Goal: Information Seeking & Learning: Learn about a topic

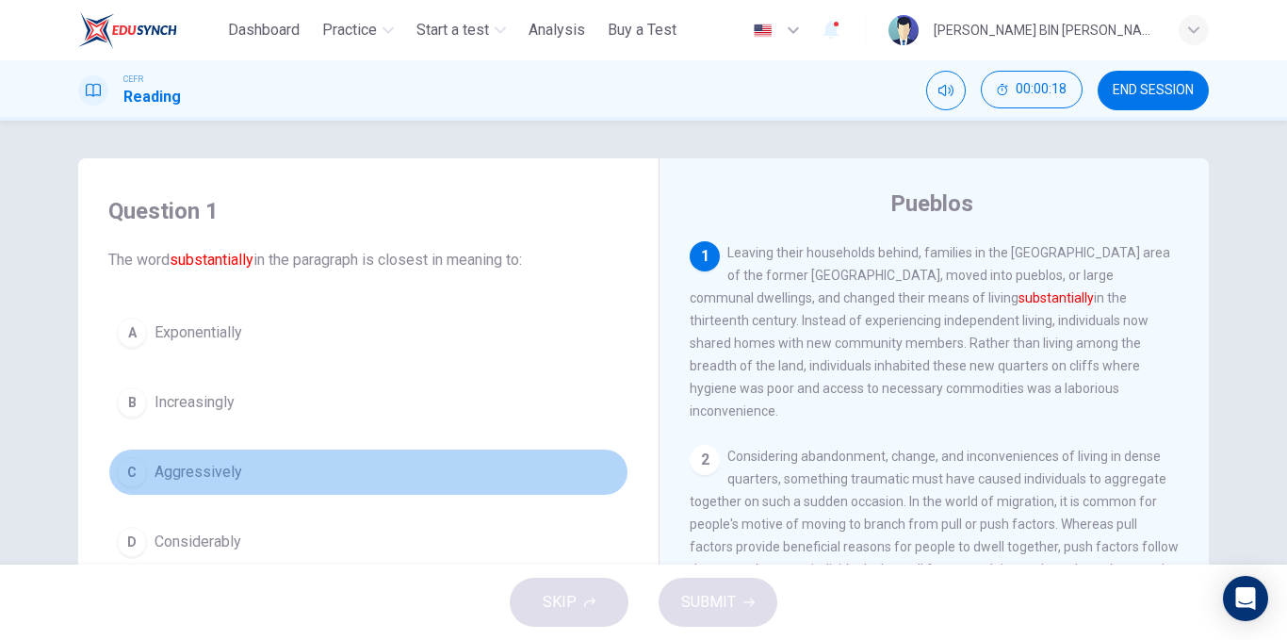
click at [238, 472] on button "C Aggressively" at bounding box center [368, 471] width 520 height 47
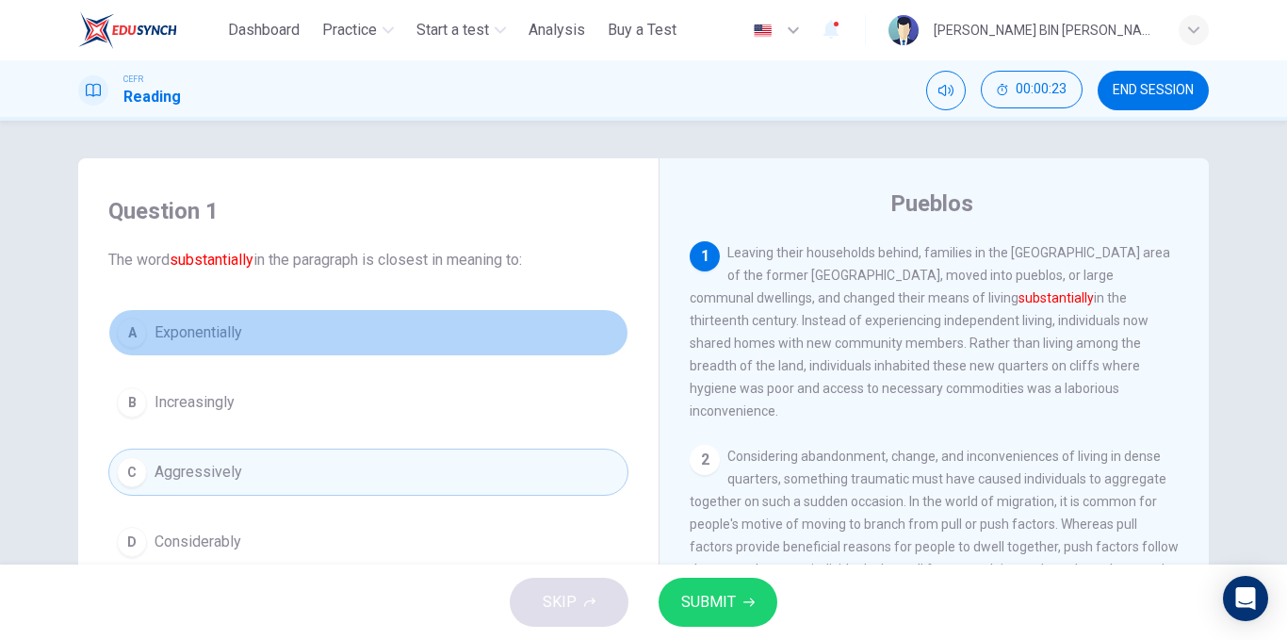
click at [262, 333] on button "A Exponentially" at bounding box center [368, 332] width 520 height 47
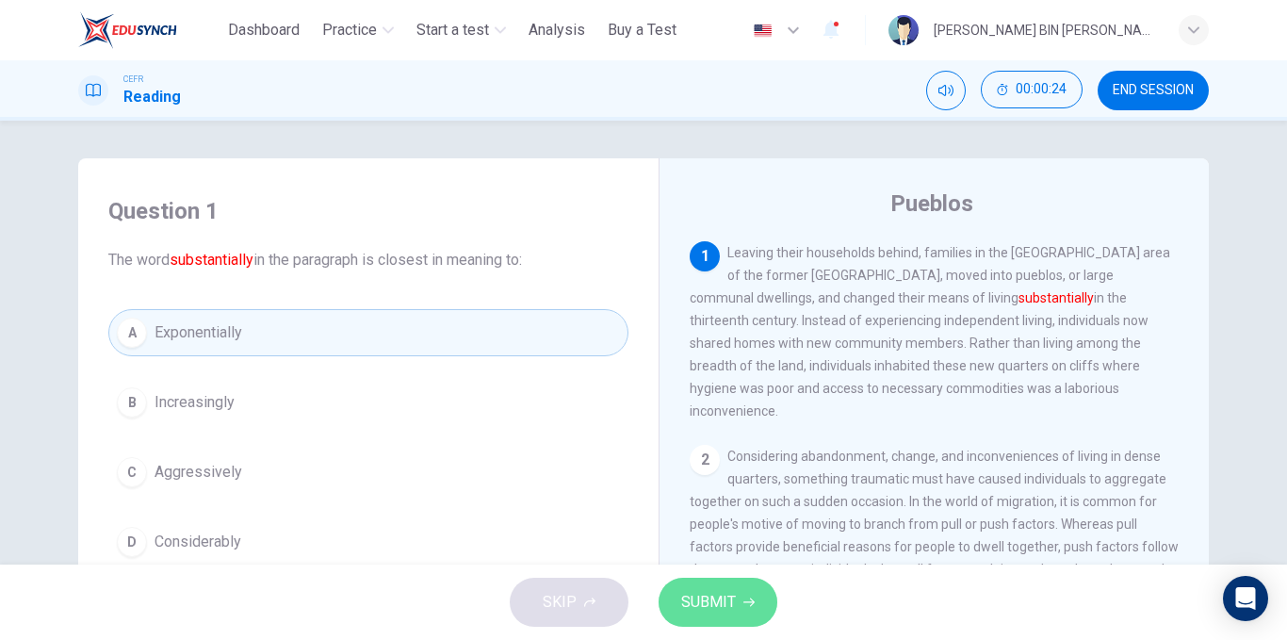
click at [715, 600] on span "SUBMIT" at bounding box center [708, 602] width 55 height 26
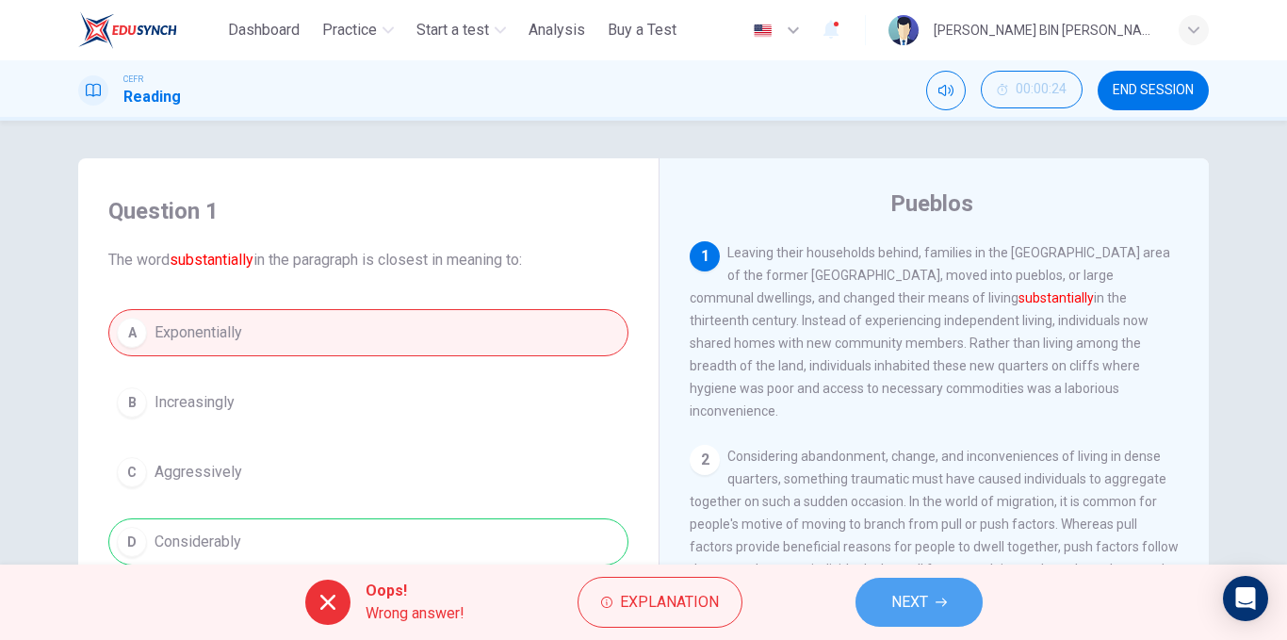
click at [928, 595] on span "NEXT" at bounding box center [909, 602] width 37 height 26
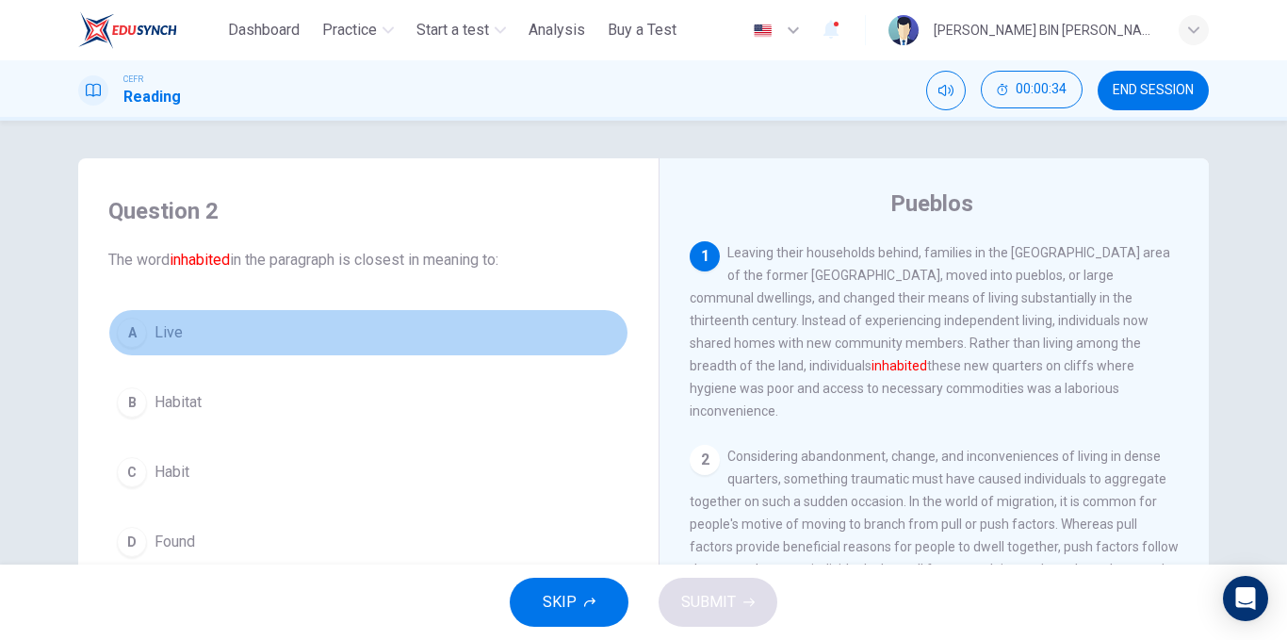
click at [154, 328] on span "Live" at bounding box center [168, 332] width 28 height 23
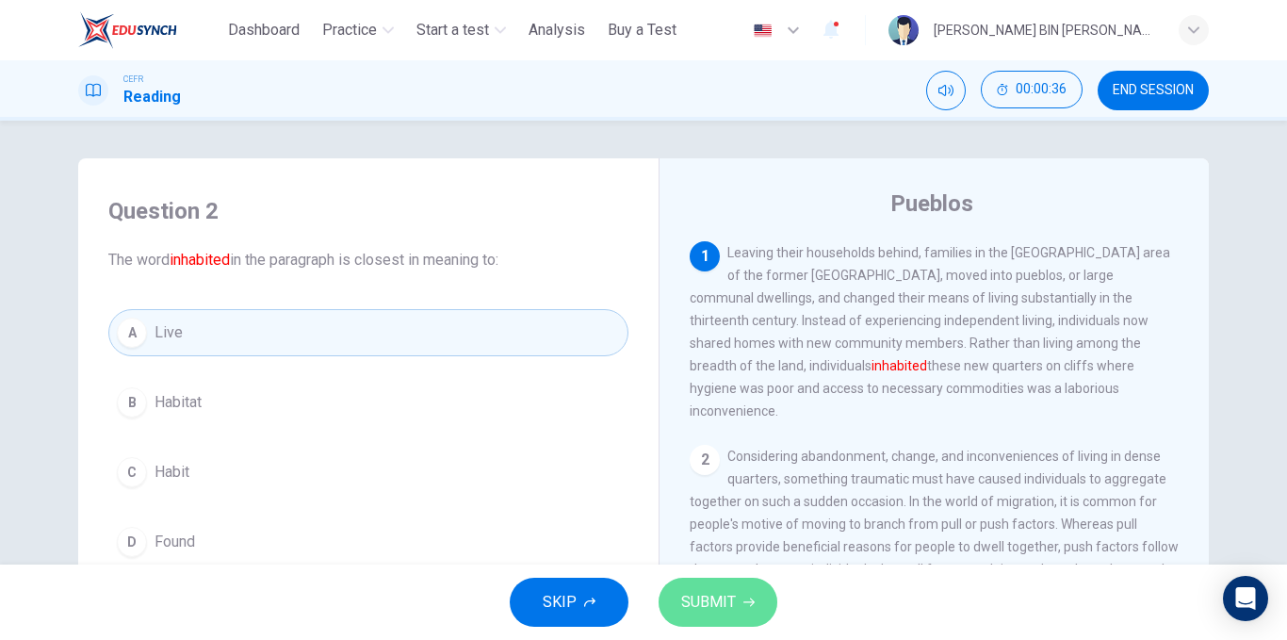
click at [731, 600] on span "SUBMIT" at bounding box center [708, 602] width 55 height 26
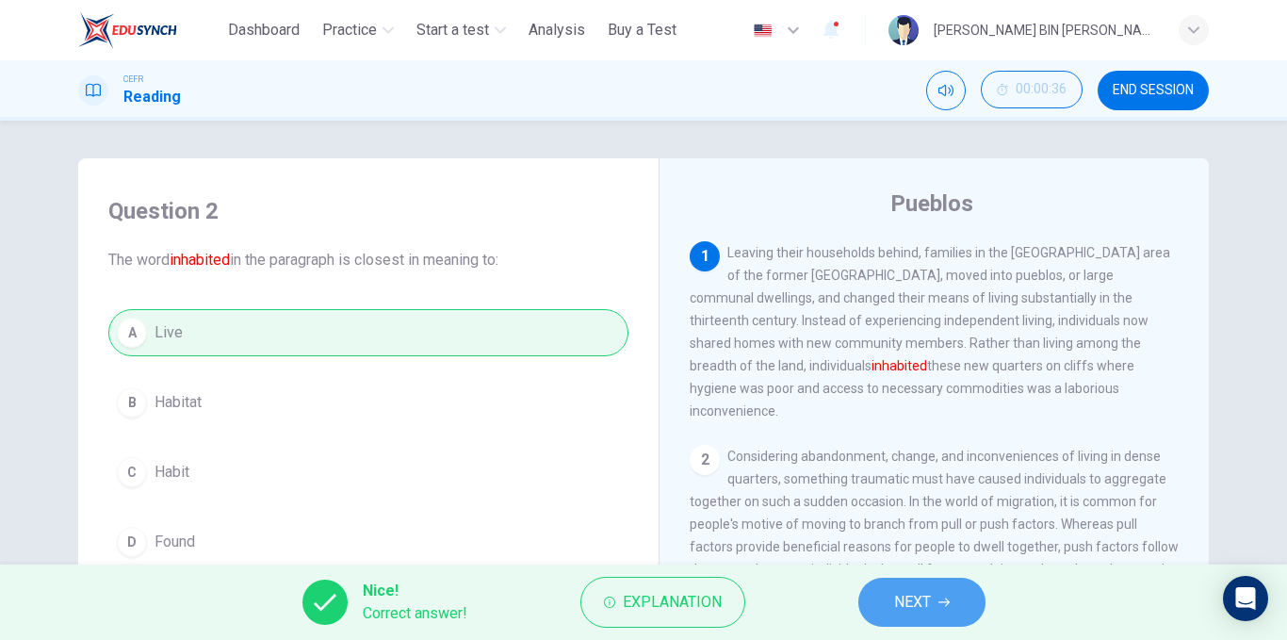
click at [954, 597] on button "NEXT" at bounding box center [921, 601] width 127 height 49
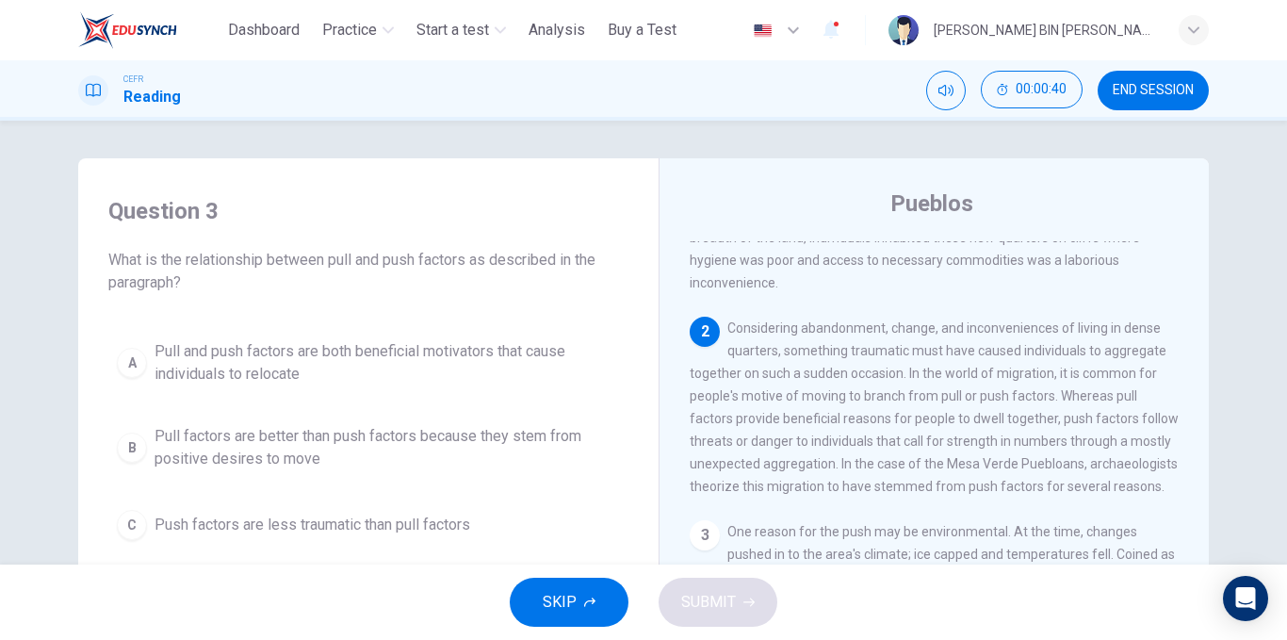
scroll to position [129, 0]
click at [1050, 83] on span "00:00:52" at bounding box center [1040, 89] width 51 height 15
click at [1050, 83] on button "Show" at bounding box center [1064, 90] width 38 height 38
click at [1122, 91] on span "END SESSION" at bounding box center [1153, 90] width 81 height 15
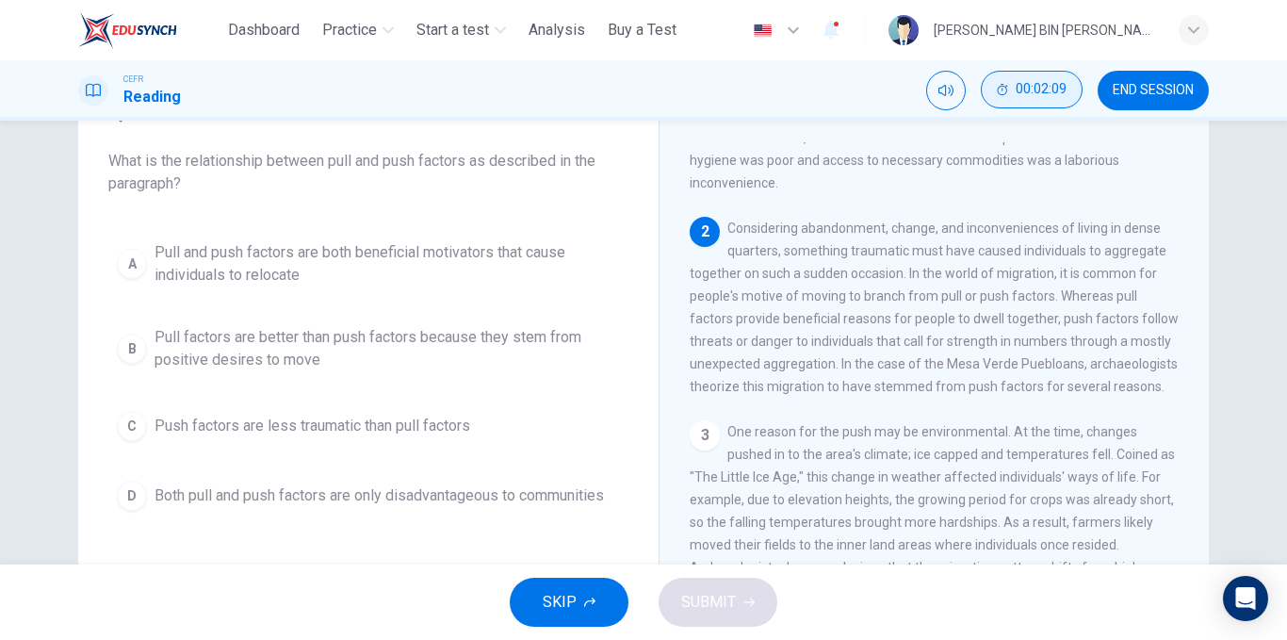
scroll to position [101, 0]
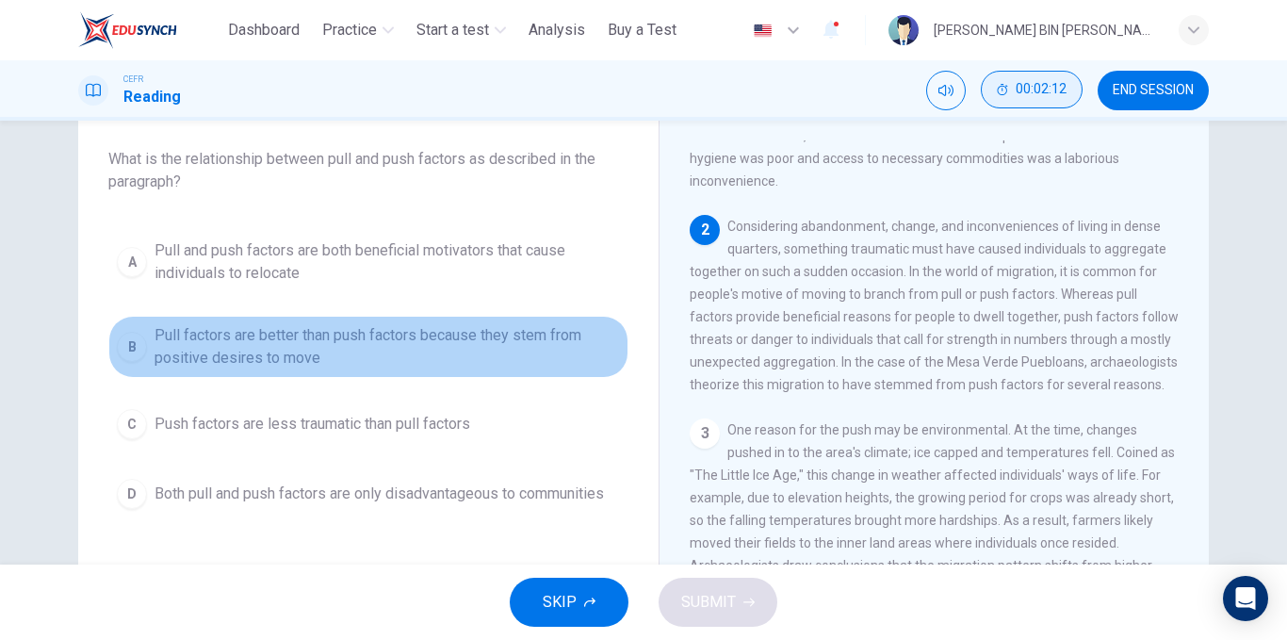
click at [453, 364] on span "Pull factors are better than push factors because they stem from positive desir…" at bounding box center [386, 346] width 465 height 45
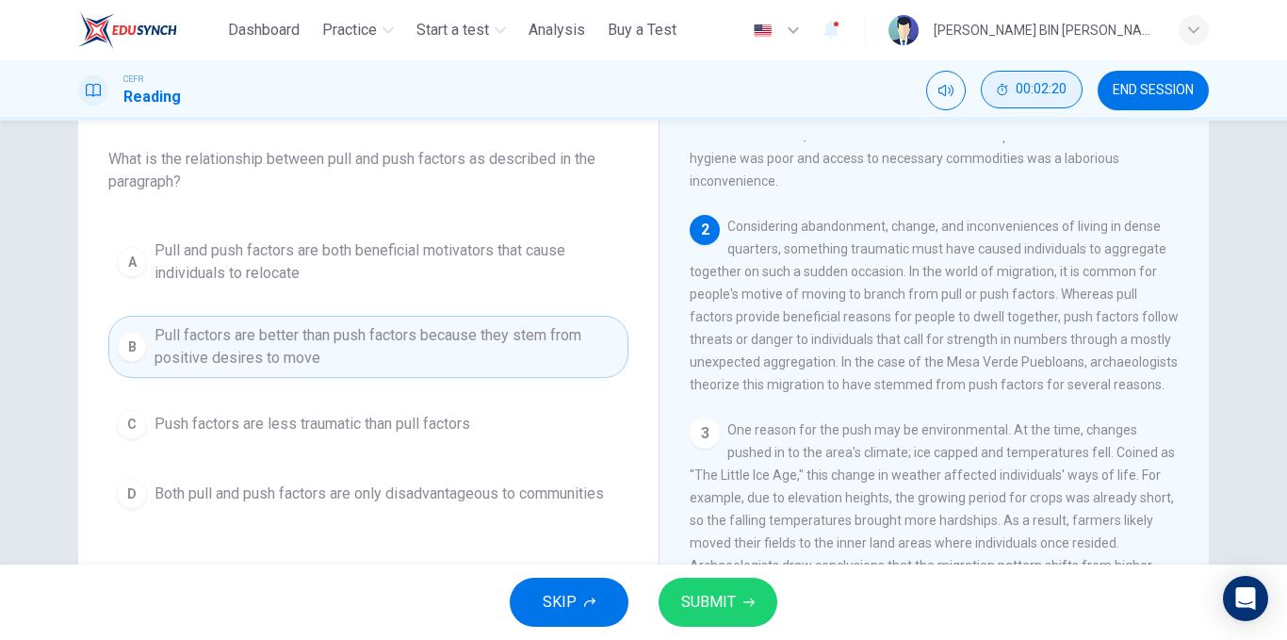
click at [713, 597] on span "SUBMIT" at bounding box center [708, 602] width 55 height 26
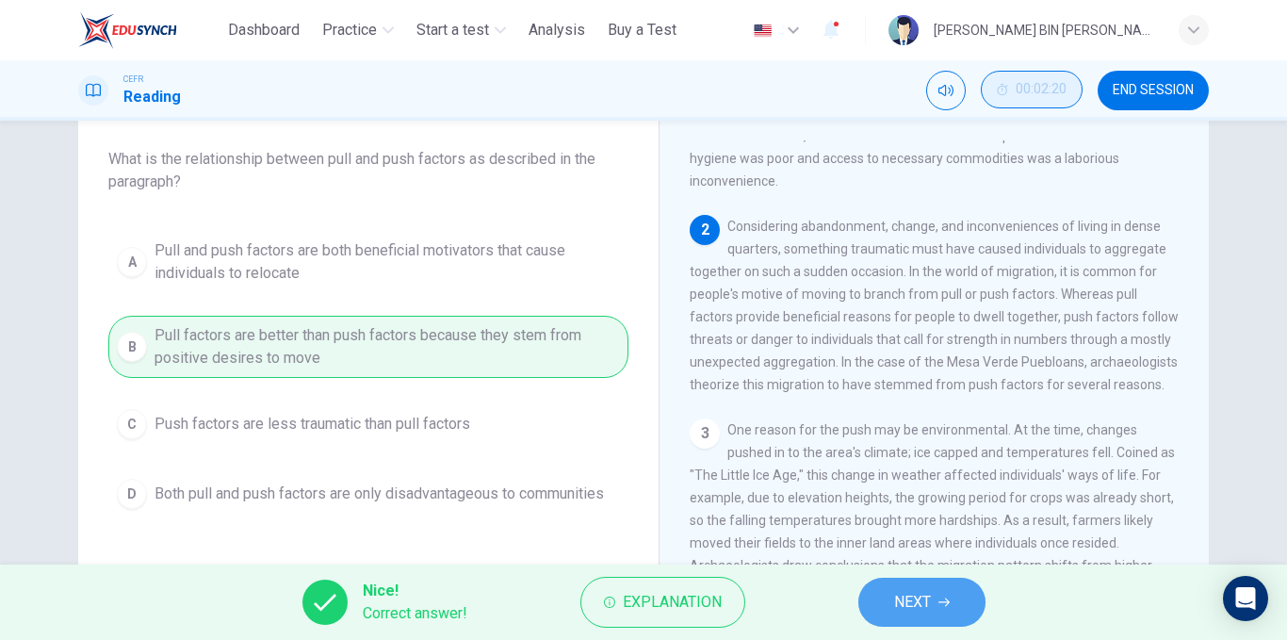
click at [899, 594] on span "NEXT" at bounding box center [912, 602] width 37 height 26
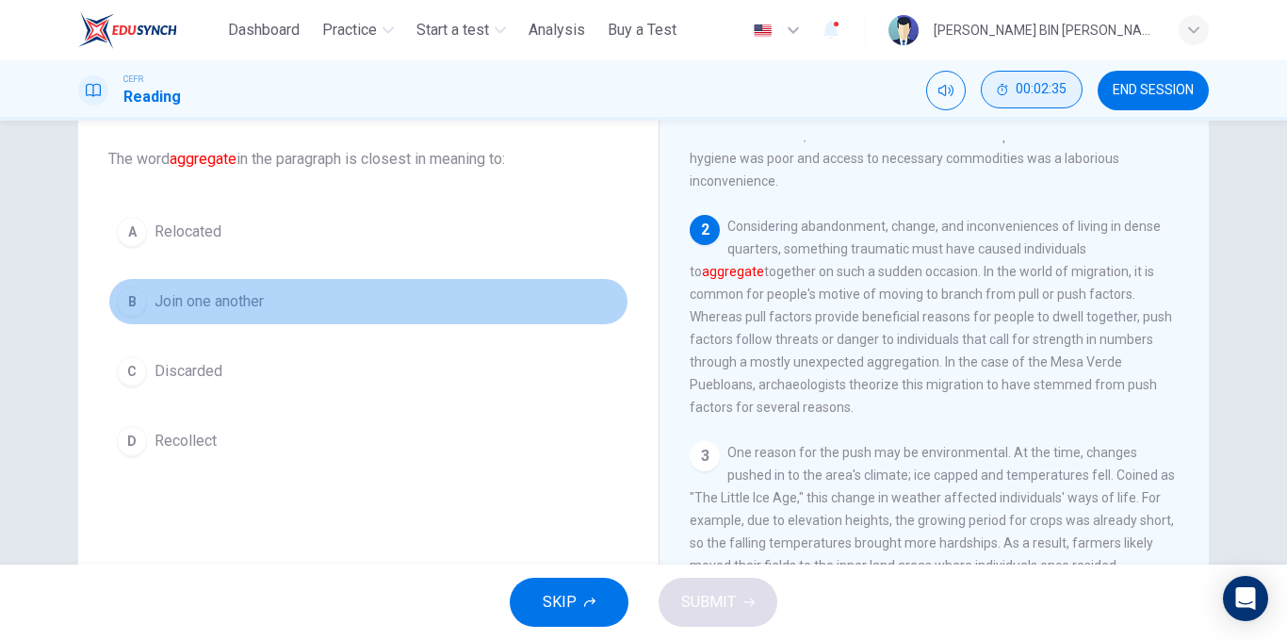
click at [238, 300] on span "Join one another" at bounding box center [208, 301] width 109 height 23
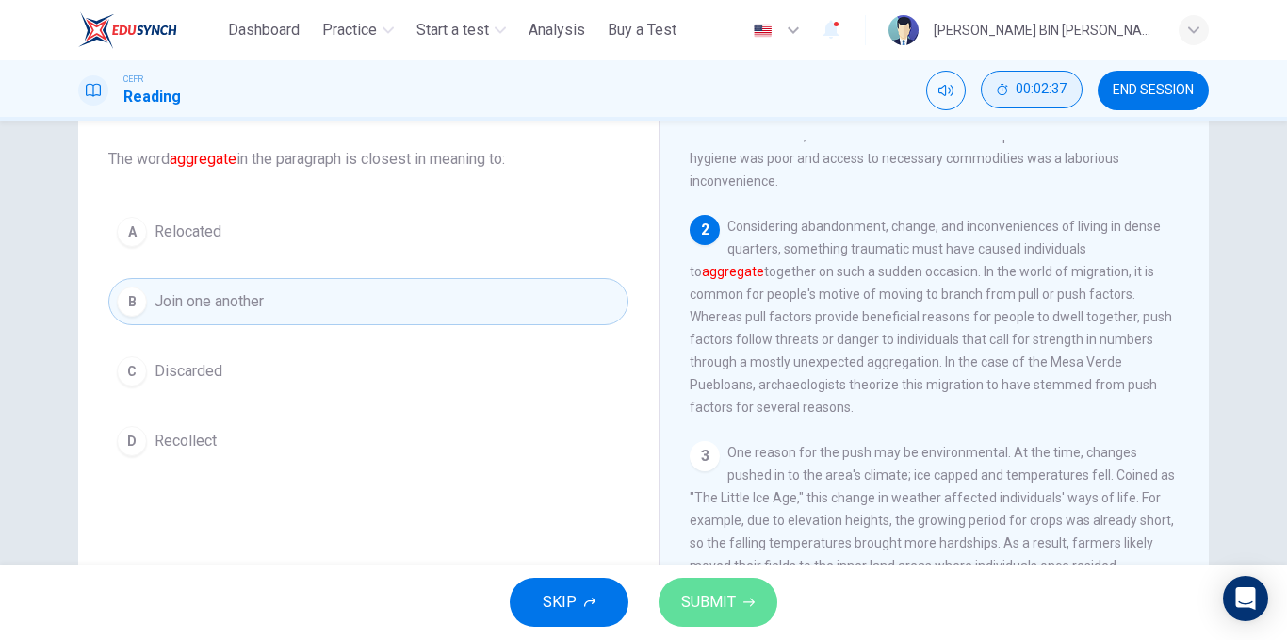
click at [746, 606] on icon "button" at bounding box center [748, 601] width 11 height 11
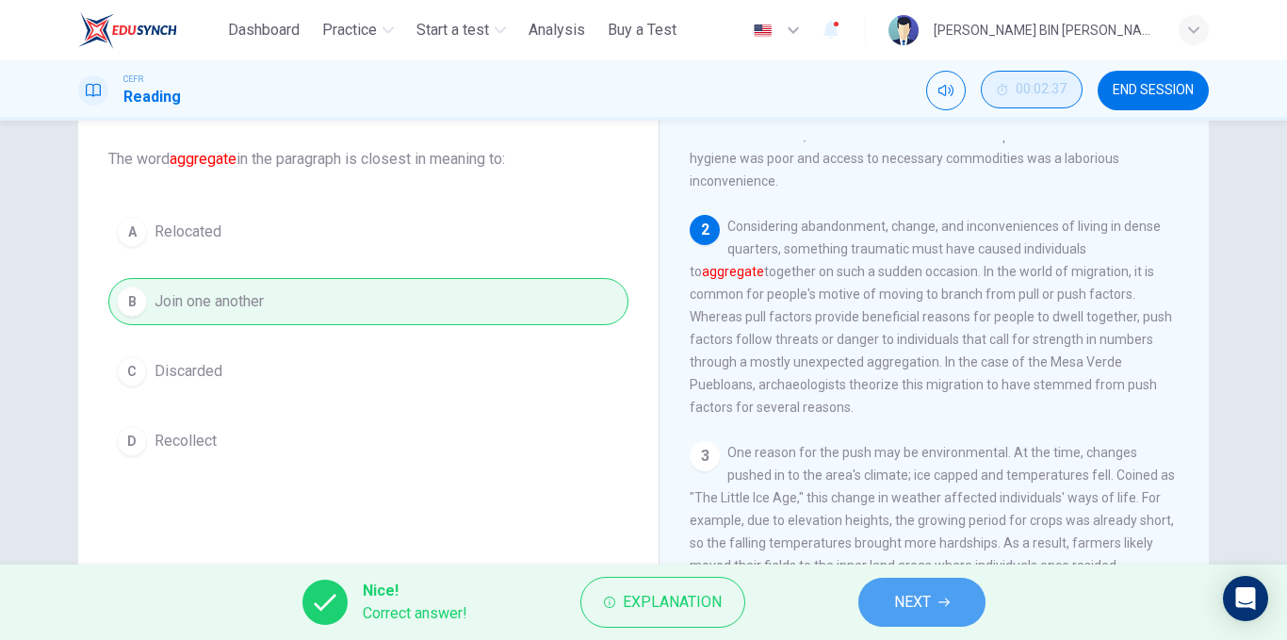
click at [889, 596] on button "NEXT" at bounding box center [921, 601] width 127 height 49
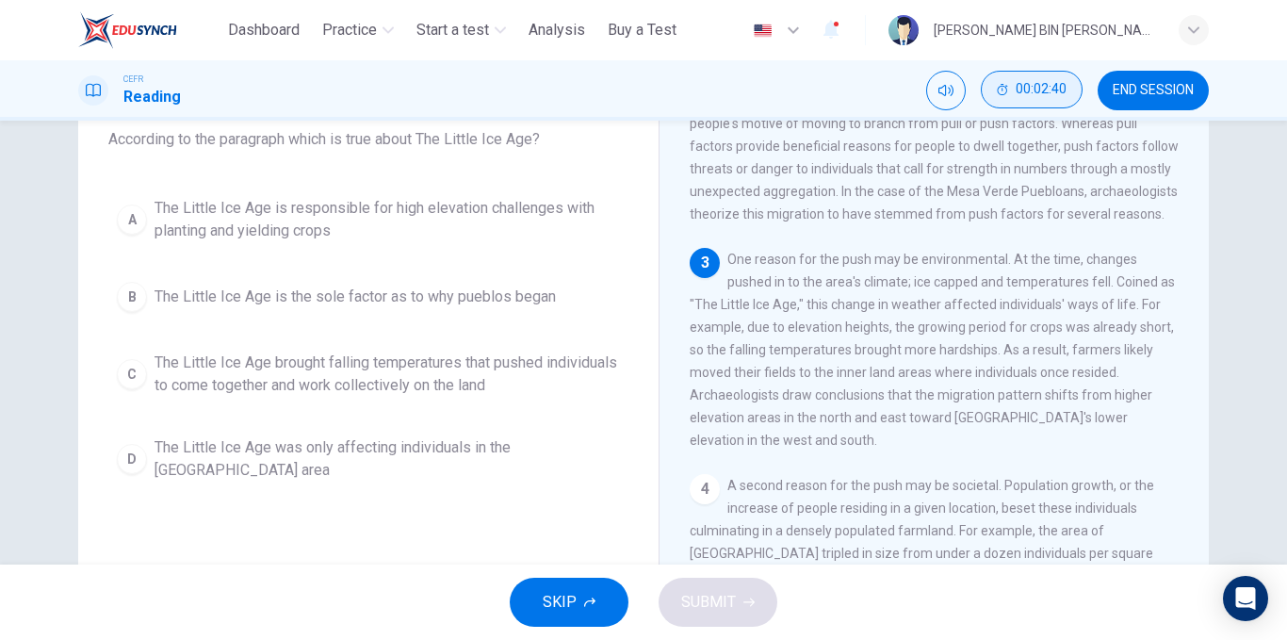
scroll to position [281, 0]
click at [907, 233] on div "1 Leaving their households behind, families in the [GEOGRAPHIC_DATA] area of th…" at bounding box center [947, 407] width 514 height 572
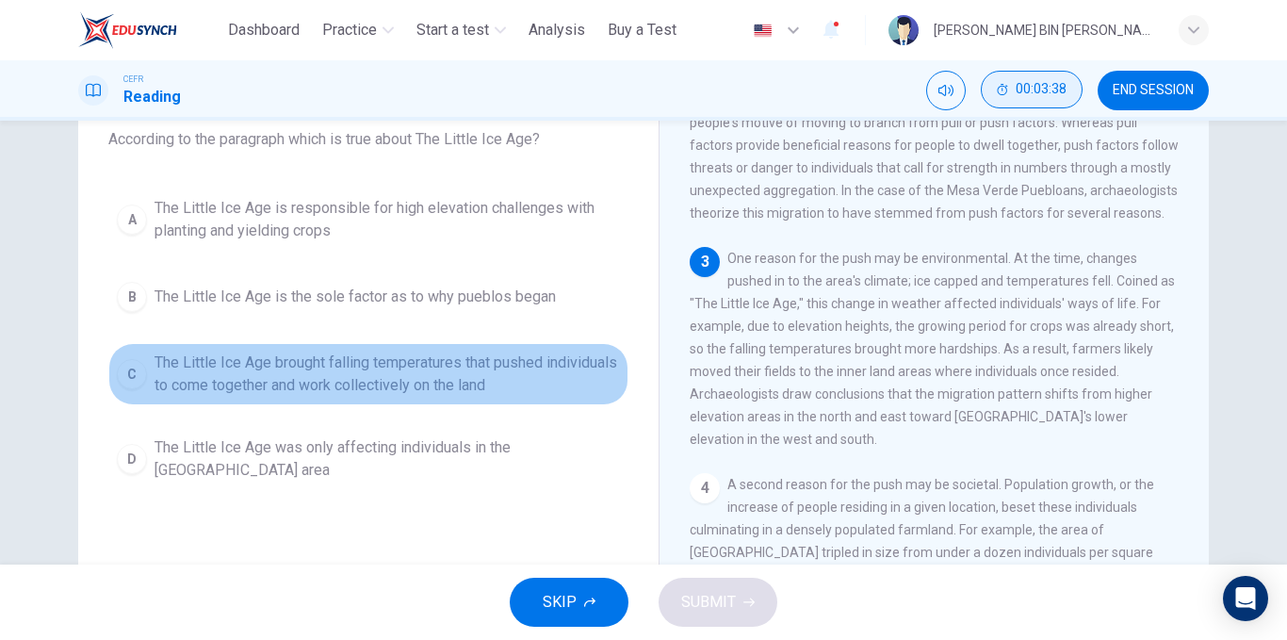
click at [528, 382] on span "The Little Ice Age brought falling temperatures that pushed individuals to come…" at bounding box center [386, 373] width 465 height 45
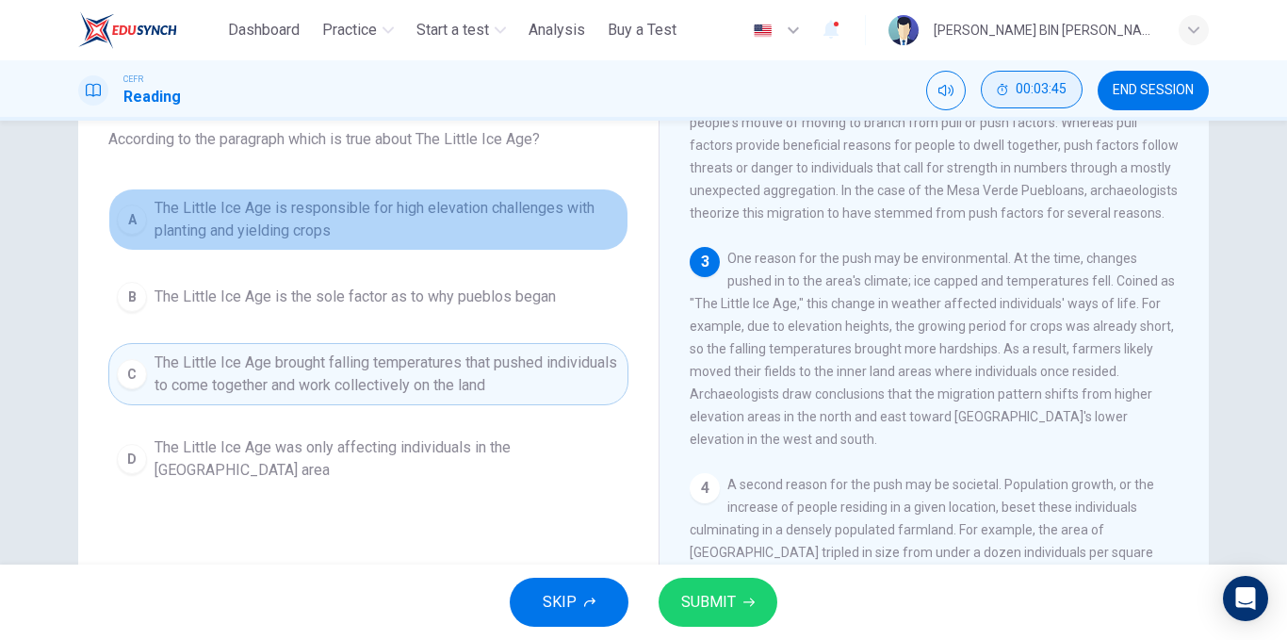
click at [447, 203] on span "The Little Ice Age is responsible for high elevation challenges with planting a…" at bounding box center [386, 219] width 465 height 45
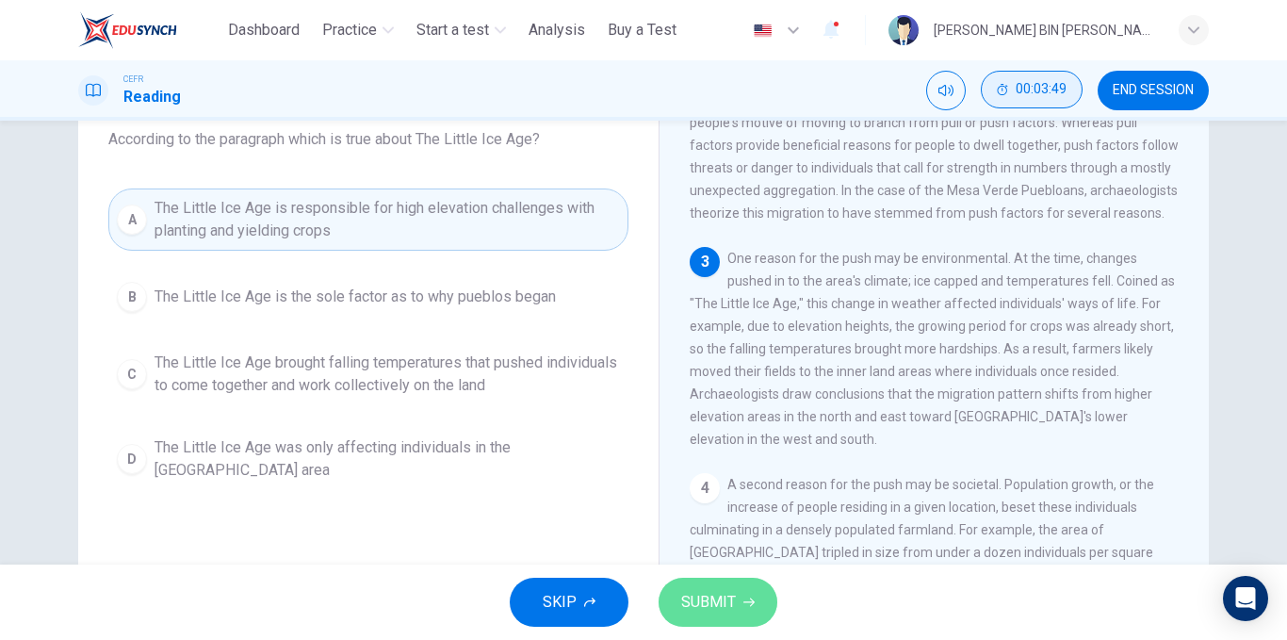
click at [726, 609] on span "SUBMIT" at bounding box center [708, 602] width 55 height 26
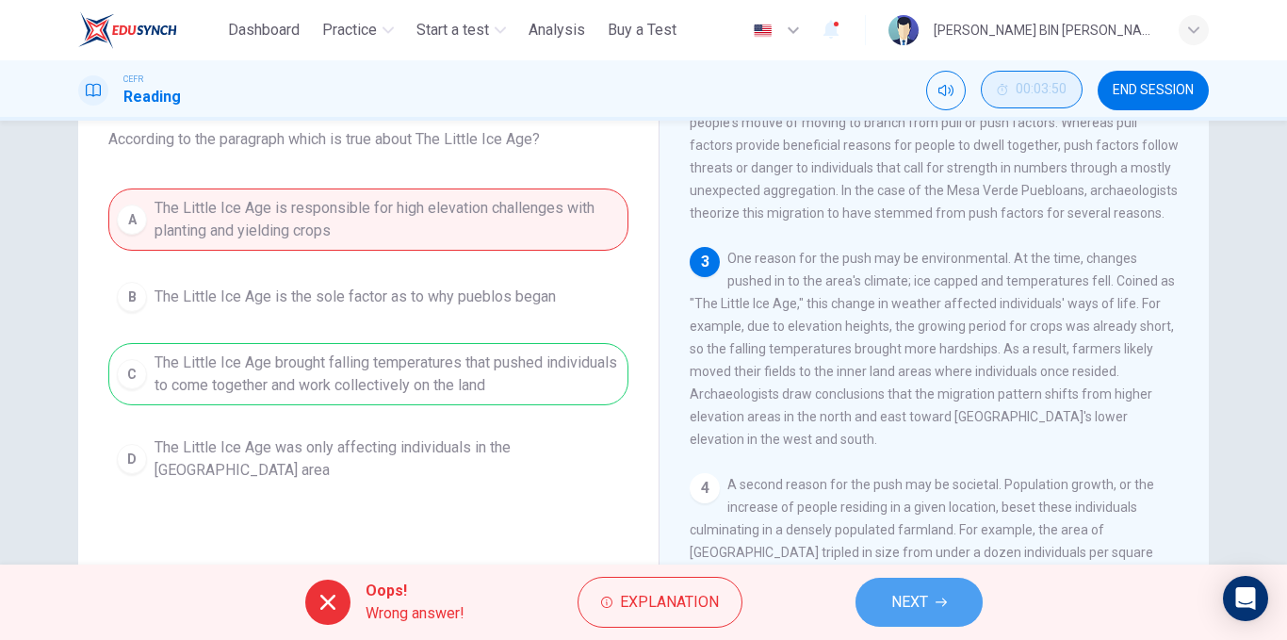
click at [944, 592] on button "NEXT" at bounding box center [918, 601] width 127 height 49
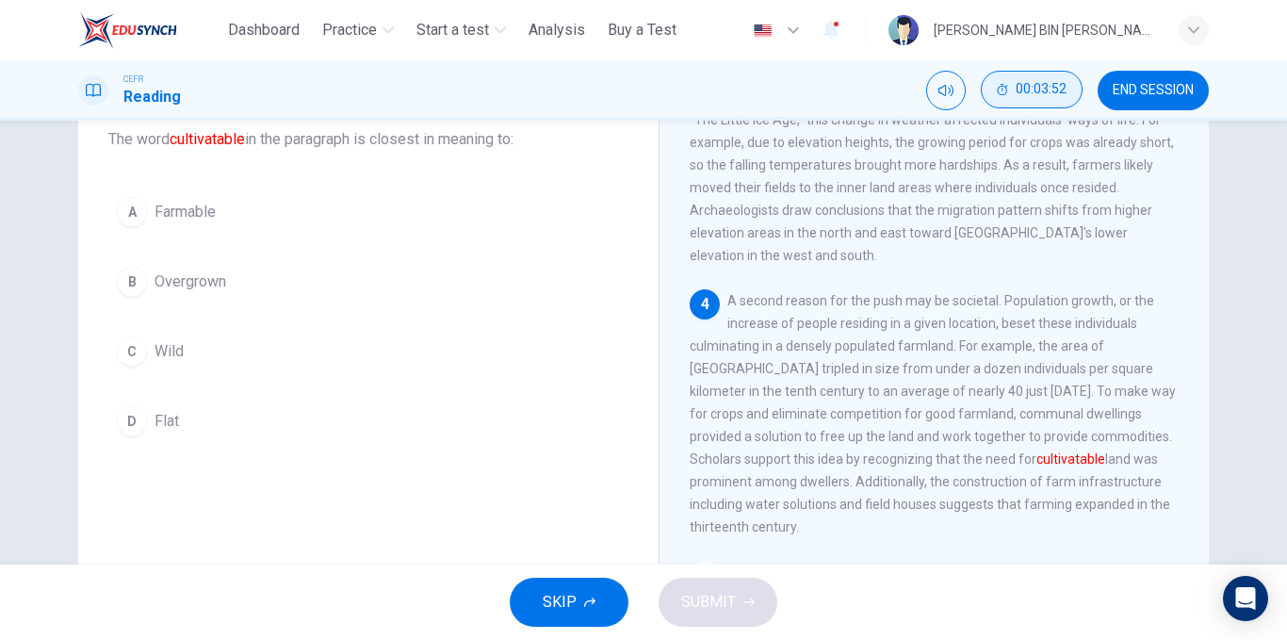
scroll to position [465, 0]
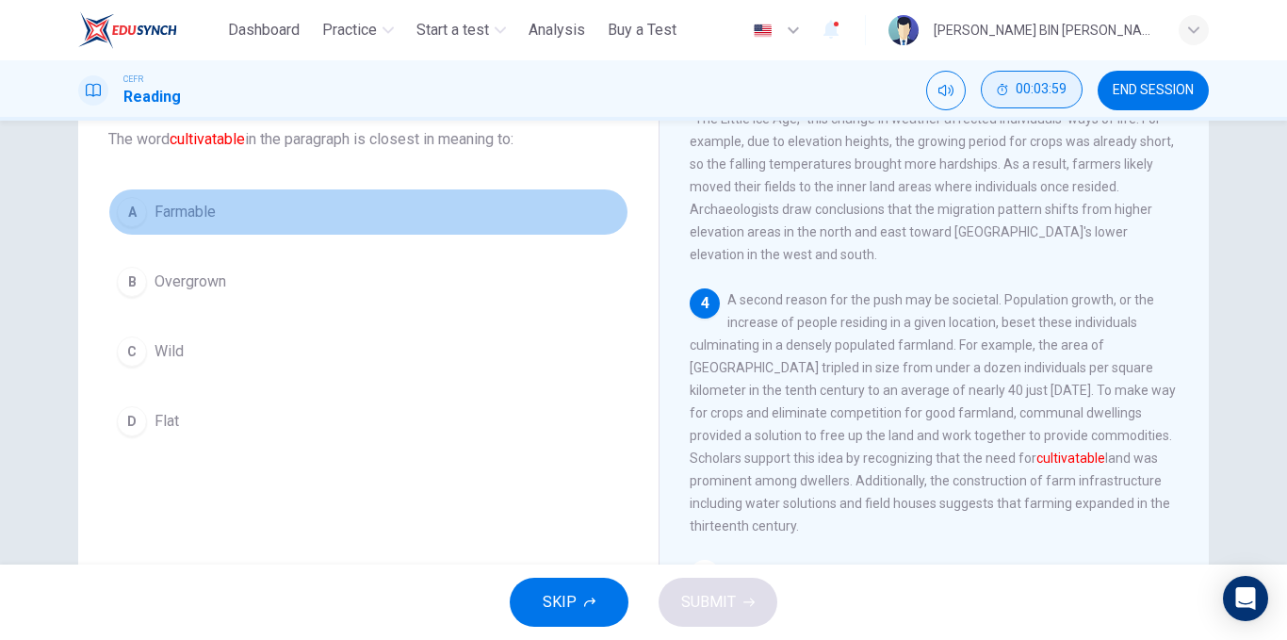
click at [255, 220] on button "A Farmable" at bounding box center [368, 211] width 520 height 47
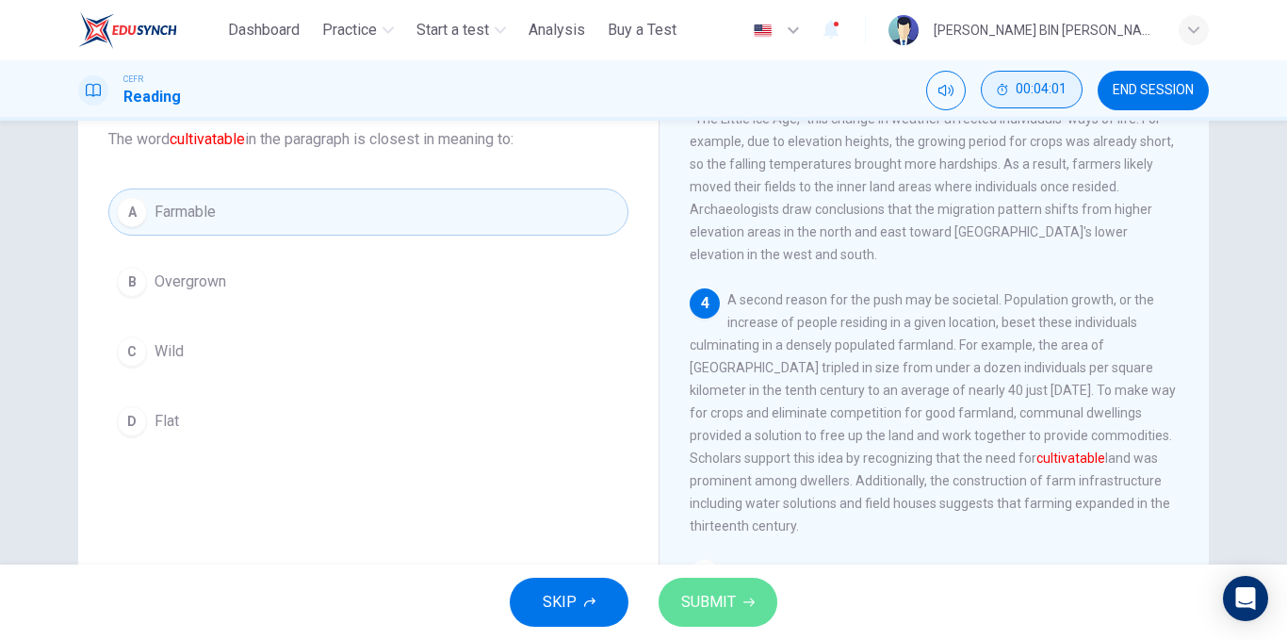
click at [749, 594] on button "SUBMIT" at bounding box center [717, 601] width 119 height 49
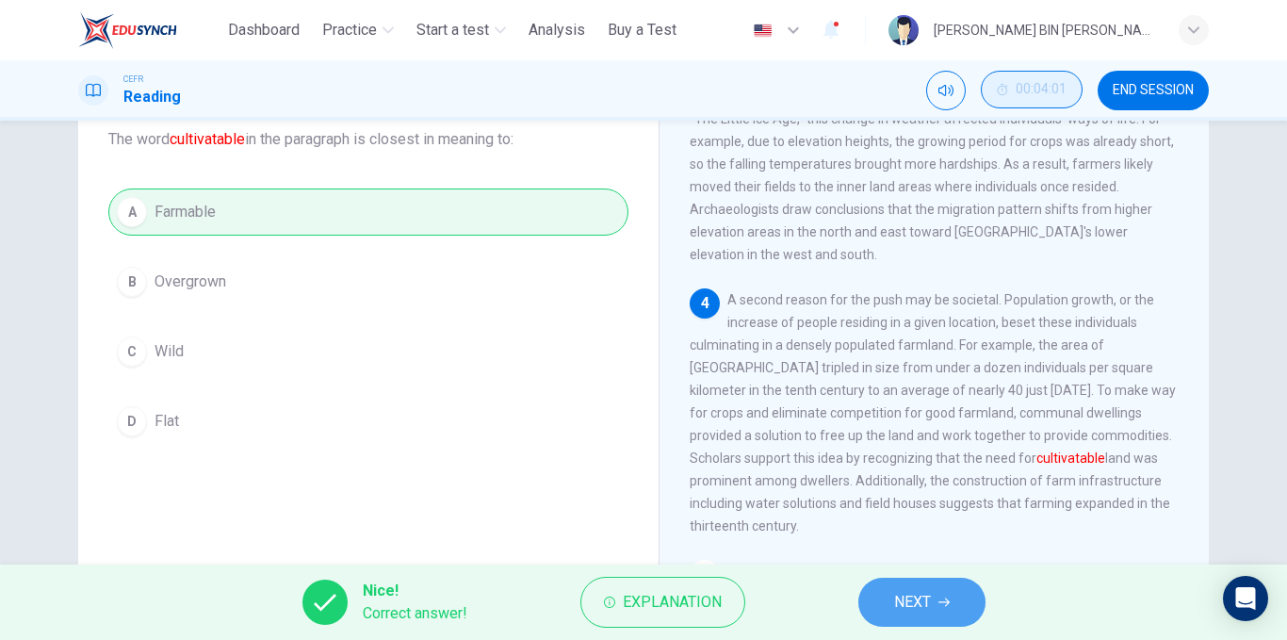
click at [878, 581] on button "NEXT" at bounding box center [921, 601] width 127 height 49
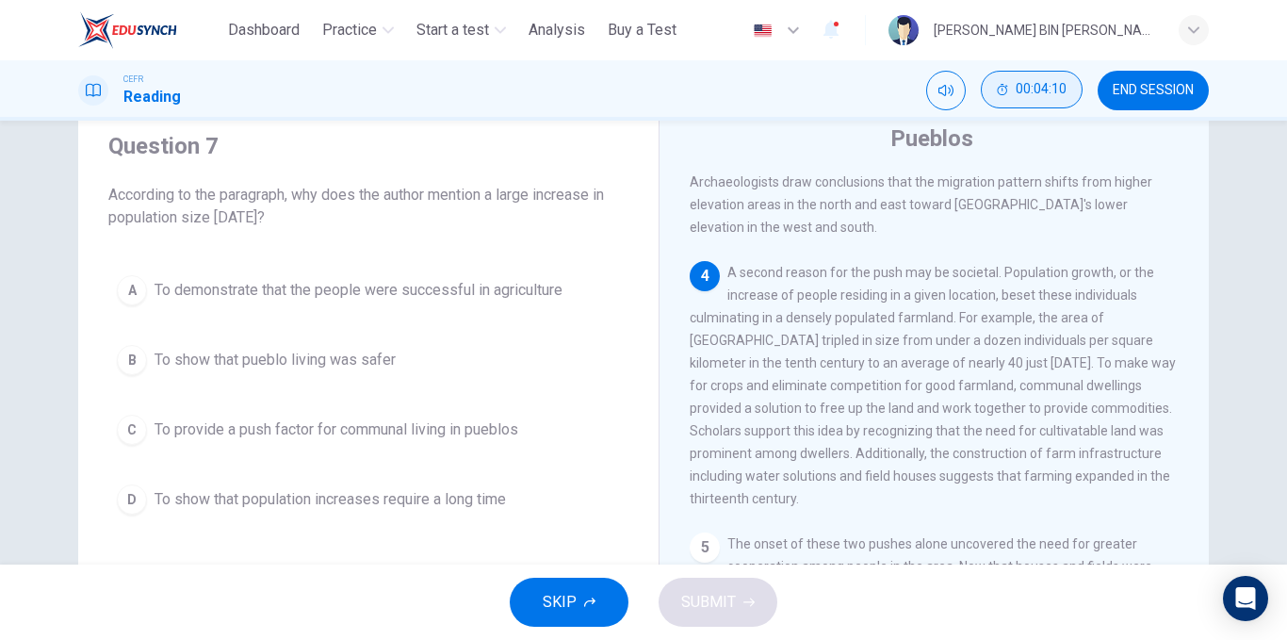
scroll to position [549, 0]
drag, startPoint x: 951, startPoint y: 317, endPoint x: 1007, endPoint y: 407, distance: 105.3
click at [1007, 407] on span "A second reason for the push may be societal. Population growth, or the increas…" at bounding box center [933, 384] width 486 height 241
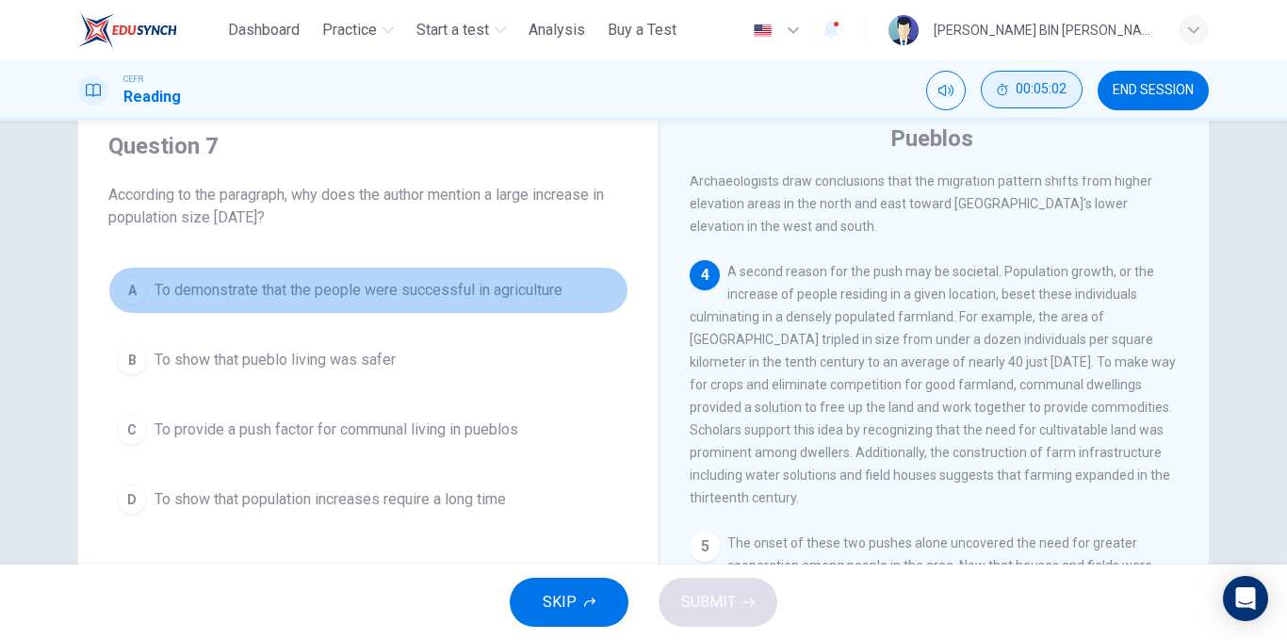
click at [487, 284] on span "To demonstrate that the people were successful in agriculture" at bounding box center [358, 290] width 408 height 23
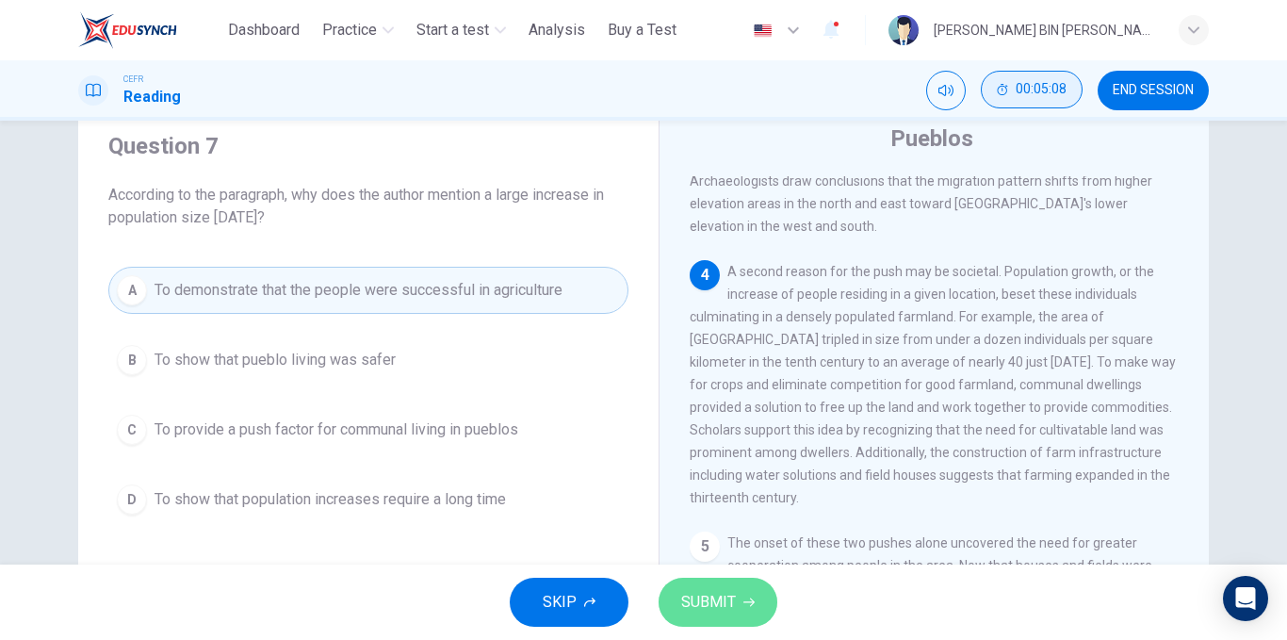
click at [711, 595] on span "SUBMIT" at bounding box center [708, 602] width 55 height 26
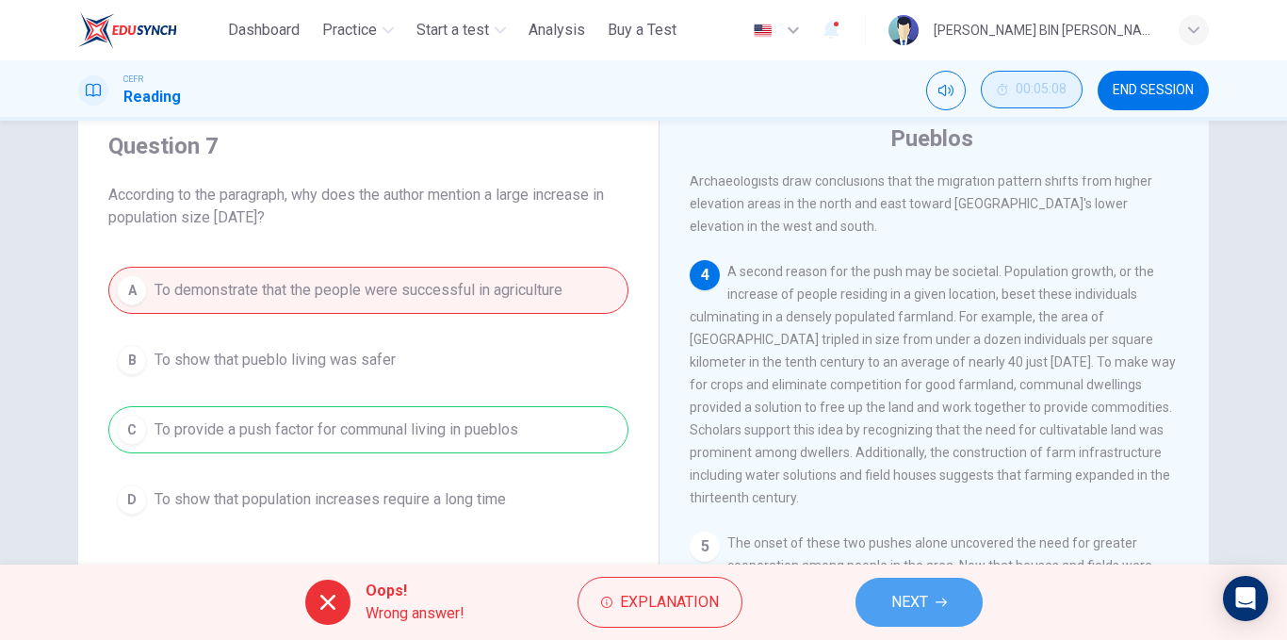
click at [892, 592] on span "NEXT" at bounding box center [909, 602] width 37 height 26
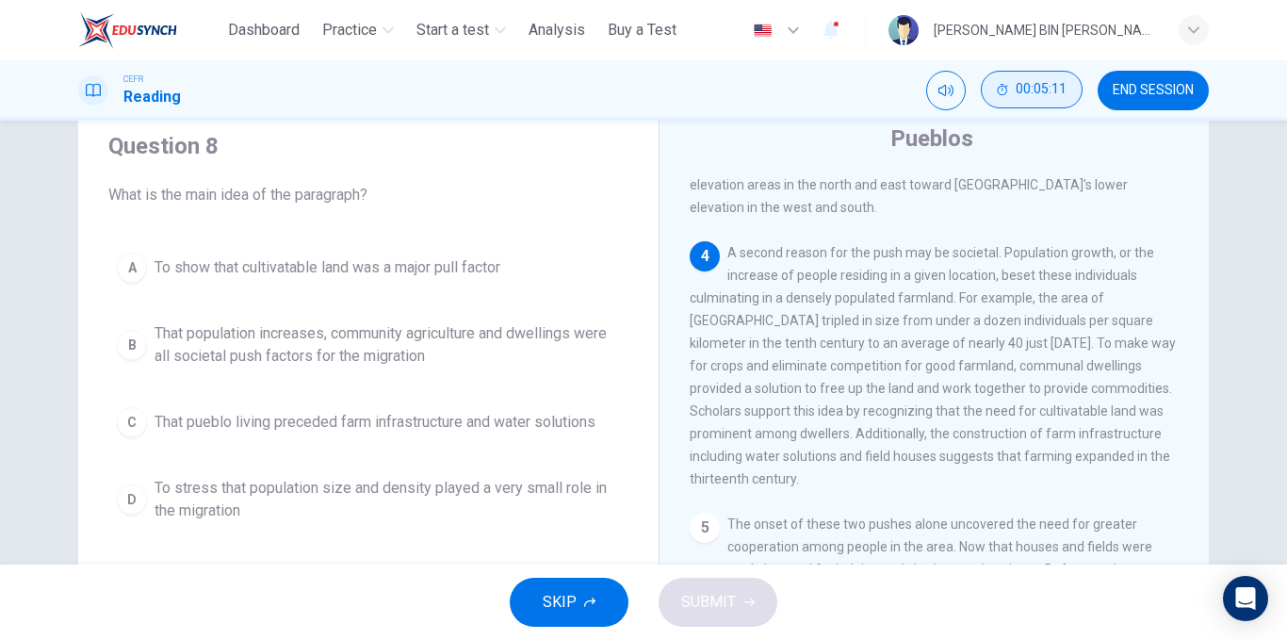
scroll to position [570, 0]
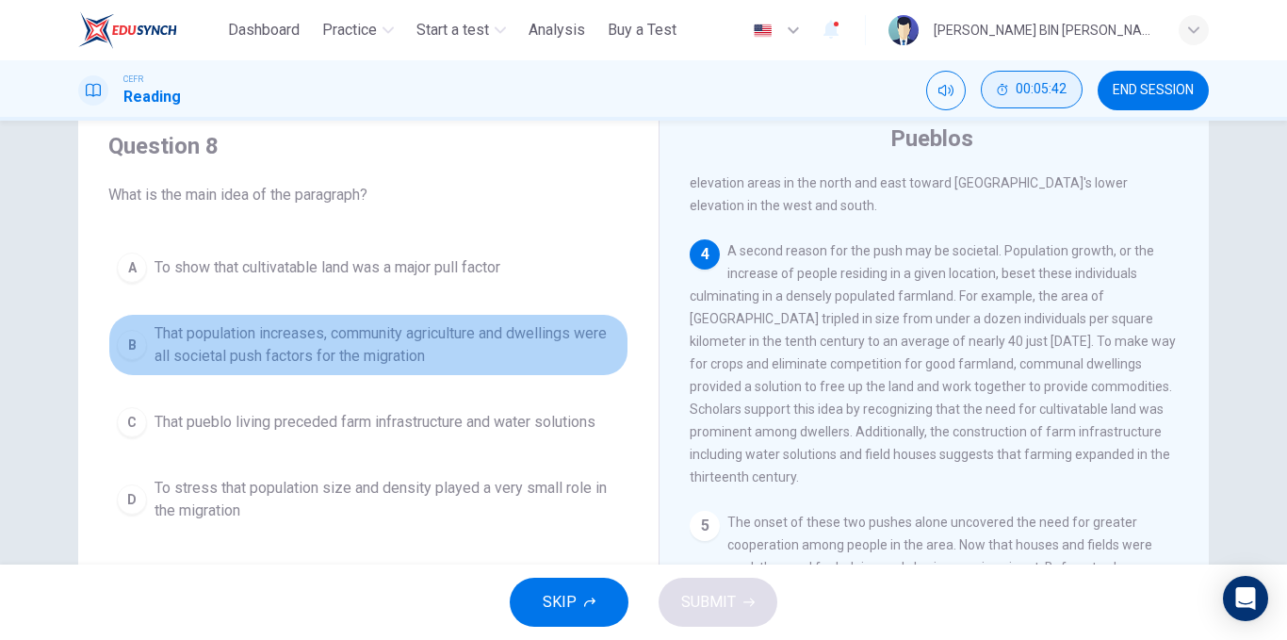
click at [174, 335] on span "That population increases, community agriculture and dwellings were all societa…" at bounding box center [386, 344] width 465 height 45
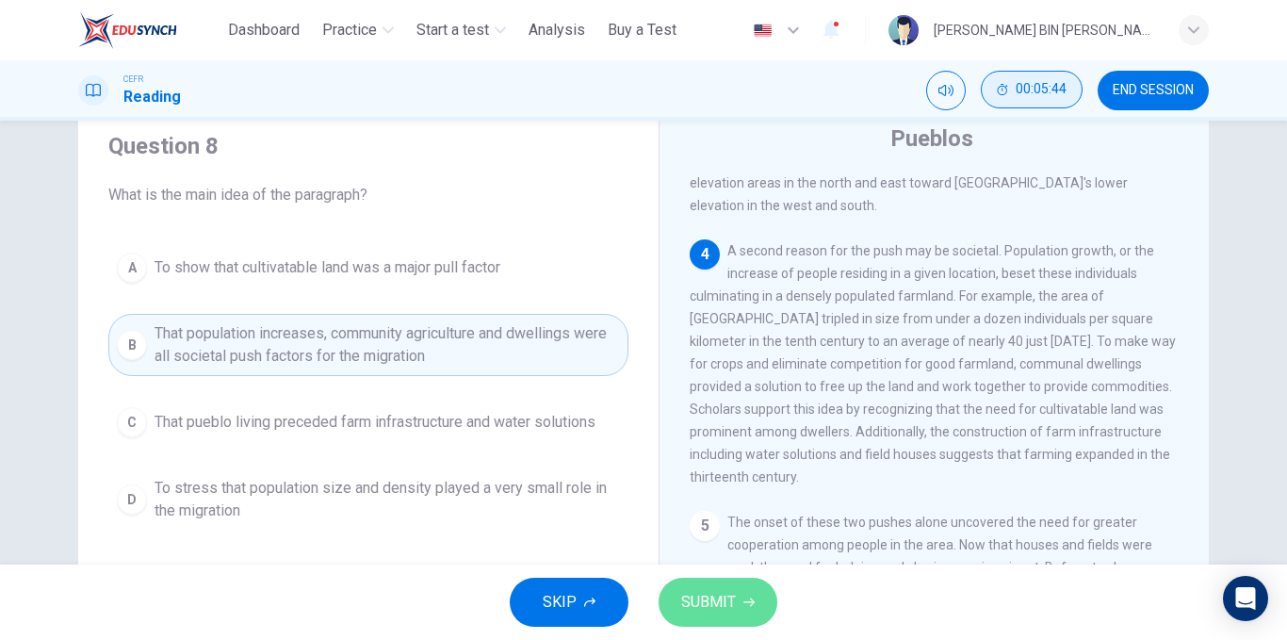
click at [755, 589] on button "SUBMIT" at bounding box center [717, 601] width 119 height 49
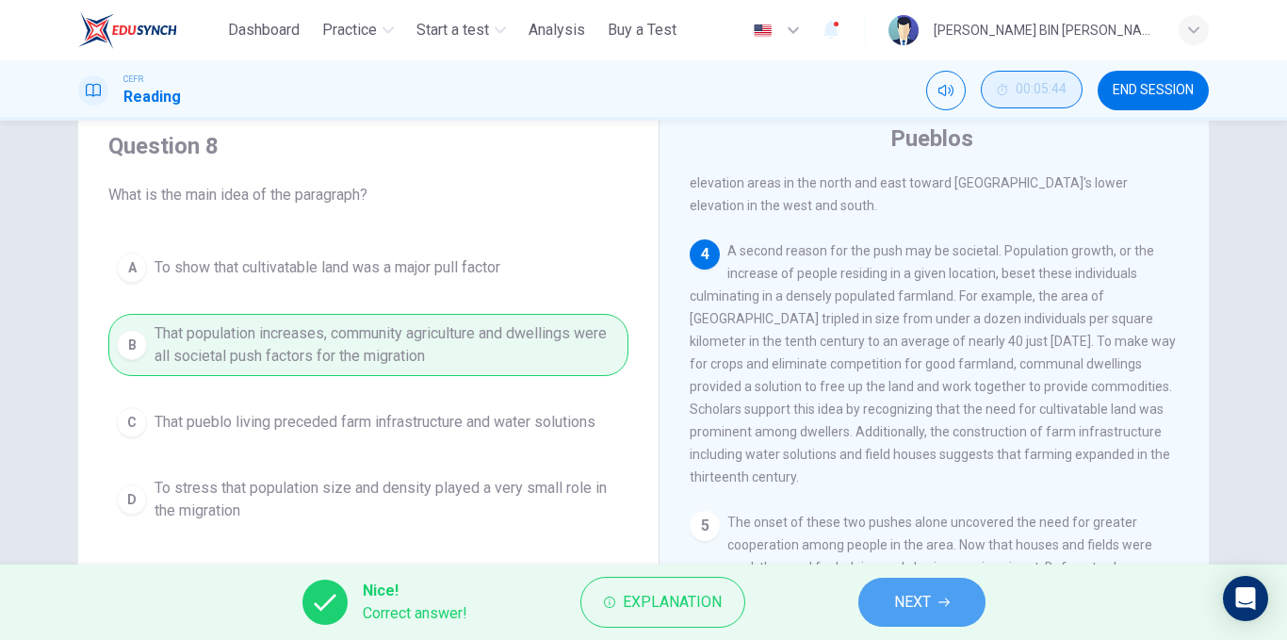
click at [937, 602] on button "NEXT" at bounding box center [921, 601] width 127 height 49
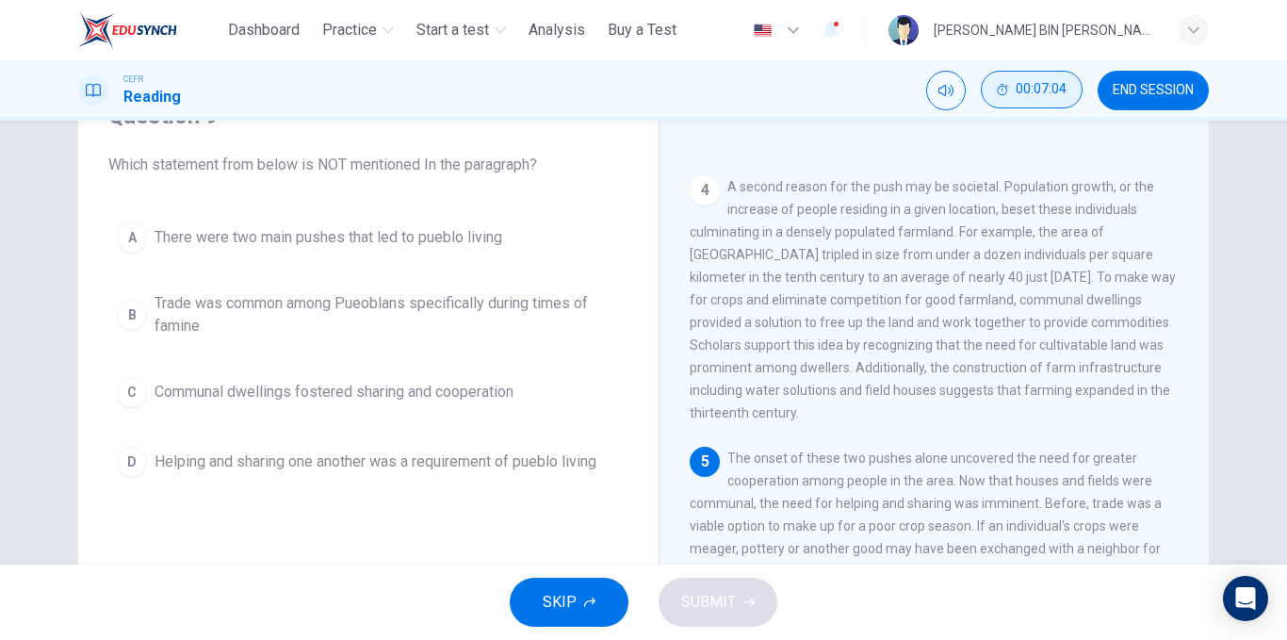
scroll to position [94, 0]
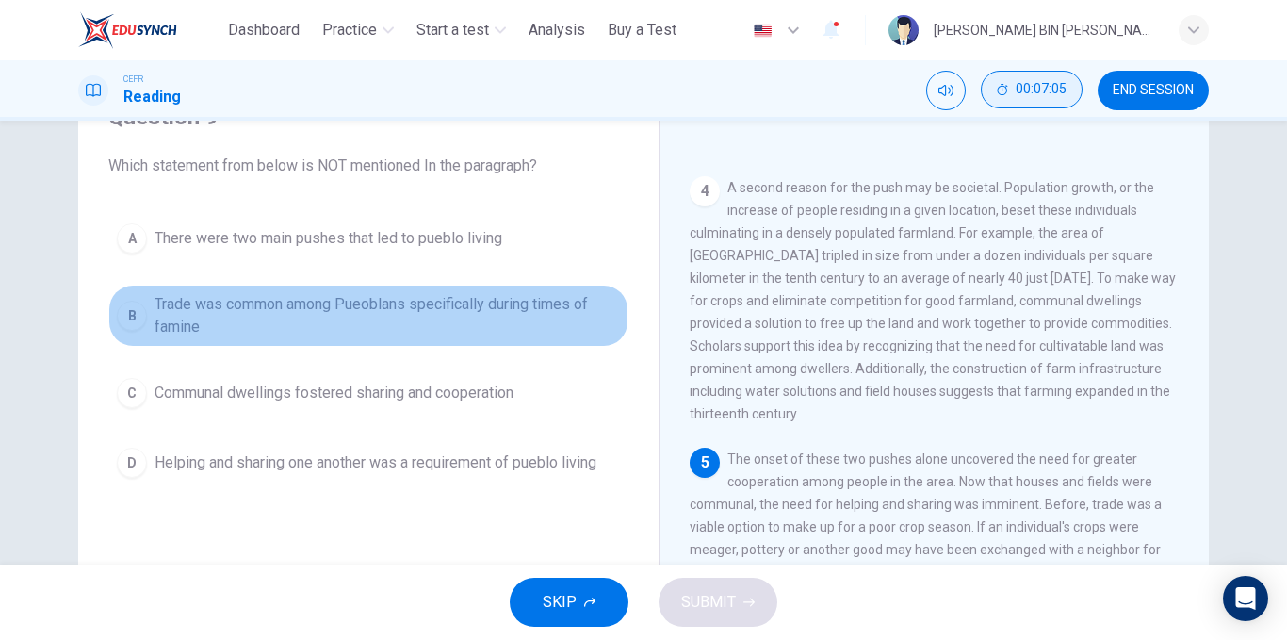
click at [388, 328] on span "Trade was common among Pueoblans specifically during times of famine" at bounding box center [386, 315] width 465 height 45
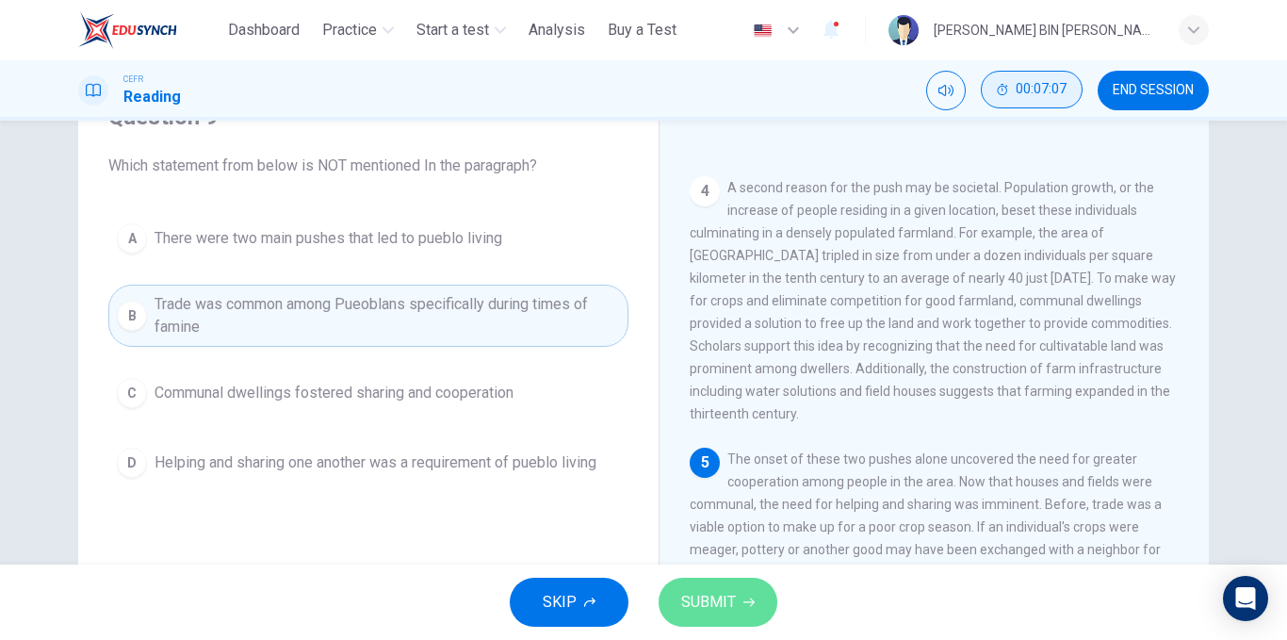
click at [693, 596] on span "SUBMIT" at bounding box center [708, 602] width 55 height 26
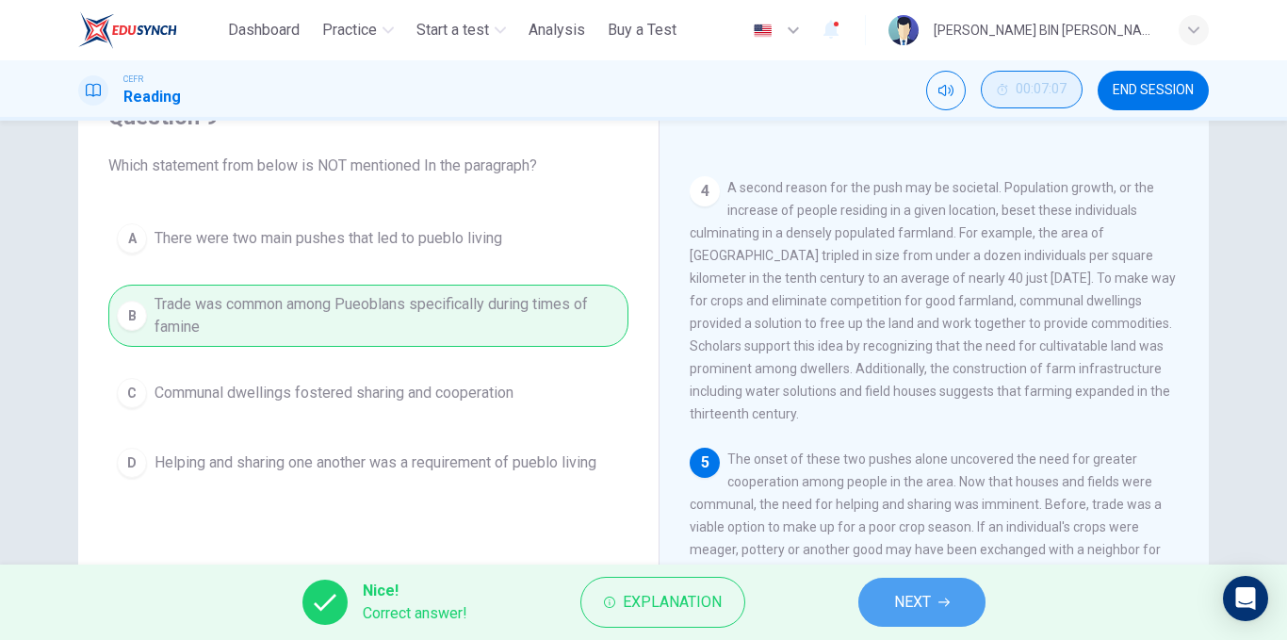
click at [900, 603] on span "NEXT" at bounding box center [912, 602] width 37 height 26
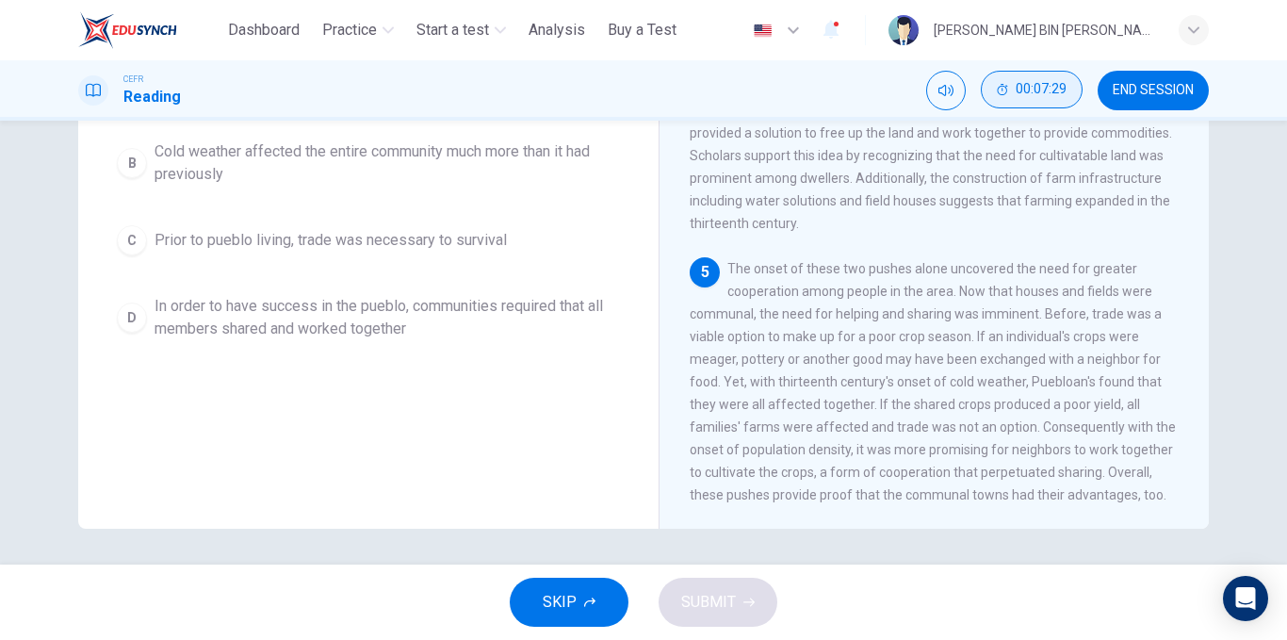
scroll to position [285, 0]
click at [470, 317] on span "In order to have success in the pueblo, communities required that all members s…" at bounding box center [386, 316] width 465 height 45
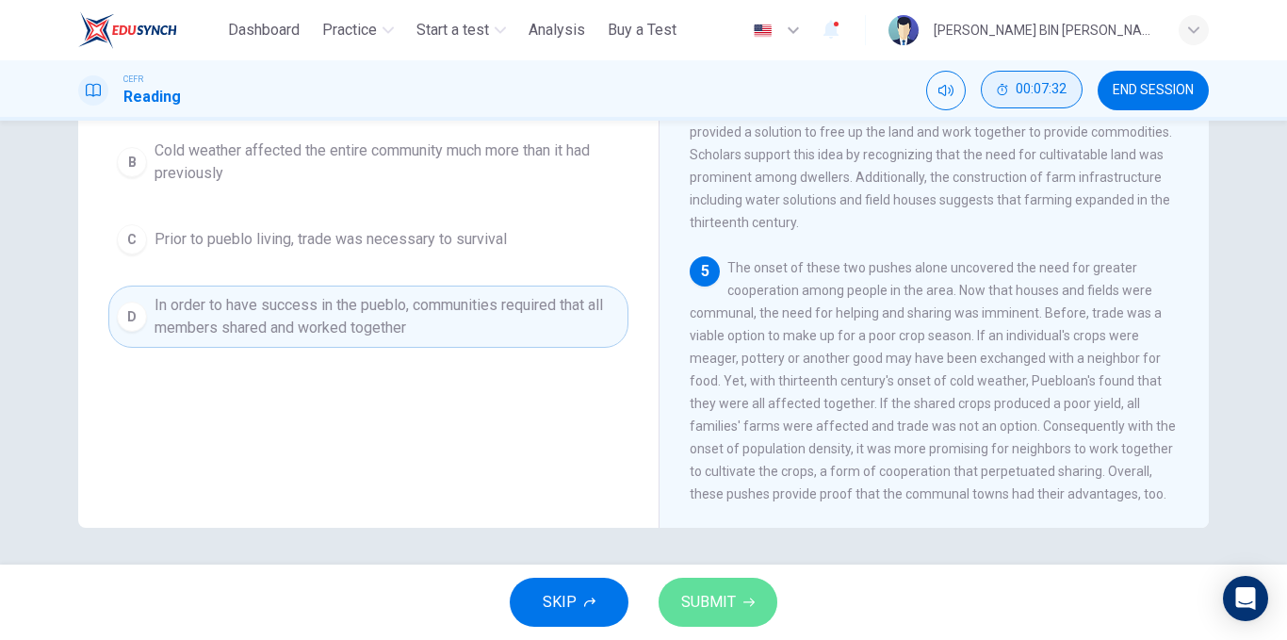
click at [720, 578] on button "SUBMIT" at bounding box center [717, 601] width 119 height 49
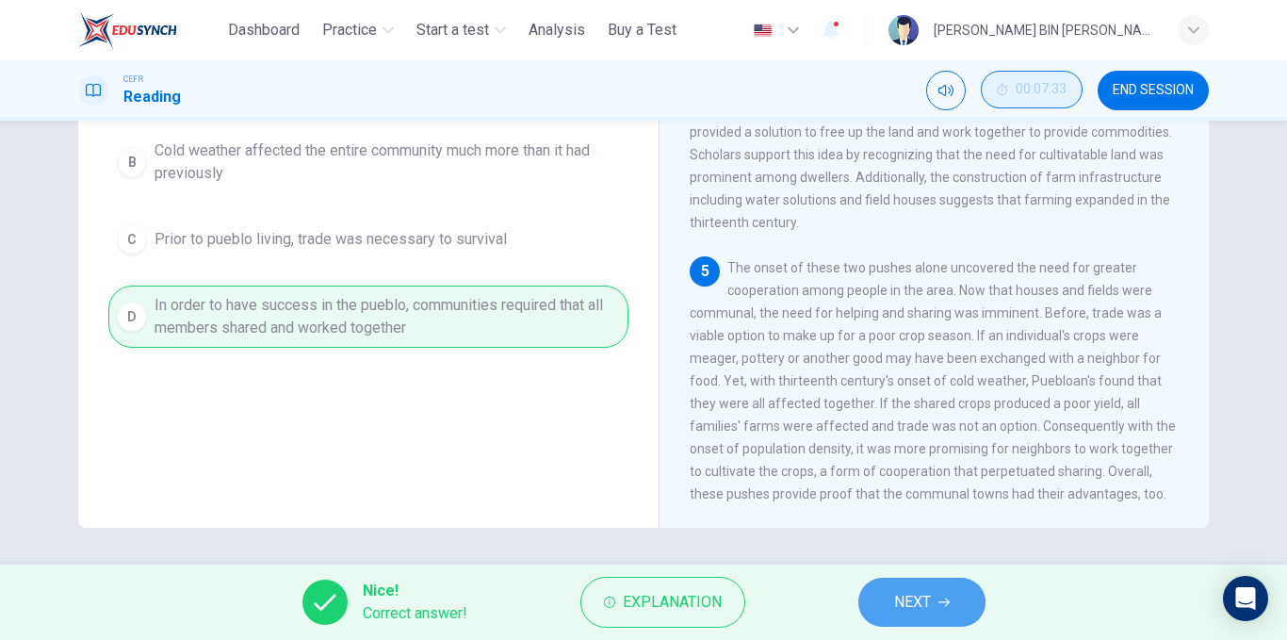
click at [917, 610] on span "NEXT" at bounding box center [912, 602] width 37 height 26
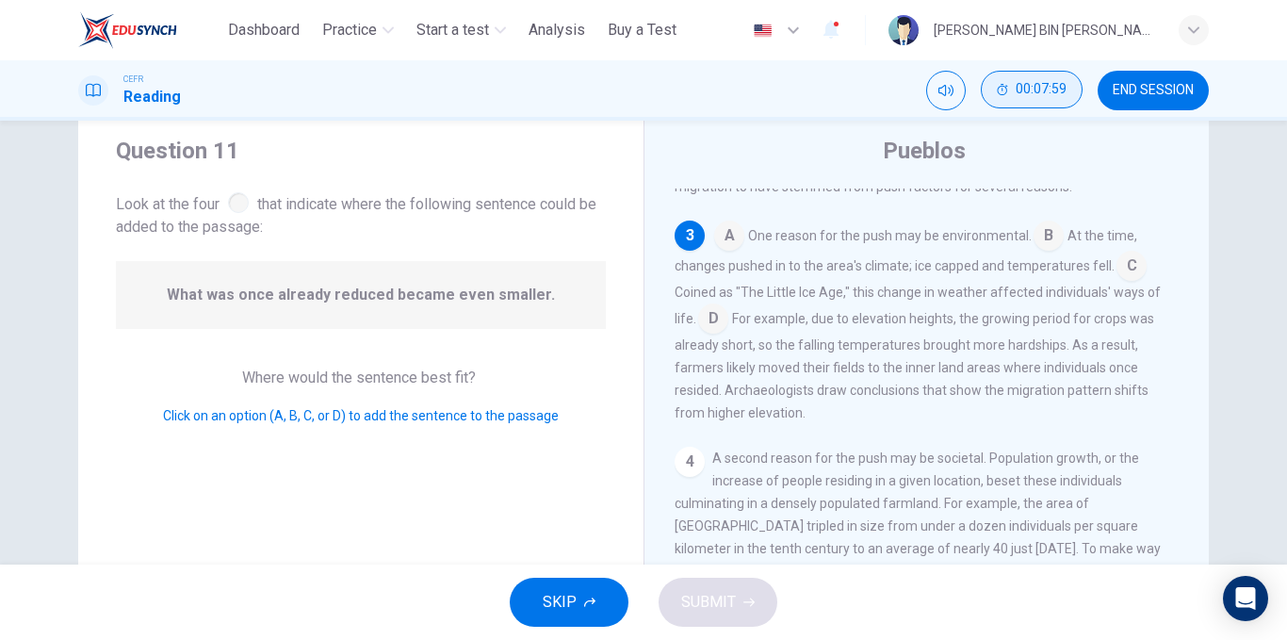
scroll to position [351, 0]
click at [705, 332] on input at bounding box center [713, 321] width 30 height 30
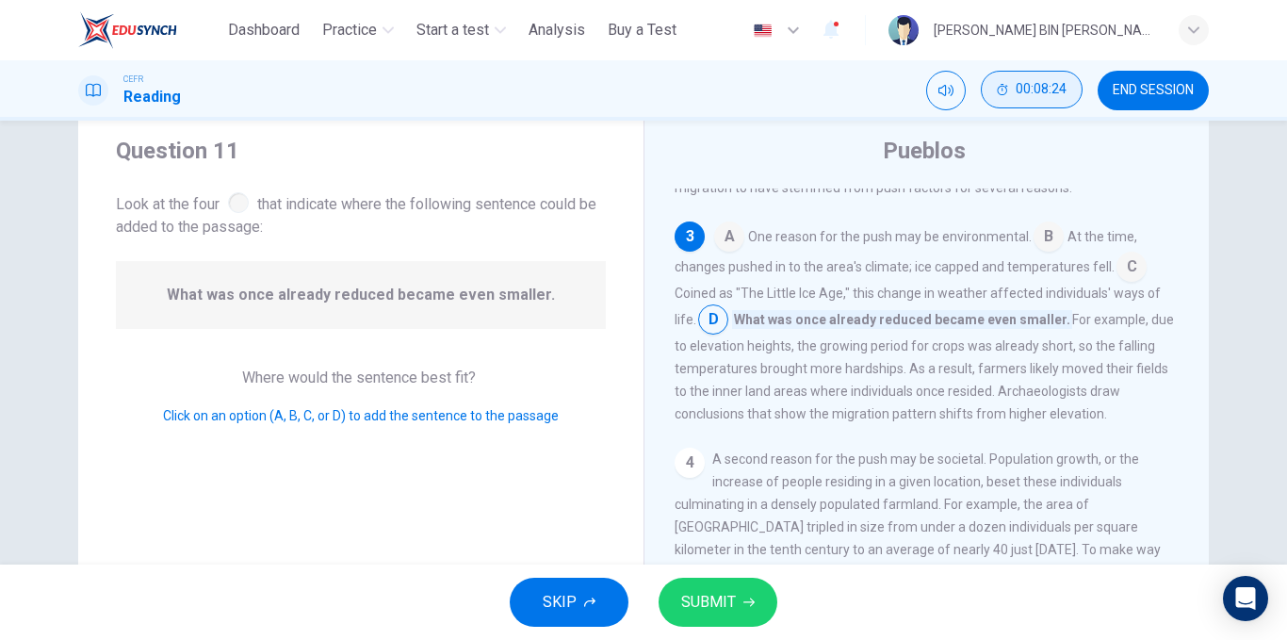
drag, startPoint x: 734, startPoint y: 573, endPoint x: 734, endPoint y: 589, distance: 16.0
click at [734, 589] on div "SKIP SUBMIT" at bounding box center [643, 601] width 1287 height 75
click at [734, 589] on span "SUBMIT" at bounding box center [708, 602] width 55 height 26
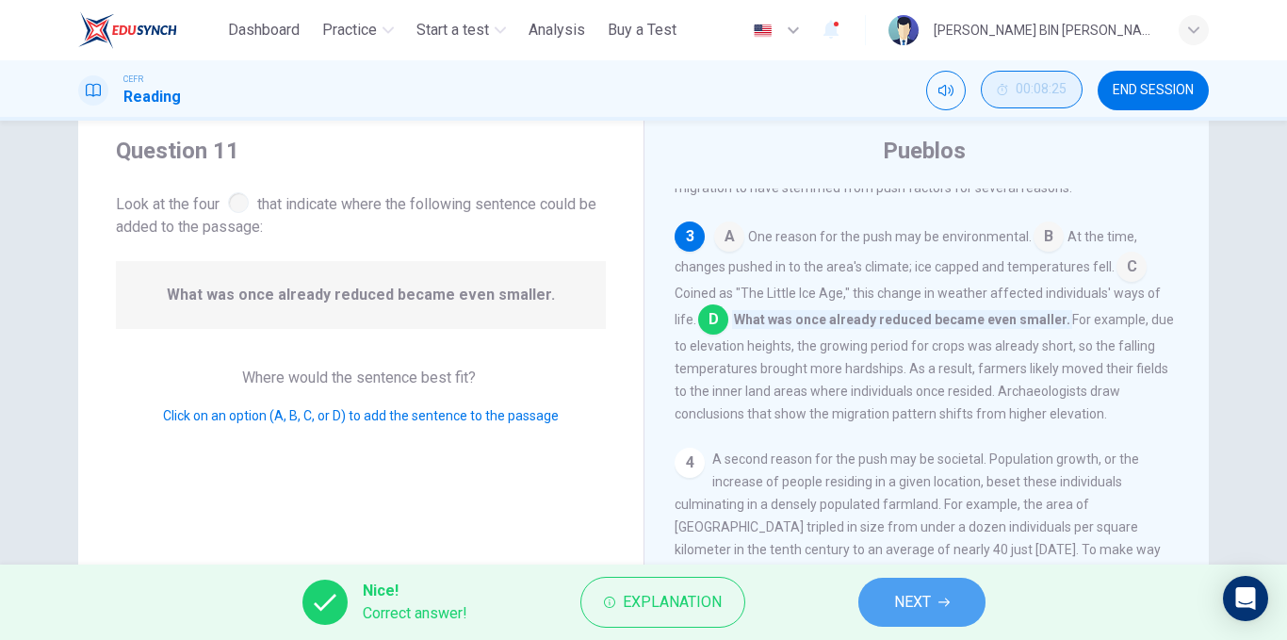
click at [942, 611] on button "NEXT" at bounding box center [921, 601] width 127 height 49
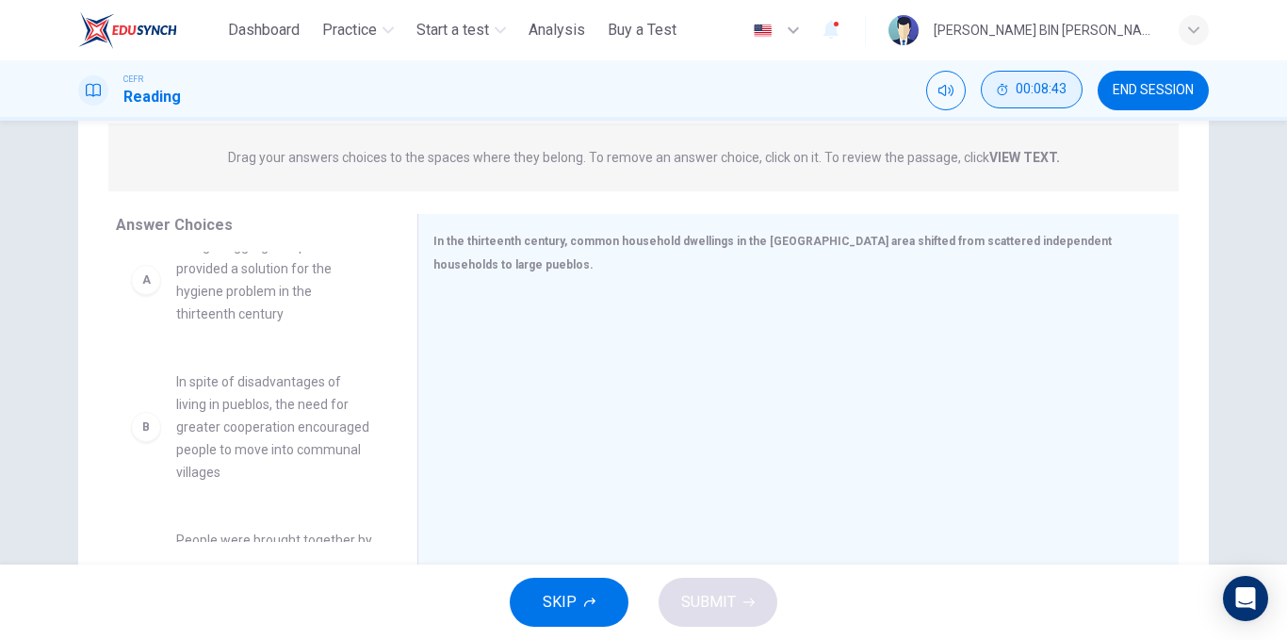
scroll to position [33, 0]
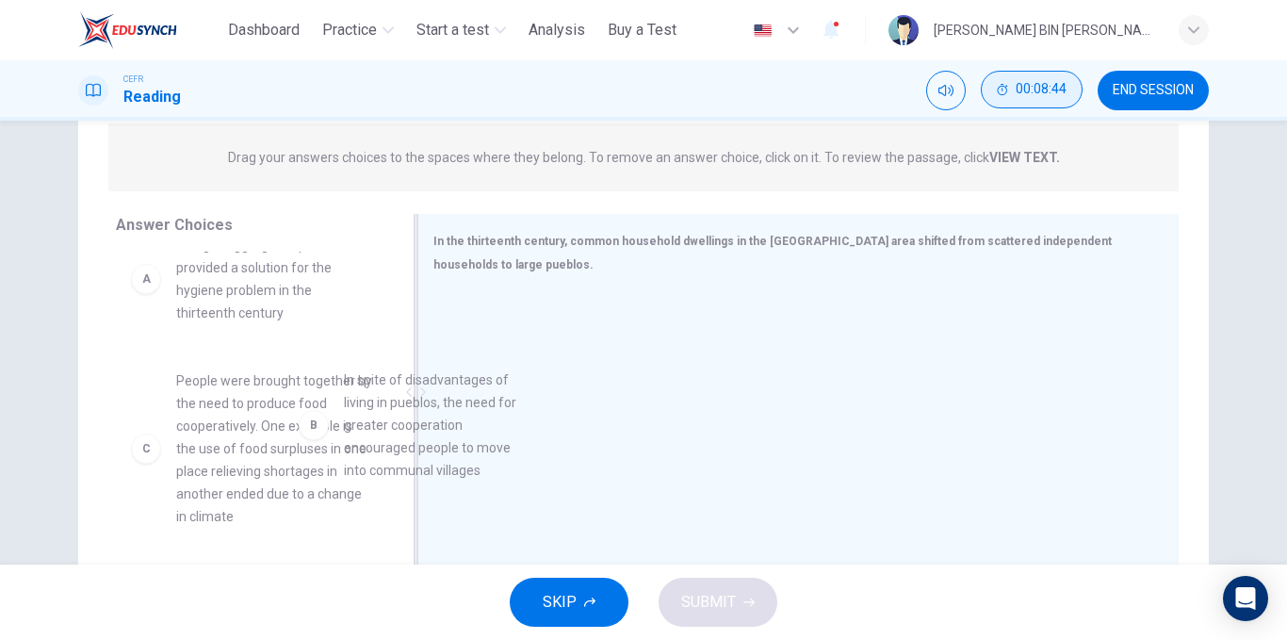
drag, startPoint x: 277, startPoint y: 418, endPoint x: 610, endPoint y: 432, distance: 333.8
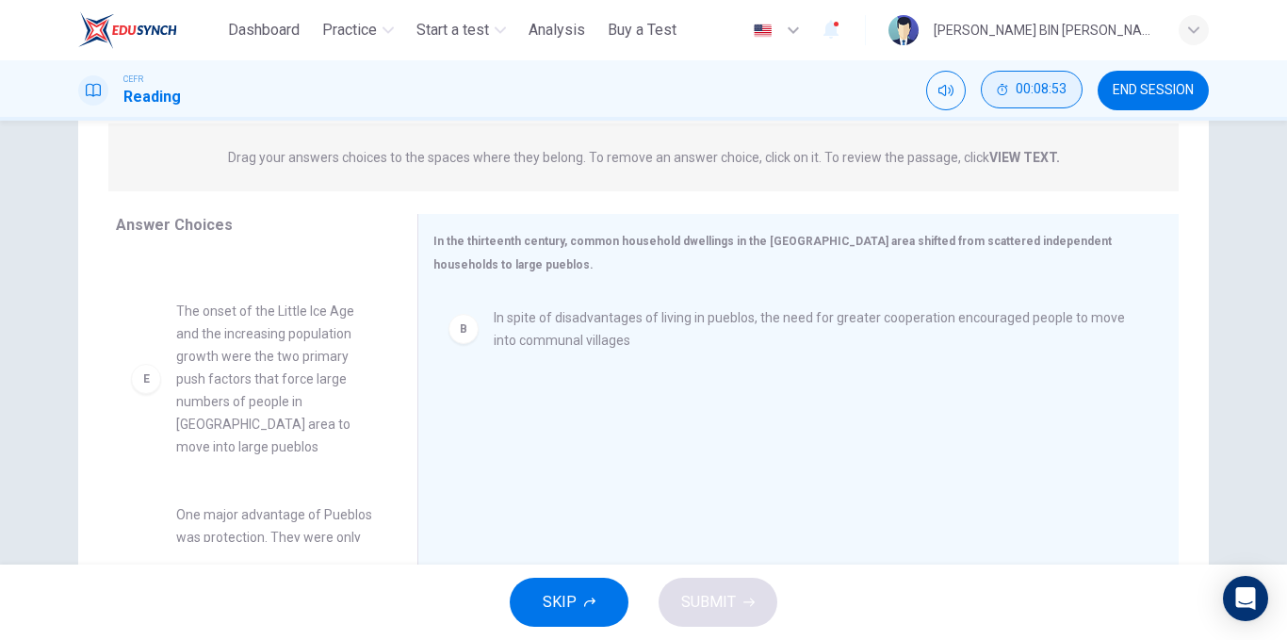
scroll to position [464, 0]
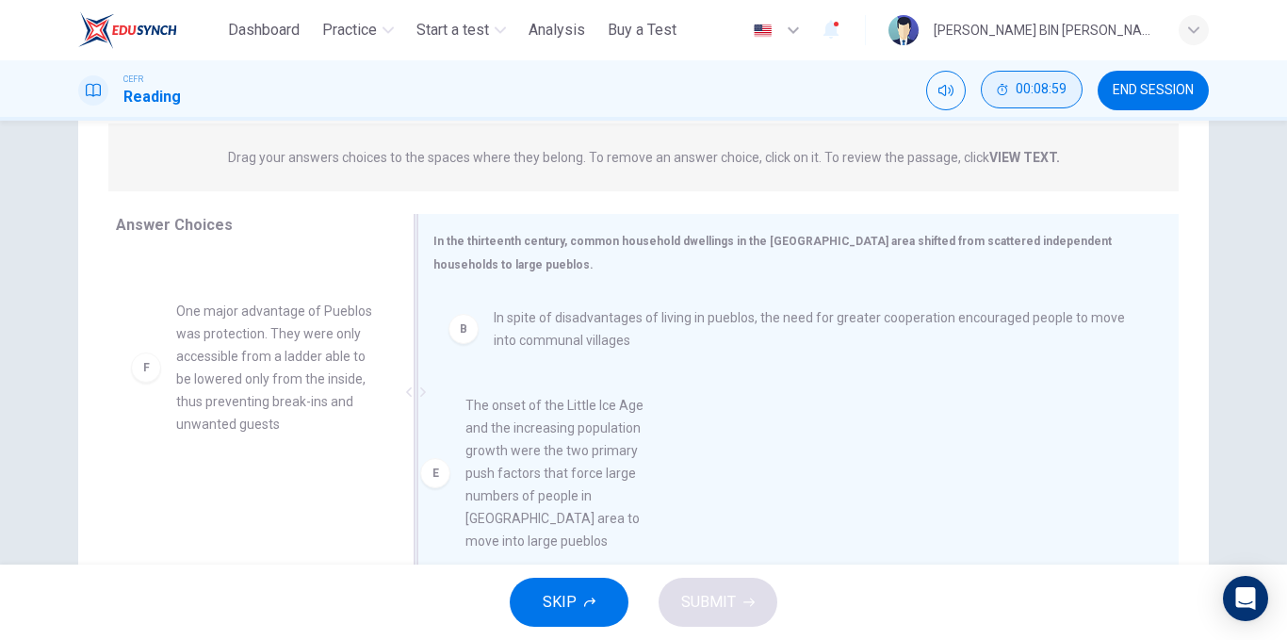
drag, startPoint x: 228, startPoint y: 390, endPoint x: 545, endPoint y: 489, distance: 332.5
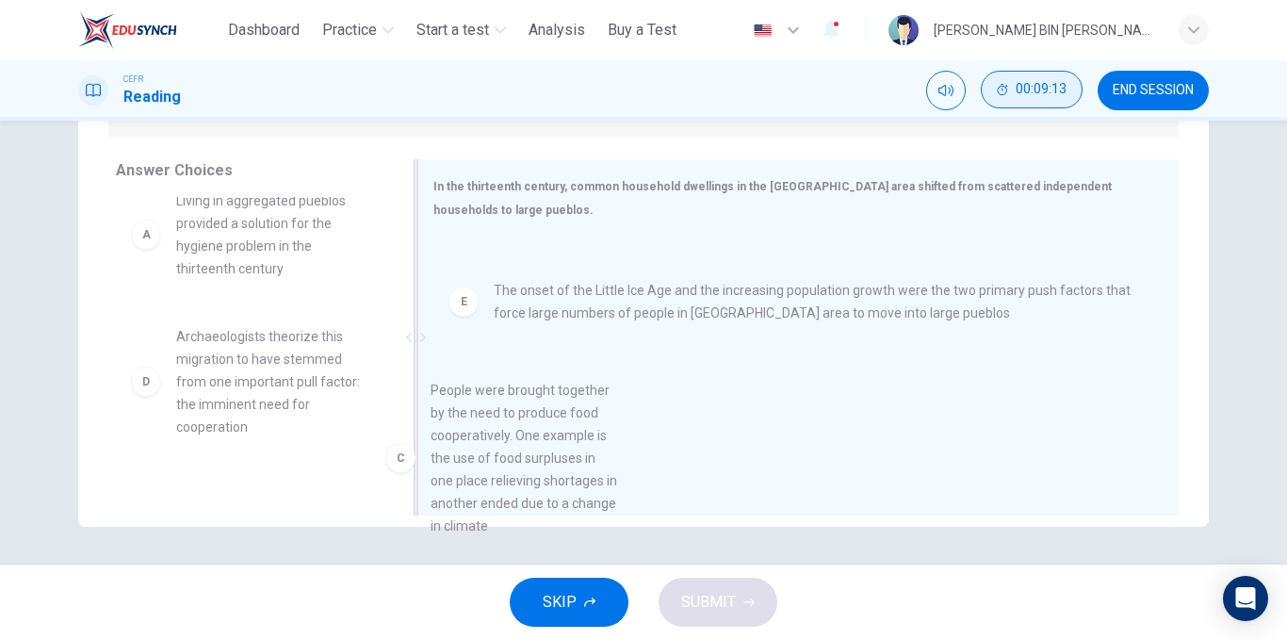
scroll to position [93, 0]
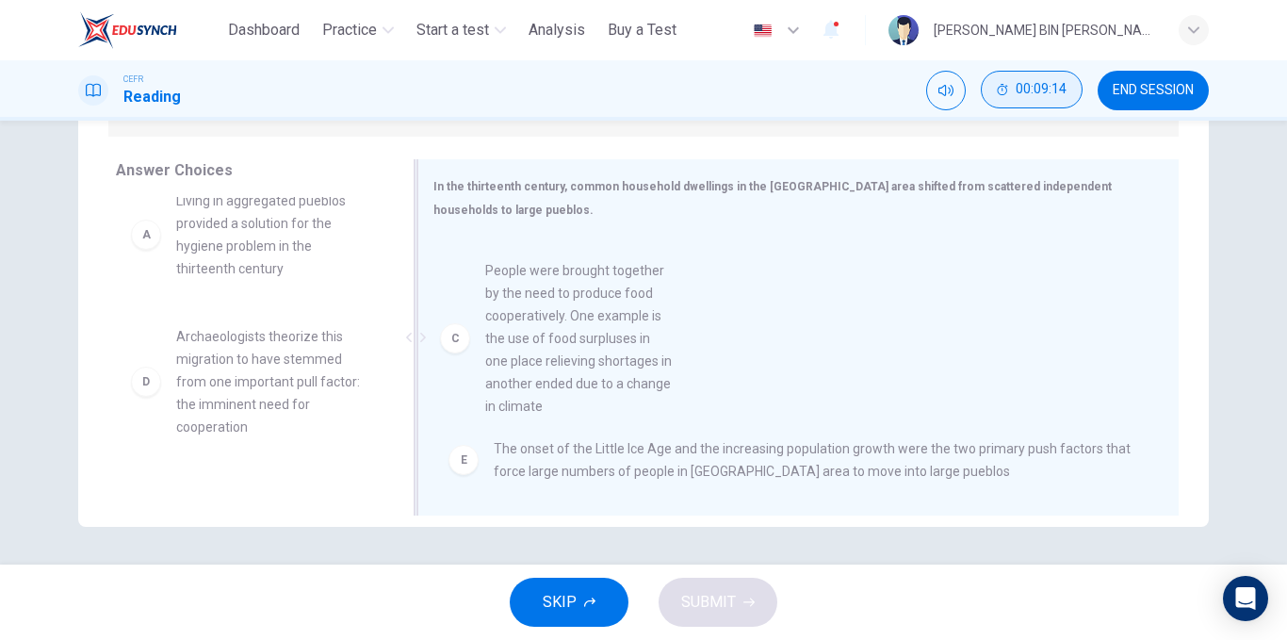
drag, startPoint x: 311, startPoint y: 370, endPoint x: 704, endPoint y: 270, distance: 405.3
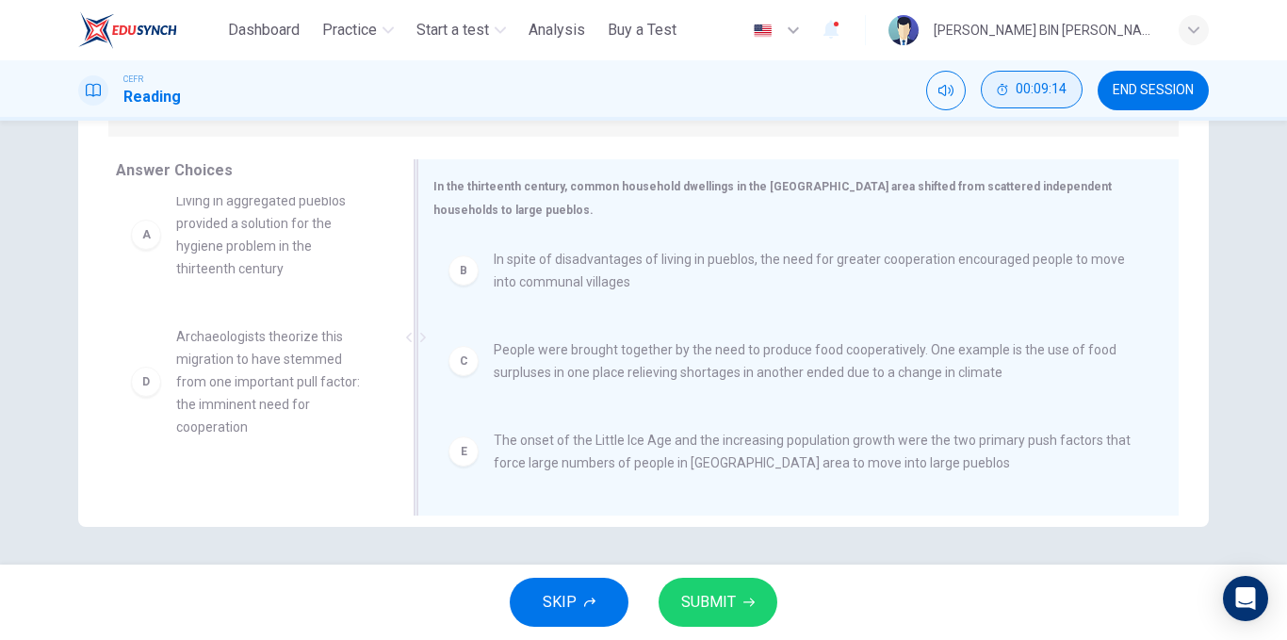
scroll to position [4, 0]
click at [740, 608] on button "SUBMIT" at bounding box center [717, 601] width 119 height 49
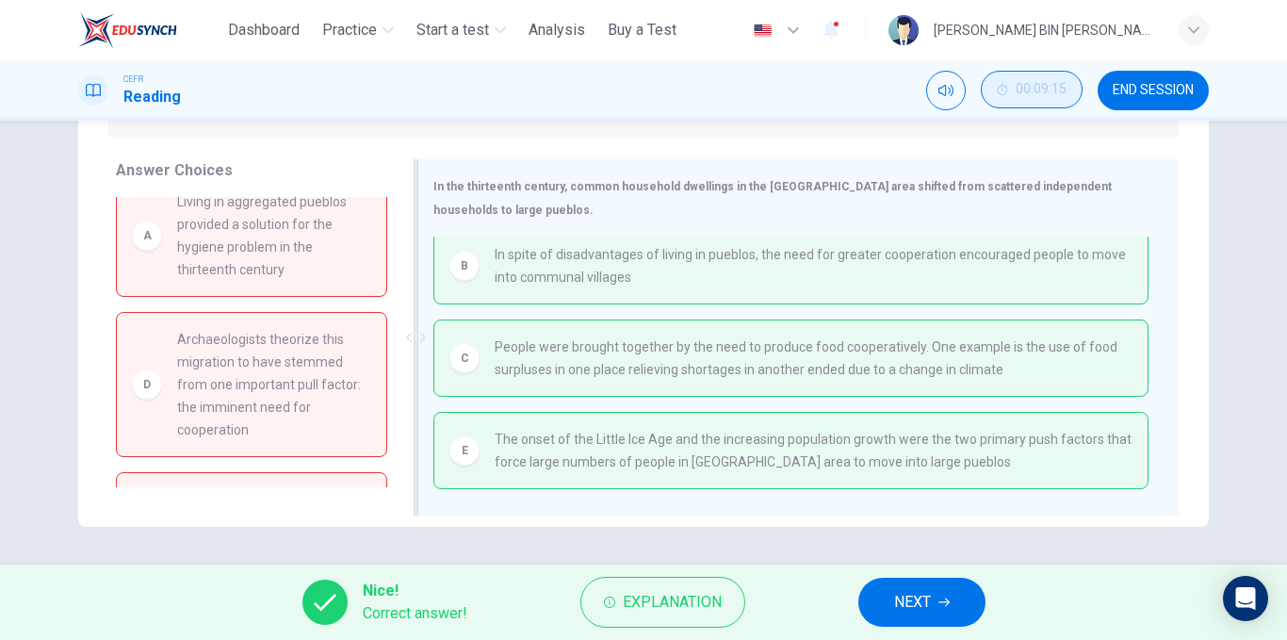
scroll to position [0, 0]
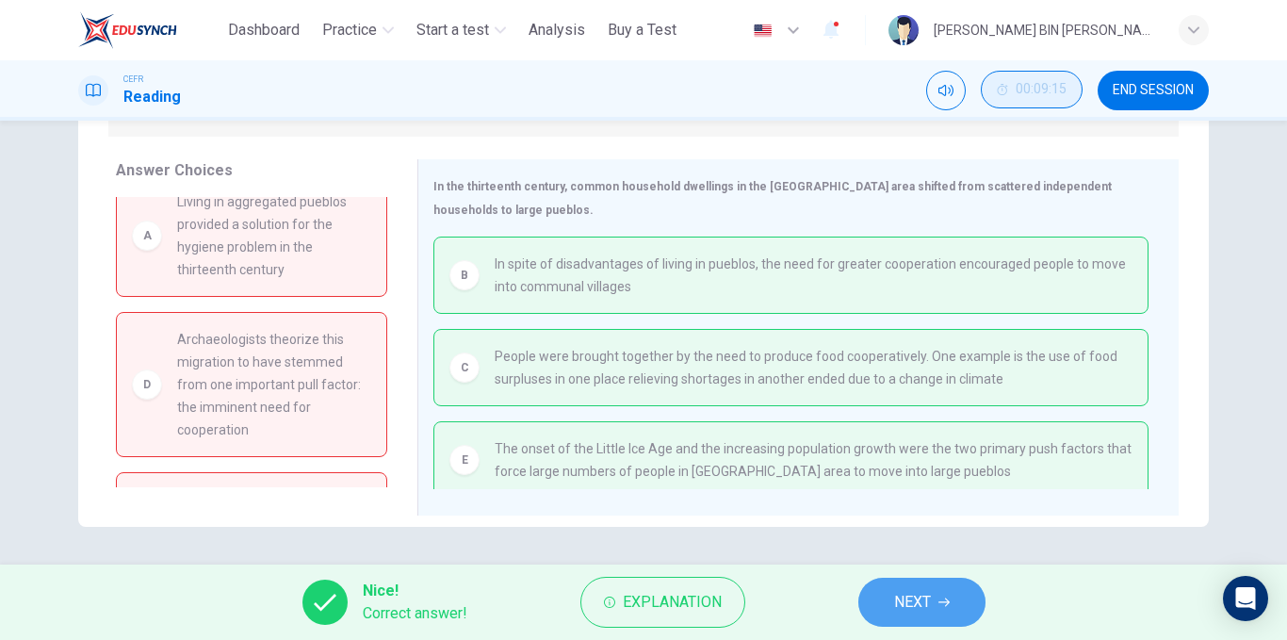
click at [925, 587] on button "NEXT" at bounding box center [921, 601] width 127 height 49
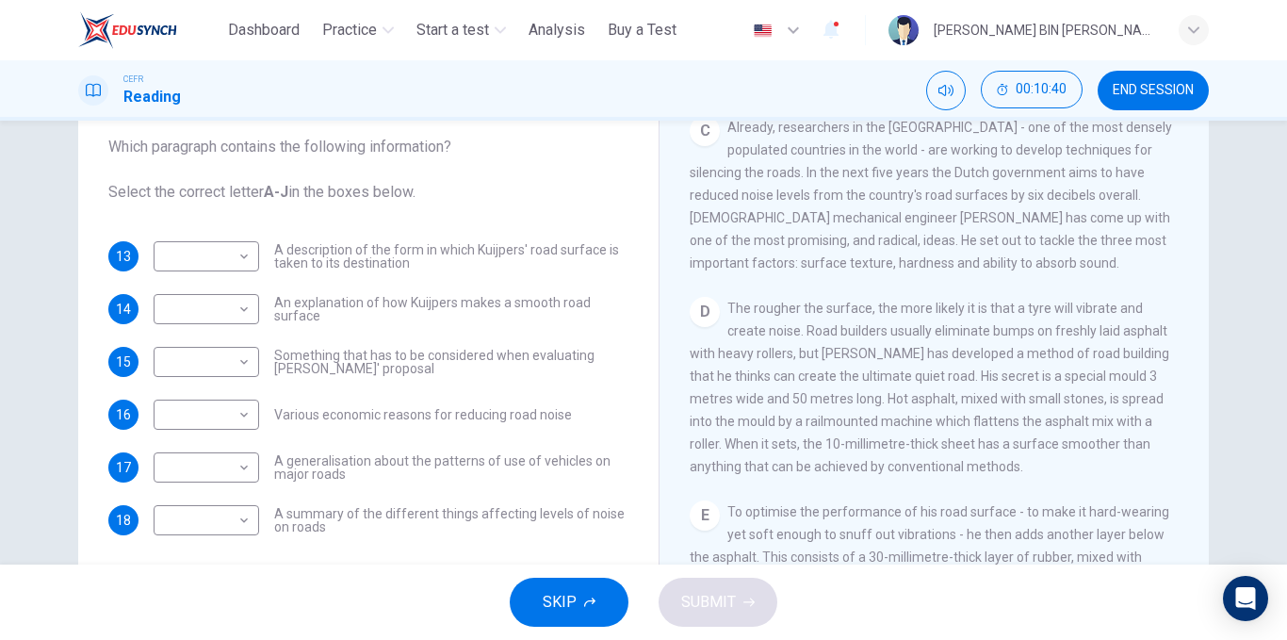
scroll to position [681, 0]
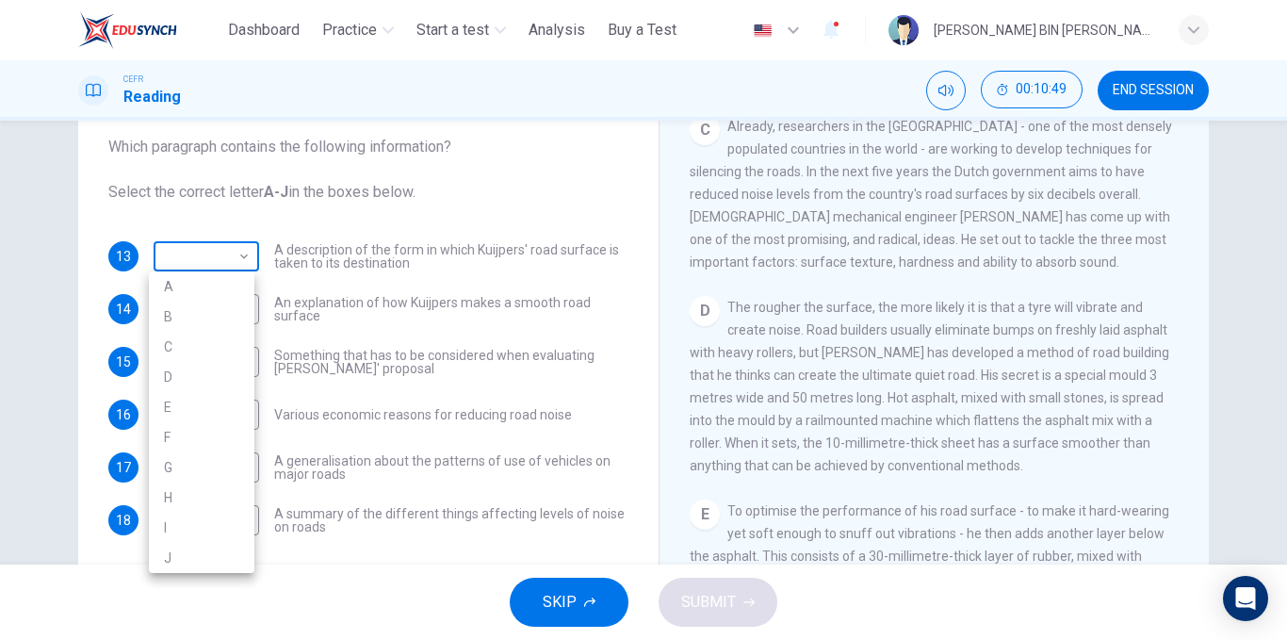
click at [190, 250] on body "This site uses cookies, as explained in our Privacy Policy . If you agree to th…" at bounding box center [643, 320] width 1287 height 640
click at [195, 373] on li "D" at bounding box center [202, 377] width 106 height 30
type input "*"
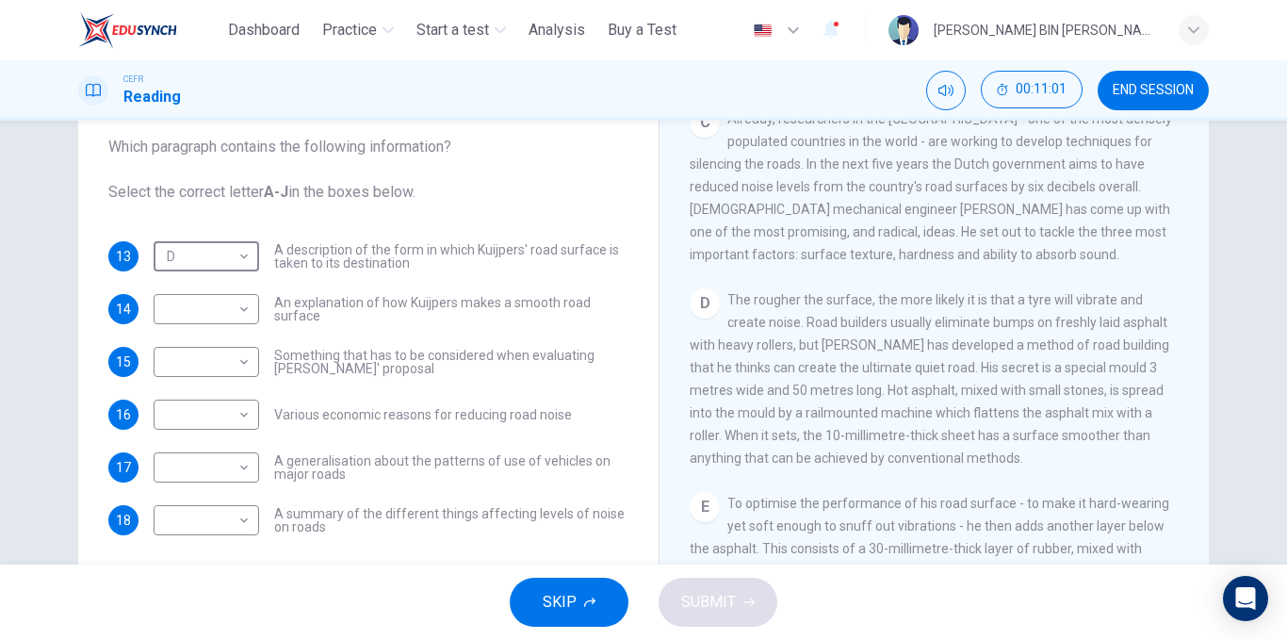
scroll to position [689, 0]
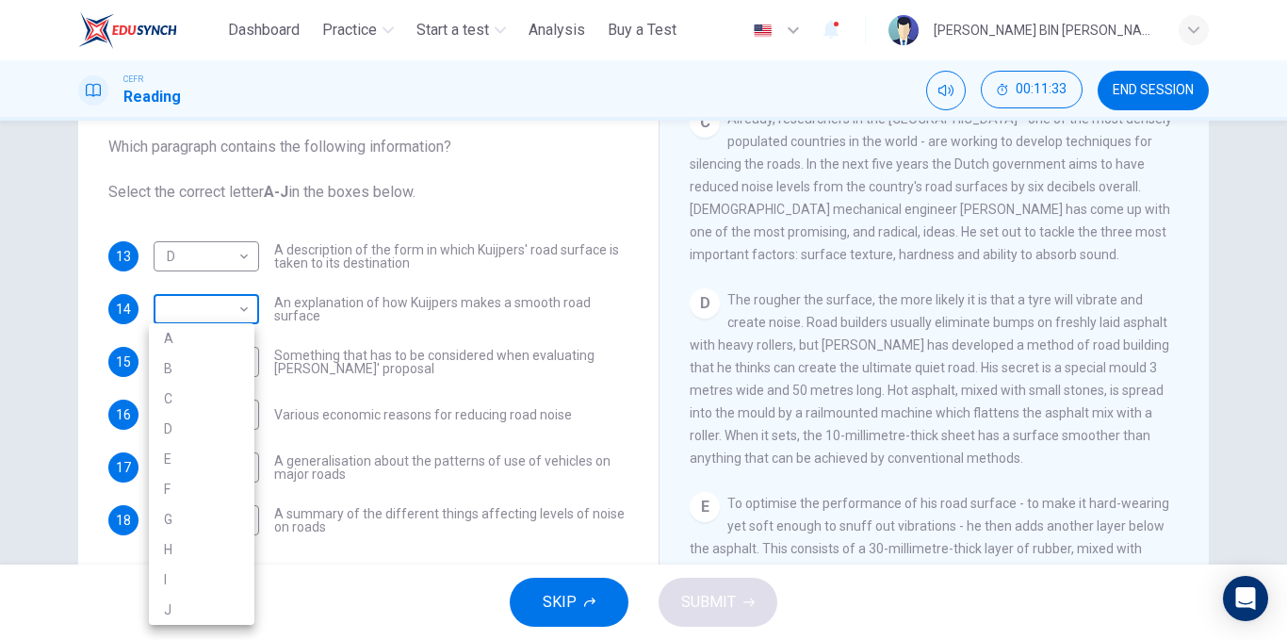
click at [213, 309] on body "This site uses cookies, as explained in our Privacy Policy . If you agree to th…" at bounding box center [643, 320] width 1287 height 640
click at [182, 424] on li "D" at bounding box center [202, 429] width 106 height 30
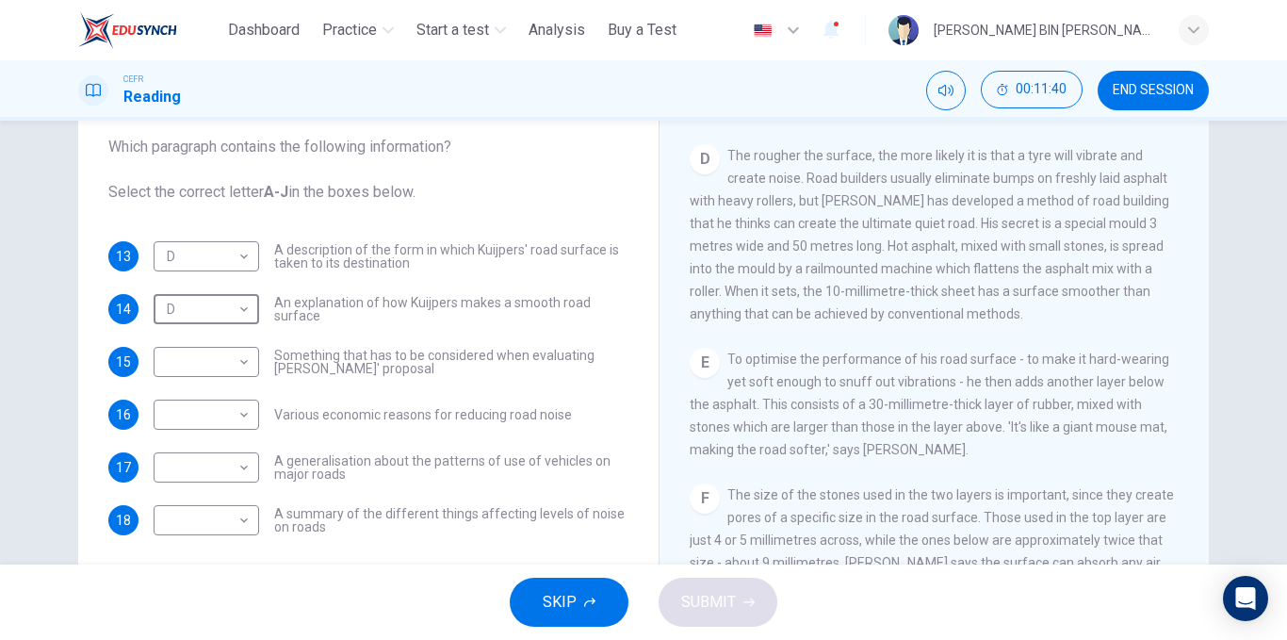
scroll to position [834, 0]
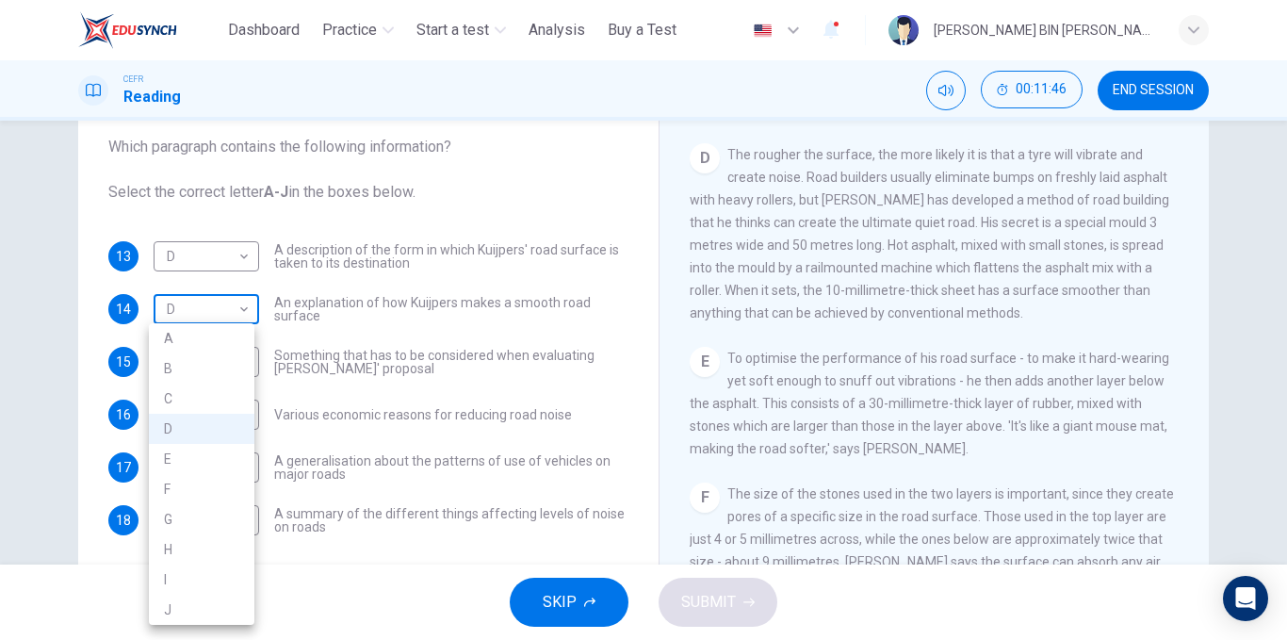
click at [203, 317] on body "This site uses cookies, as explained in our Privacy Policy . If you agree to th…" at bounding box center [643, 320] width 1287 height 640
click at [201, 463] on li "E" at bounding box center [202, 459] width 106 height 30
type input "*"
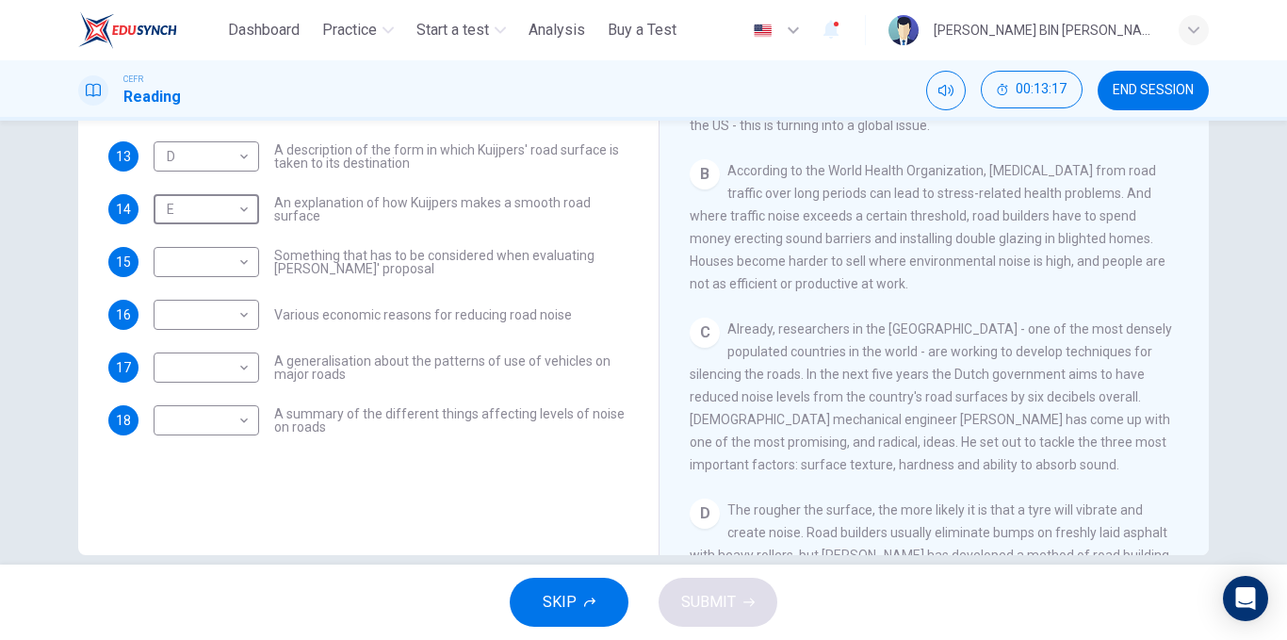
scroll to position [380, 0]
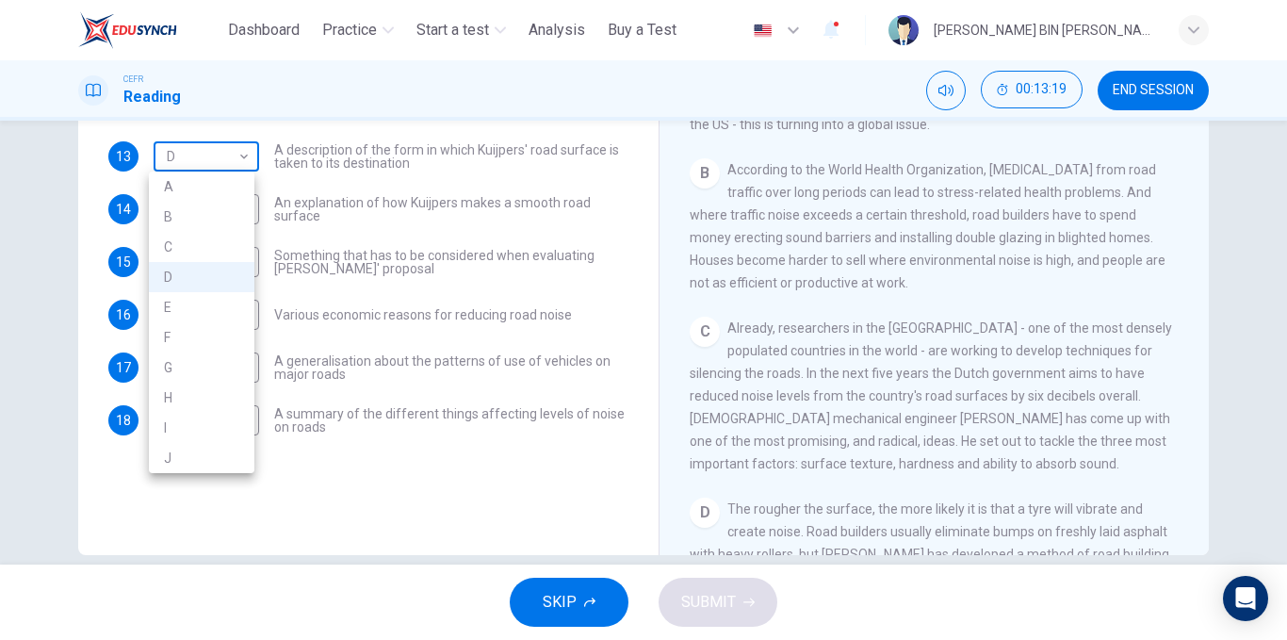
click at [207, 157] on body "This site uses cookies, as explained in our Privacy Policy . If you agree to th…" at bounding box center [643, 320] width 1287 height 640
click at [199, 259] on li "C" at bounding box center [202, 247] width 106 height 30
type input "*"
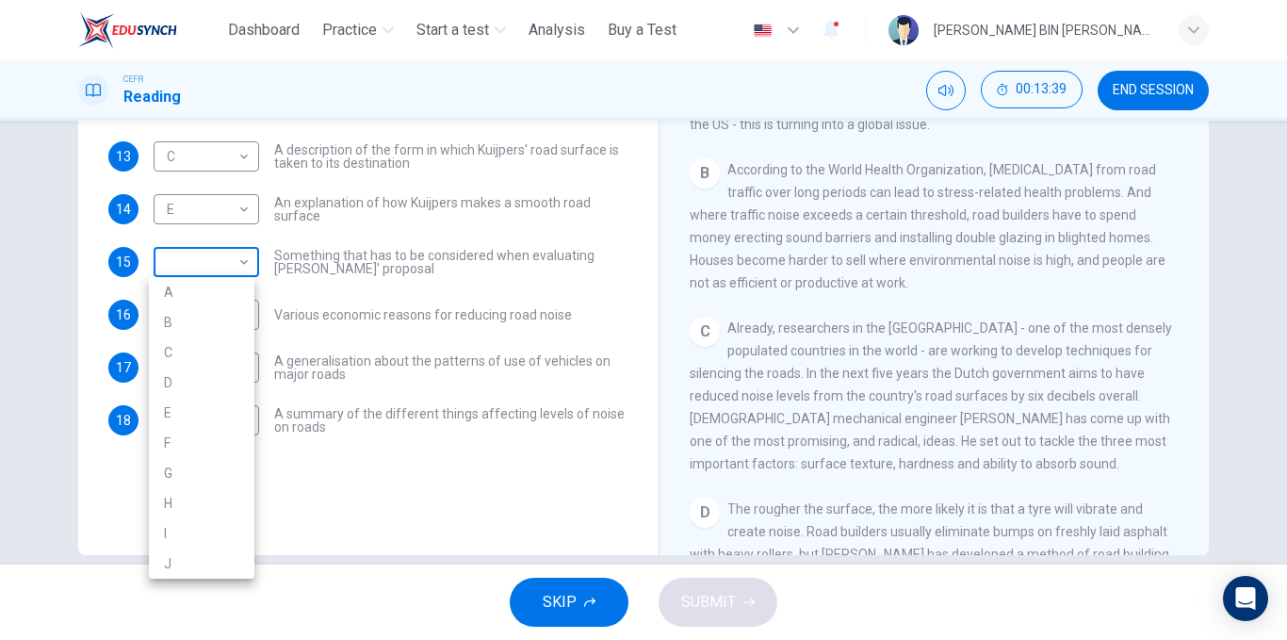
click at [218, 271] on body "This site uses cookies, as explained in our Privacy Policy . If you agree to th…" at bounding box center [643, 320] width 1287 height 640
click at [221, 333] on li "B" at bounding box center [202, 322] width 106 height 30
type input "*"
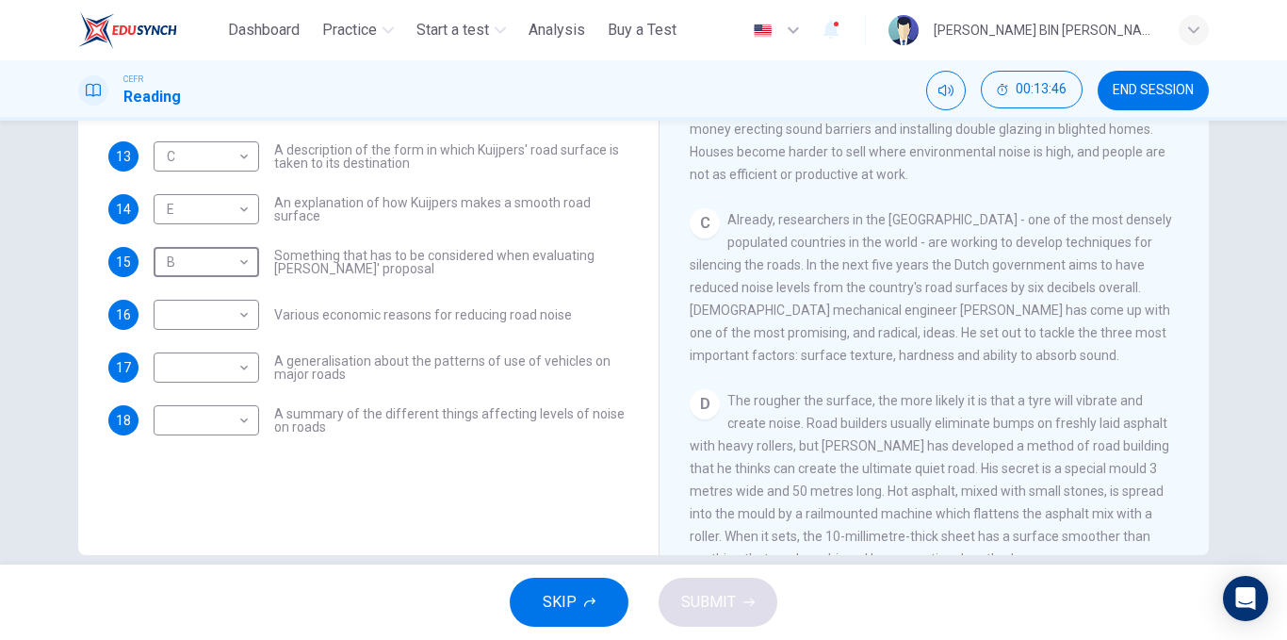
scroll to position [487, 0]
click at [1143, 92] on span "END SESSION" at bounding box center [1153, 90] width 81 height 15
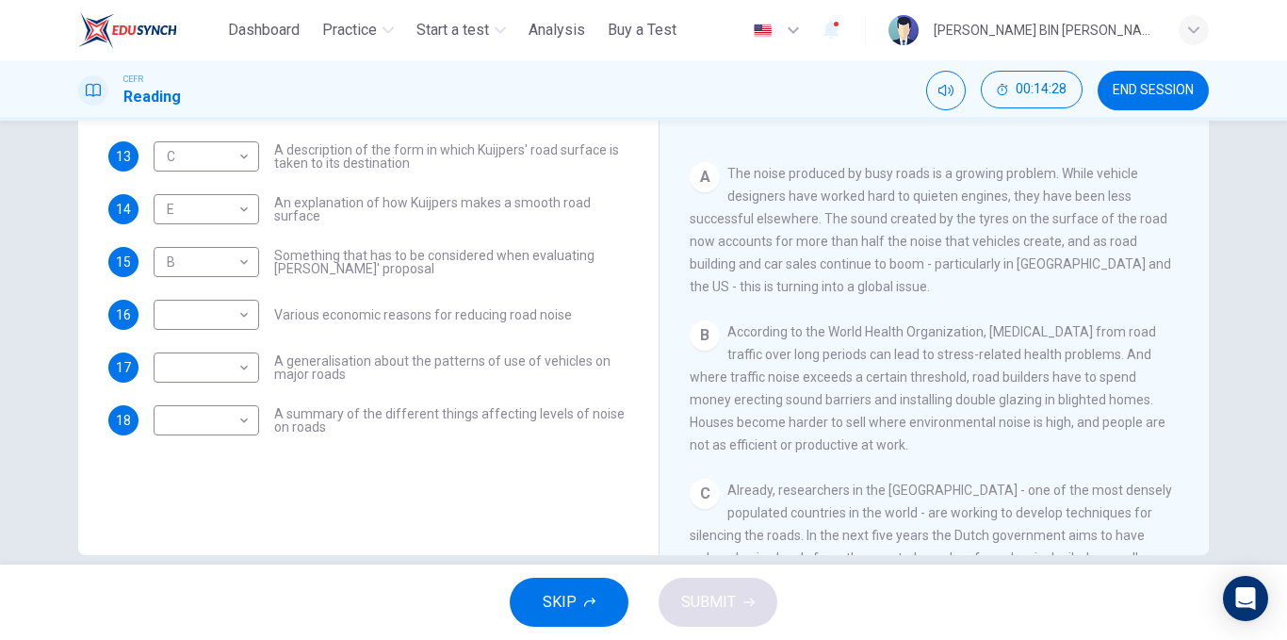
scroll to position [219, 0]
click at [184, 309] on body "This site uses cookies, as explained in our Privacy Policy . If you agree to th…" at bounding box center [643, 320] width 1287 height 640
click at [201, 370] on li "B" at bounding box center [202, 368] width 106 height 30
type input "*"
click at [212, 376] on body "This site uses cookies, as explained in our Privacy Policy . If you agree to th…" at bounding box center [643, 320] width 1287 height 640
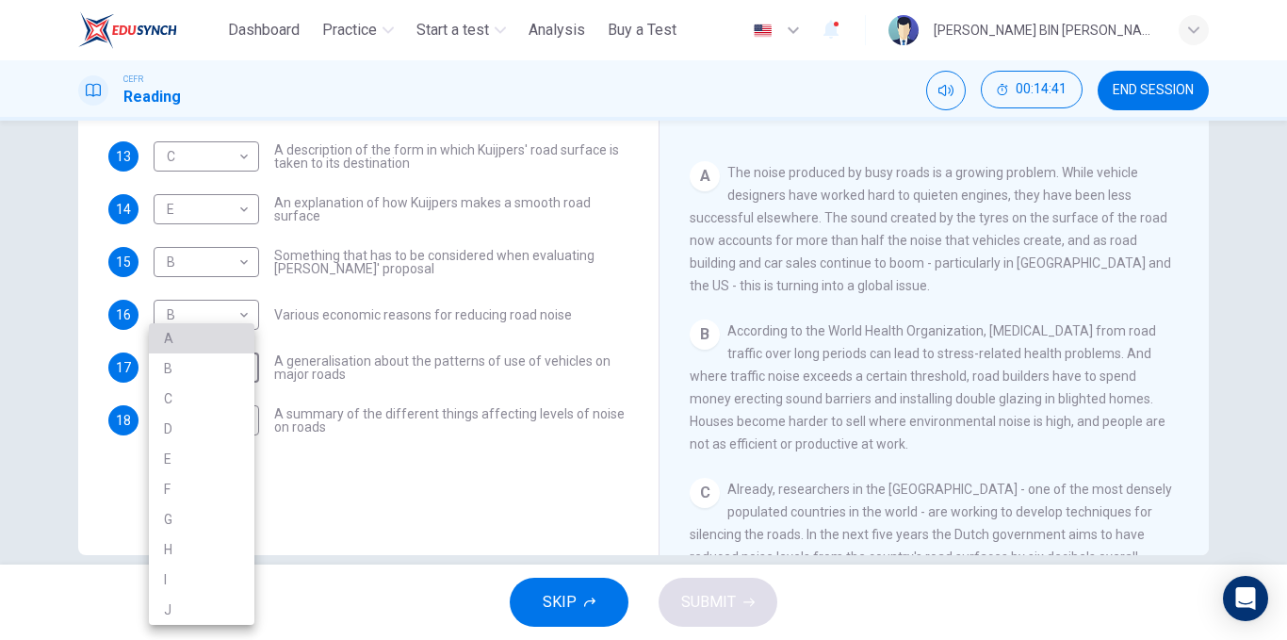
click at [184, 333] on li "A" at bounding box center [202, 338] width 106 height 30
type input "*"
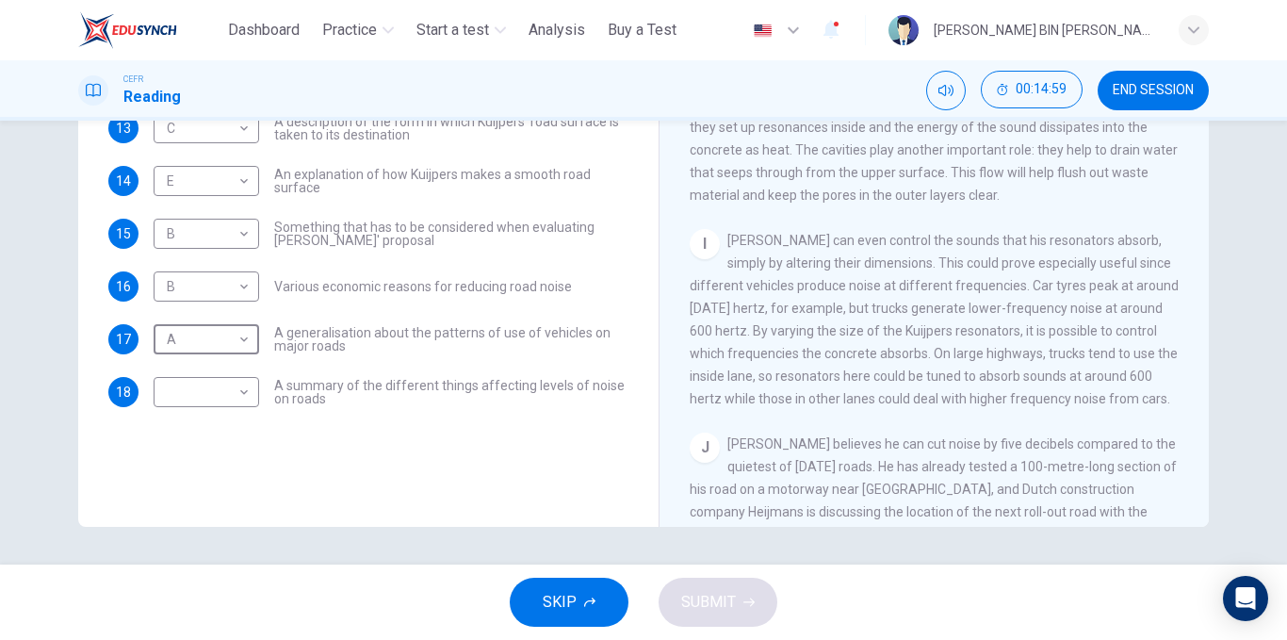
scroll to position [1502, 0]
click at [241, 398] on body "This site uses cookies, as explained in our Privacy Policy . If you agree to th…" at bounding box center [643, 320] width 1287 height 640
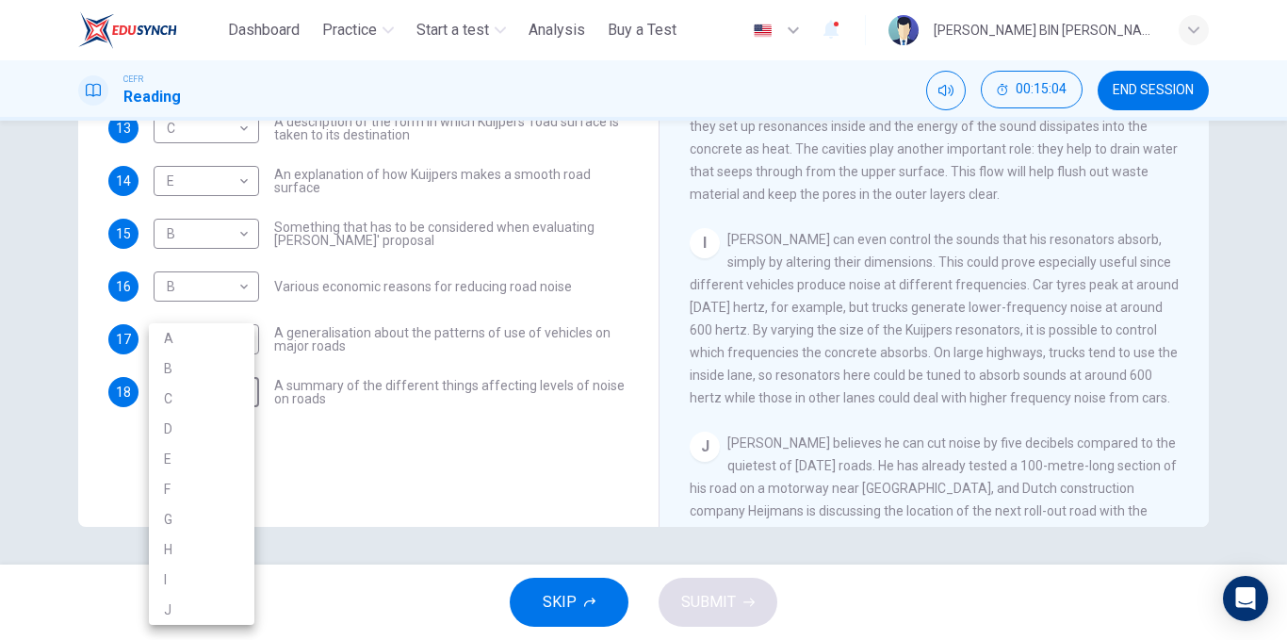
click at [187, 580] on li "I" at bounding box center [202, 579] width 106 height 30
type input "*"
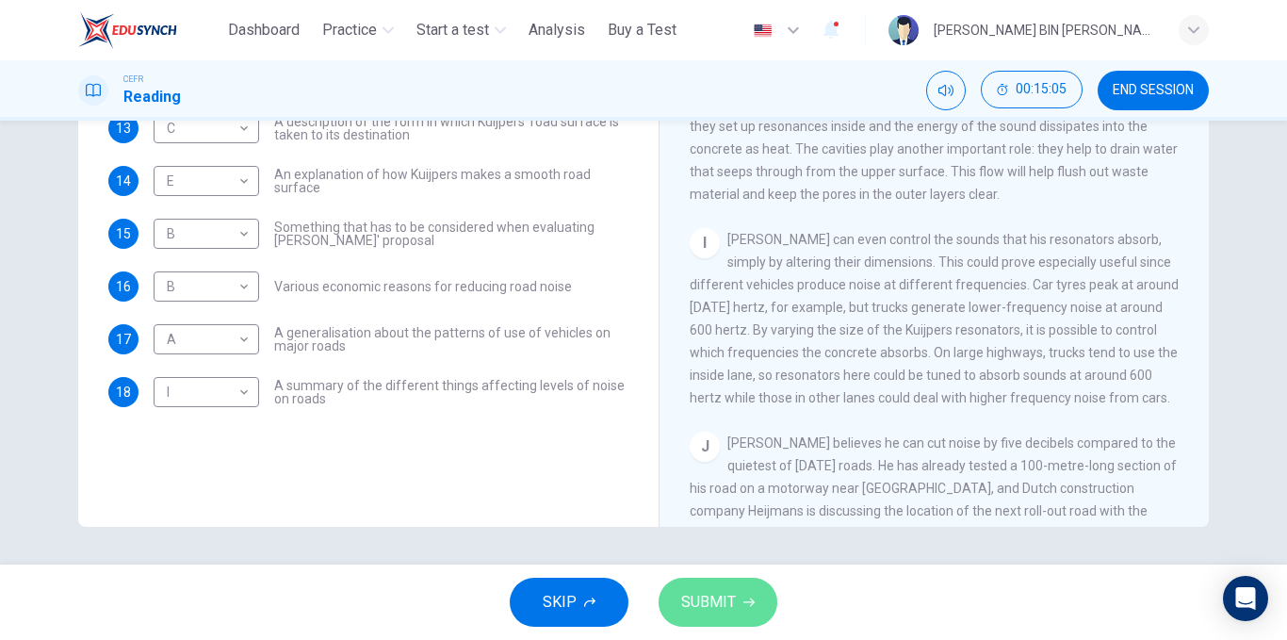
click at [720, 594] on span "SUBMIT" at bounding box center [708, 602] width 55 height 26
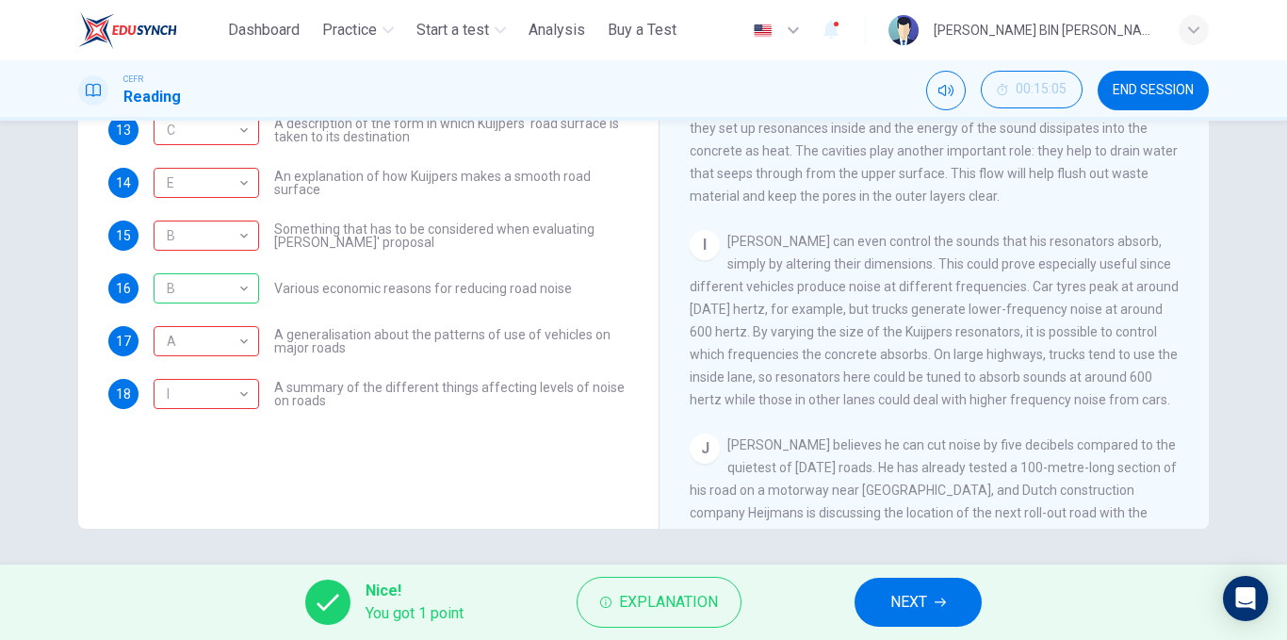
scroll to position [284, 0]
click at [871, 587] on button "NEXT" at bounding box center [917, 601] width 127 height 49
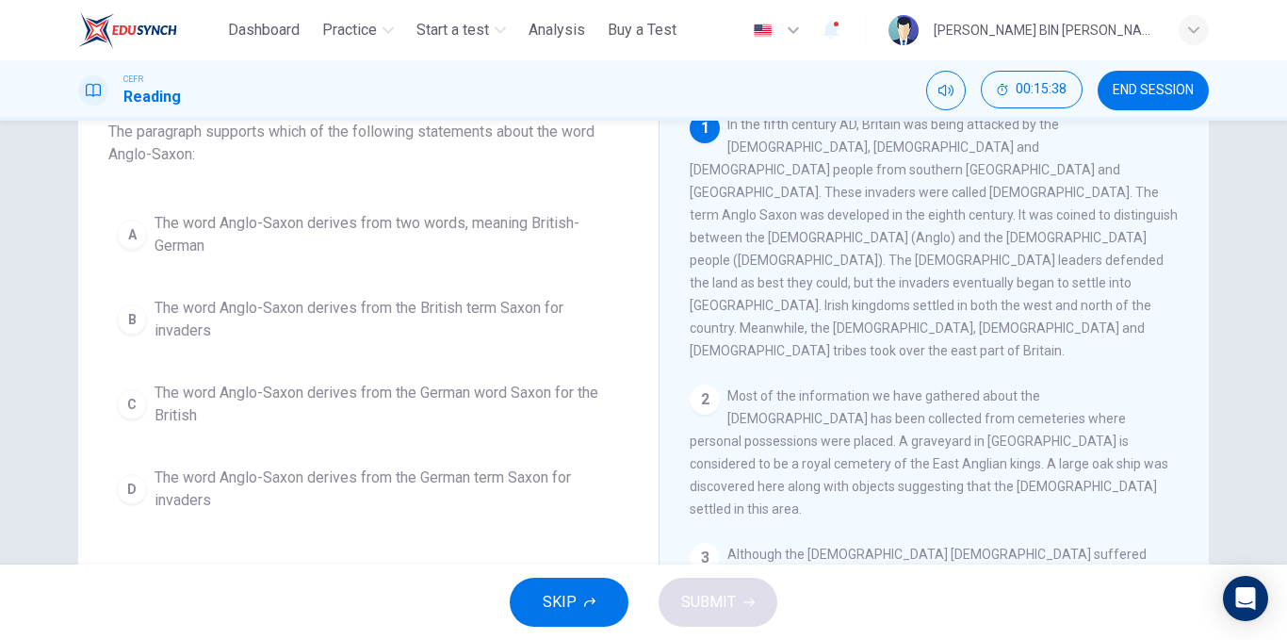
scroll to position [0, 0]
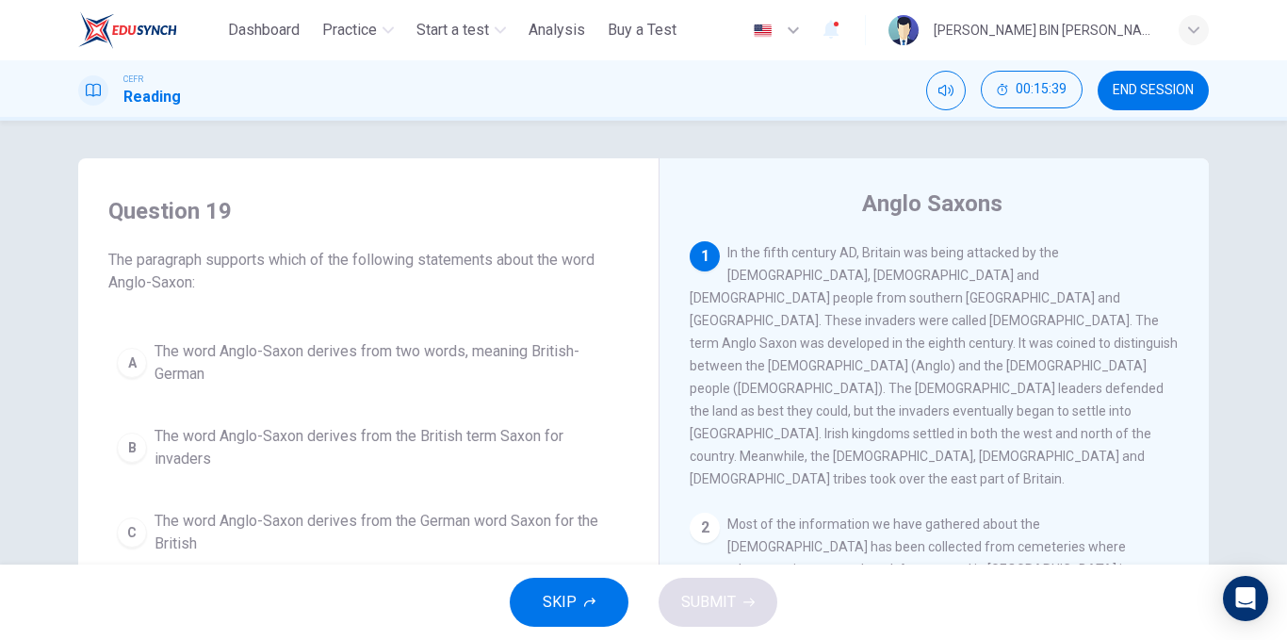
click at [312, 348] on span "The word Anglo-Saxon derives from two words, meaning British-German" at bounding box center [386, 362] width 465 height 45
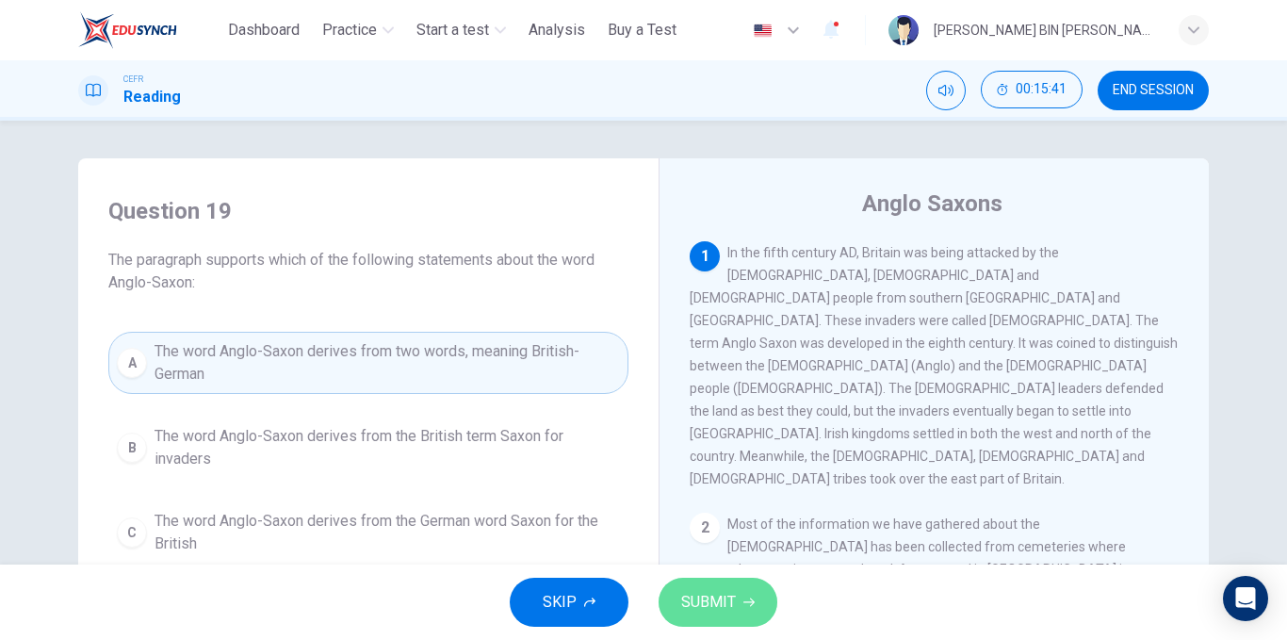
click at [732, 593] on span "SUBMIT" at bounding box center [708, 602] width 55 height 26
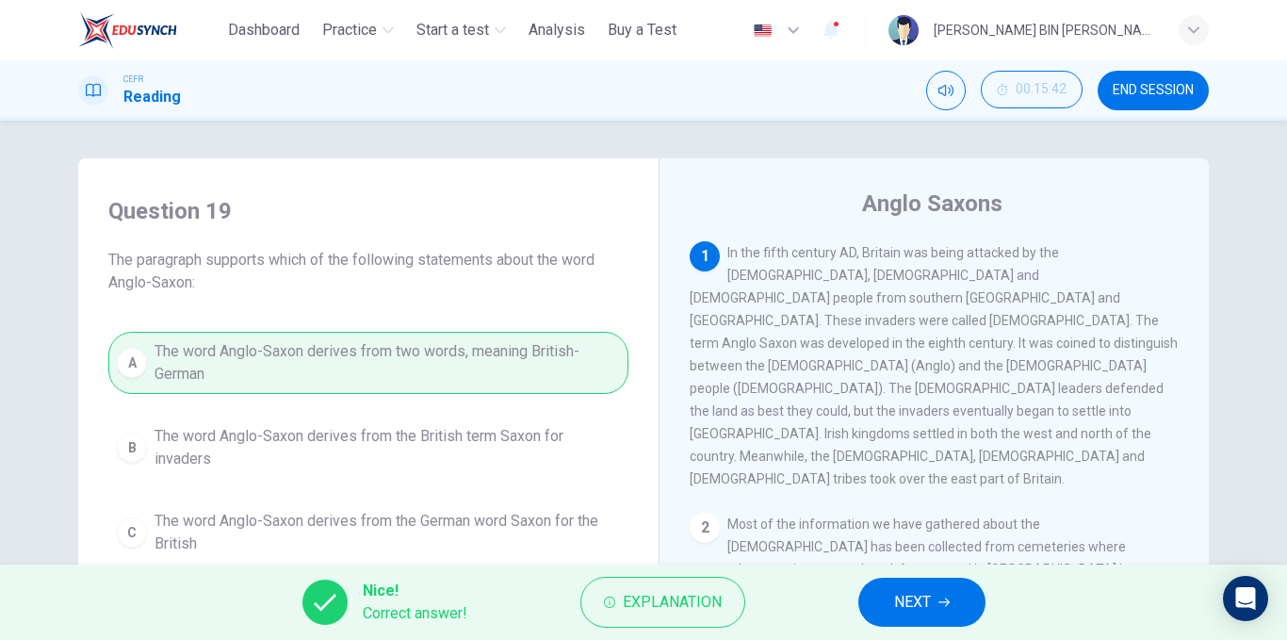
click at [905, 599] on span "NEXT" at bounding box center [912, 602] width 37 height 26
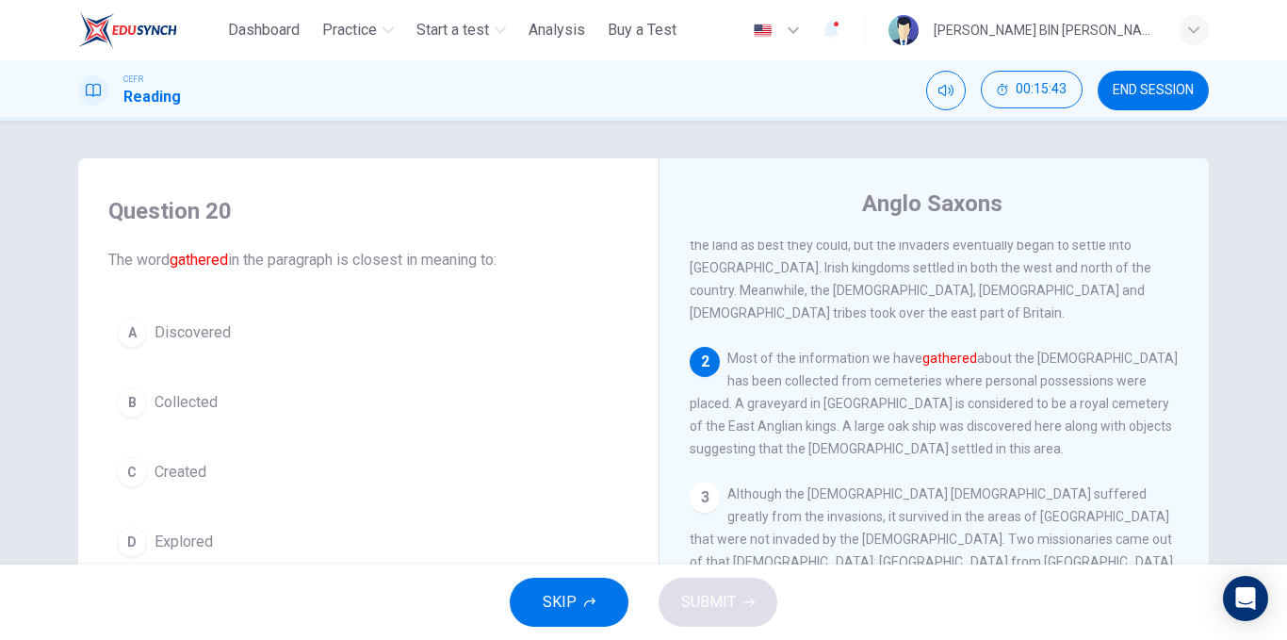
scroll to position [165, 0]
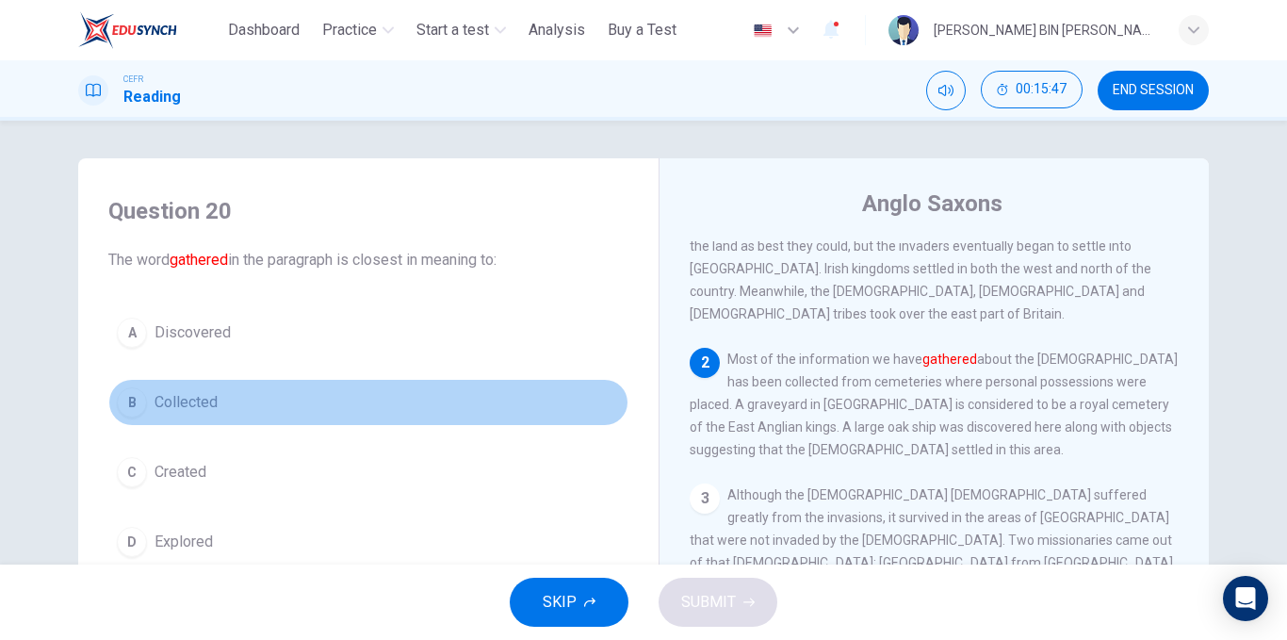
click at [200, 413] on span "Collected" at bounding box center [185, 402] width 63 height 23
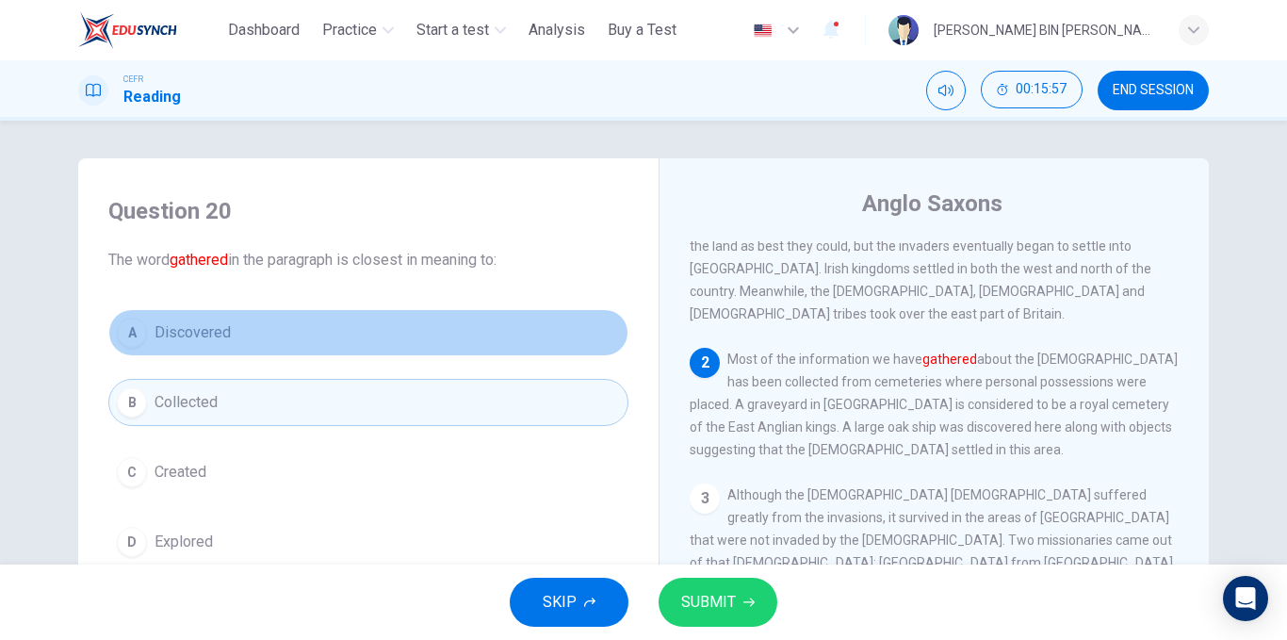
click at [218, 344] on button "A Discovered" at bounding box center [368, 332] width 520 height 47
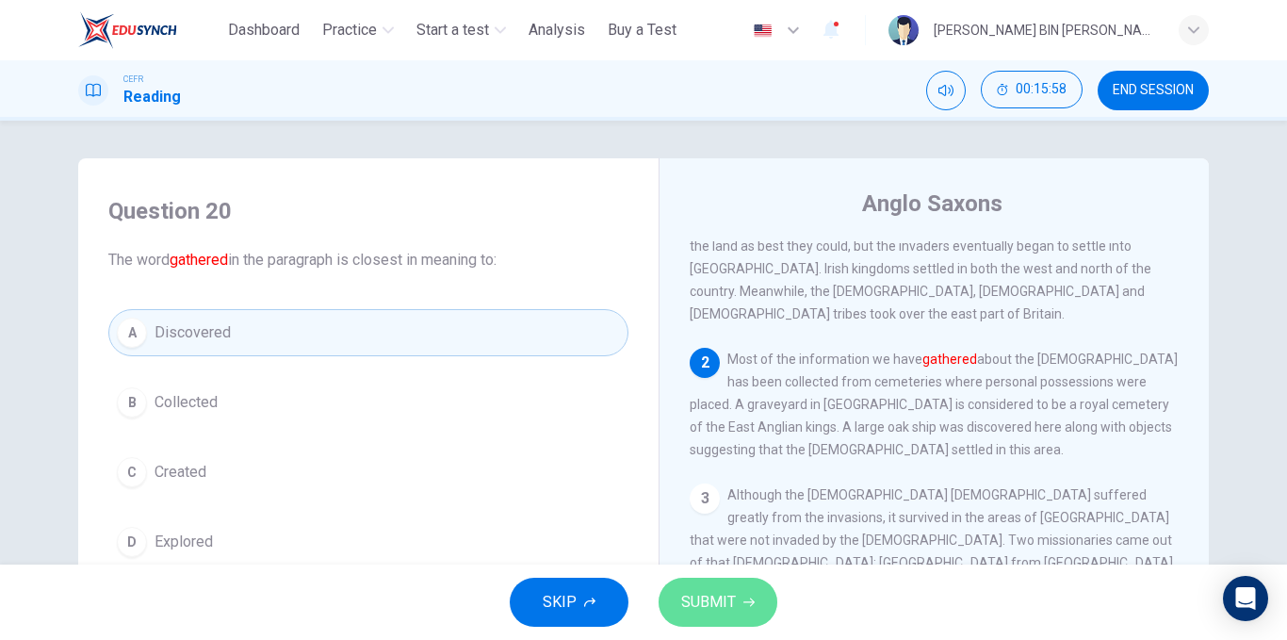
click at [772, 599] on button "SUBMIT" at bounding box center [717, 601] width 119 height 49
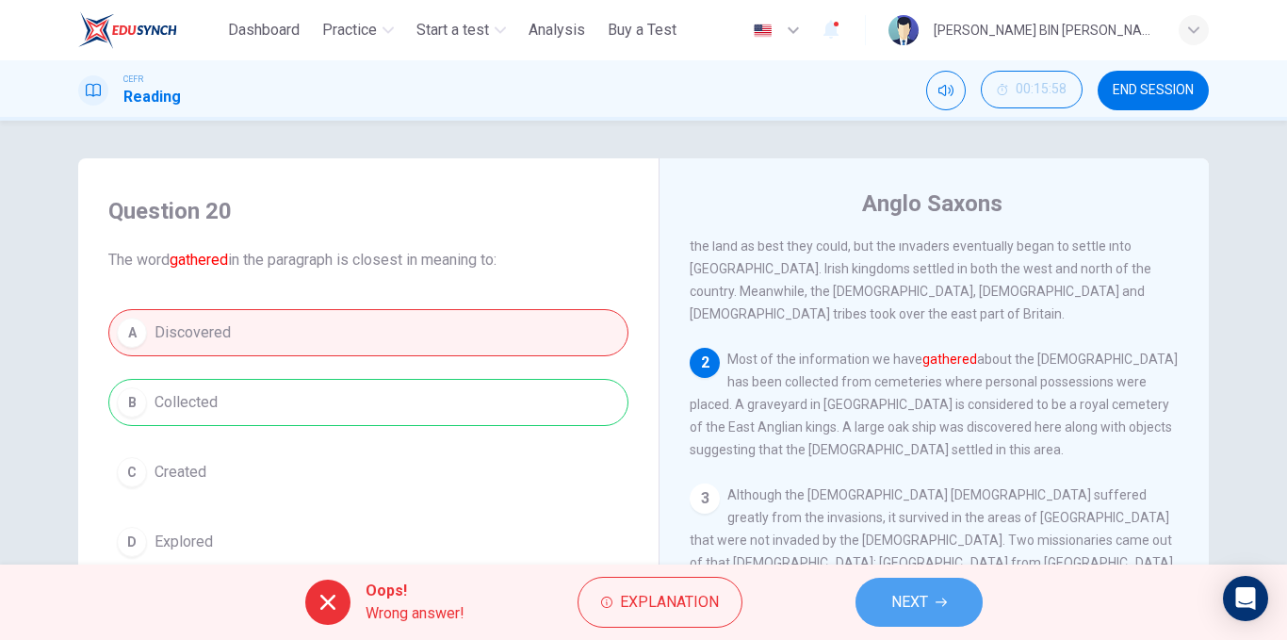
click at [866, 597] on button "NEXT" at bounding box center [918, 601] width 127 height 49
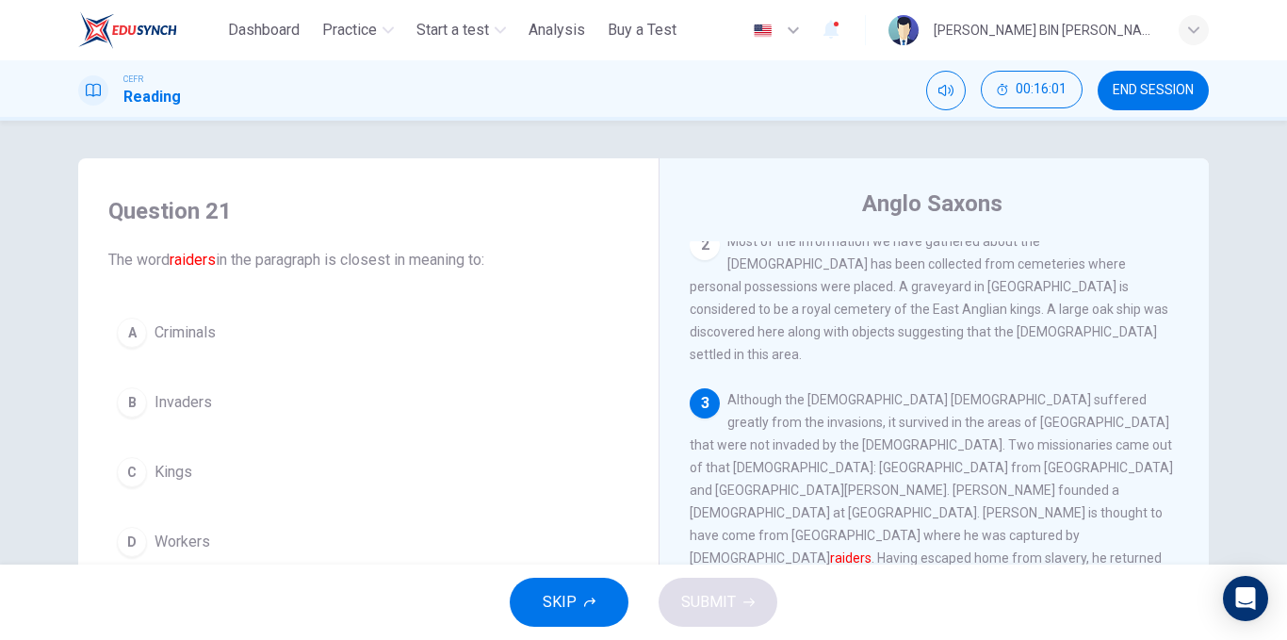
scroll to position [284, 0]
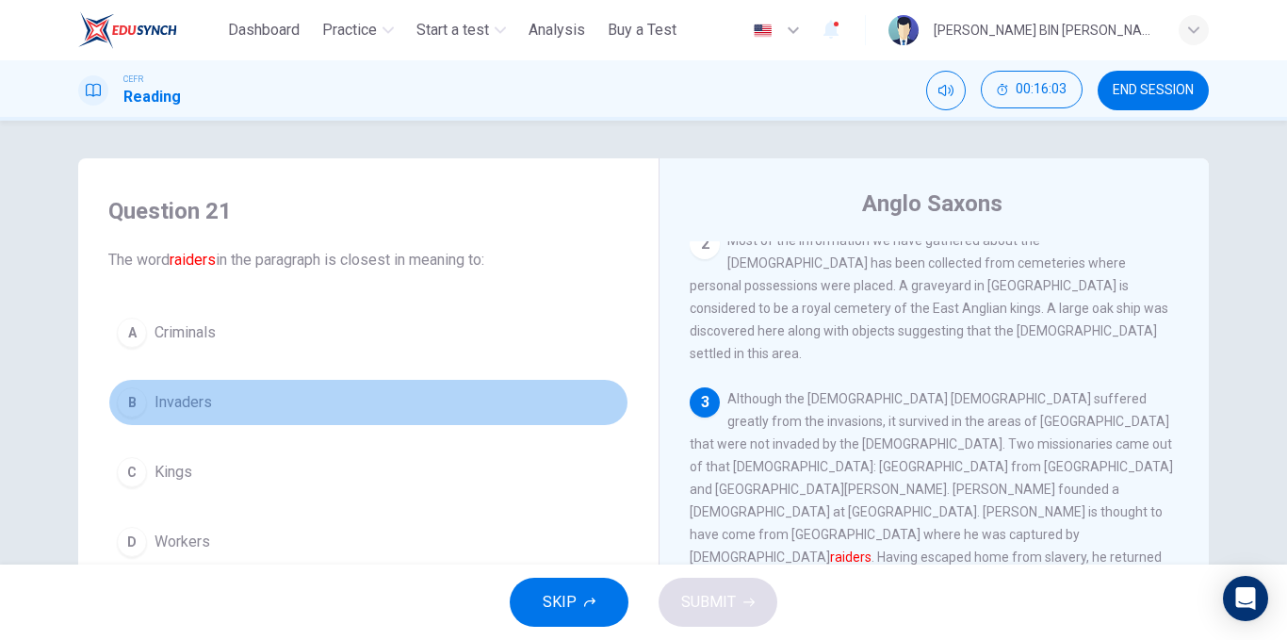
click at [154, 410] on span "Invaders" at bounding box center [182, 402] width 57 height 23
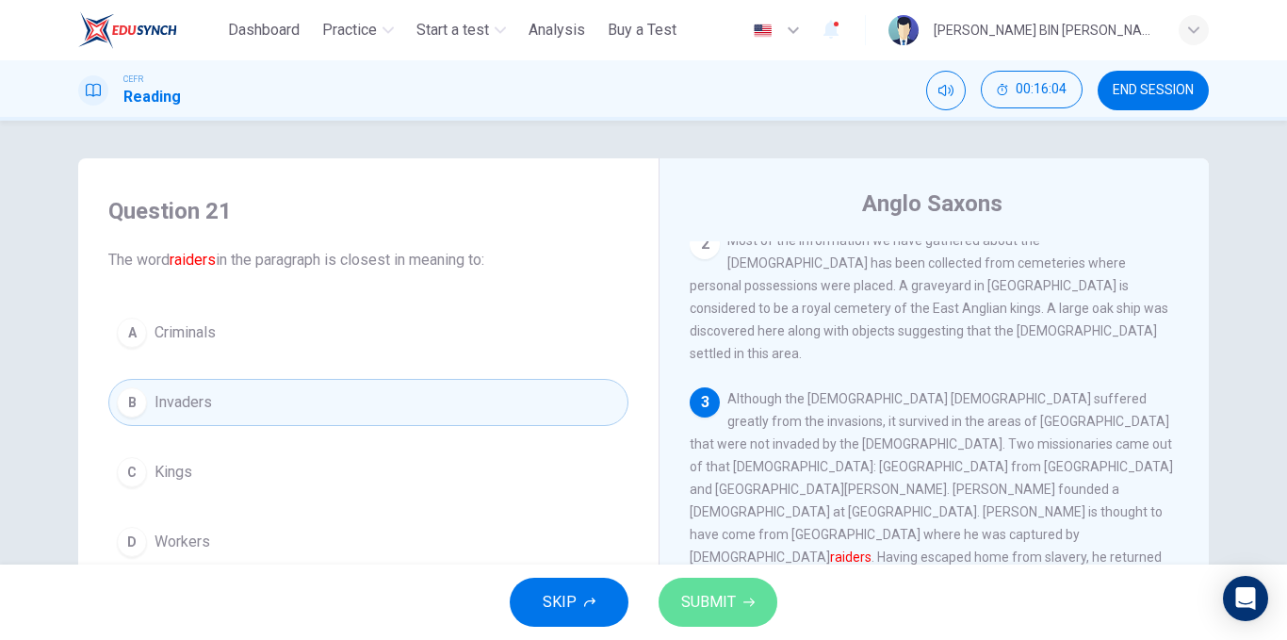
click at [701, 583] on button "SUBMIT" at bounding box center [717, 601] width 119 height 49
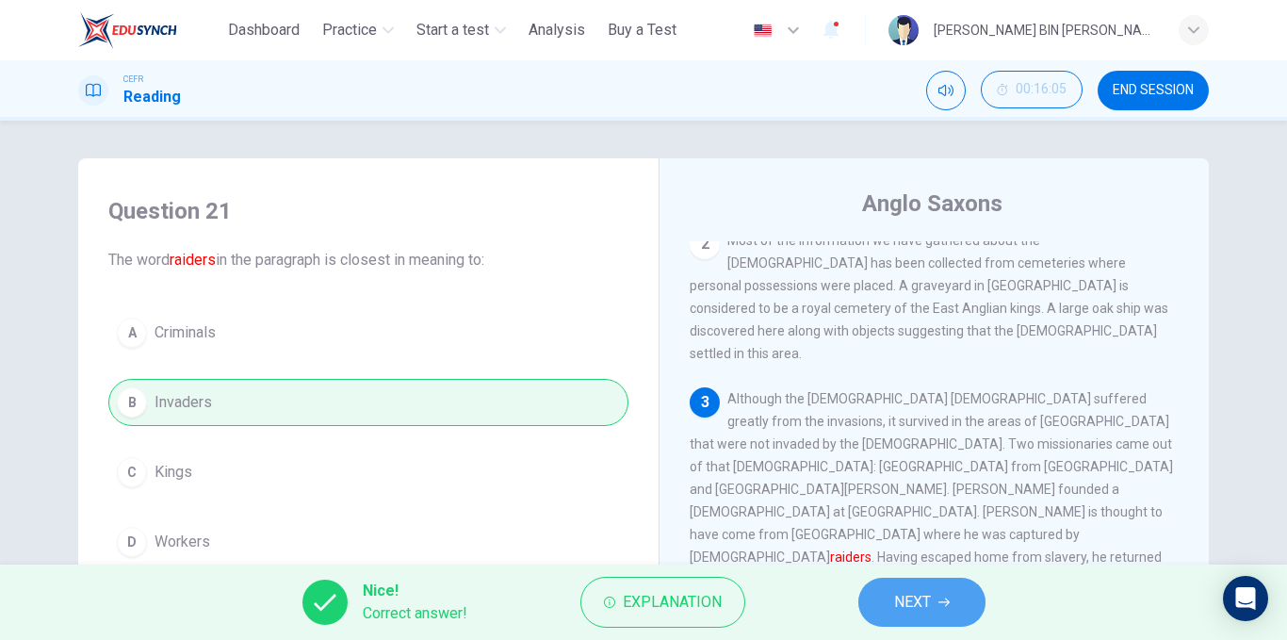
click at [885, 593] on button "NEXT" at bounding box center [921, 601] width 127 height 49
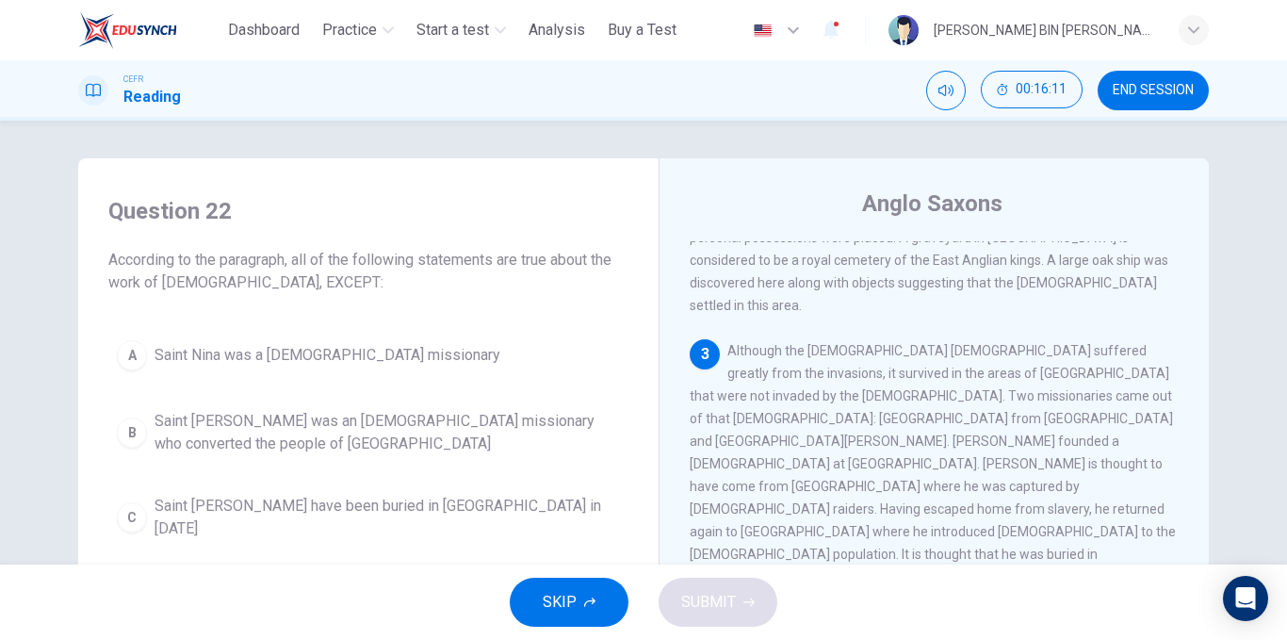
scroll to position [331, 0]
click at [1135, 93] on span "END SESSION" at bounding box center [1153, 90] width 81 height 15
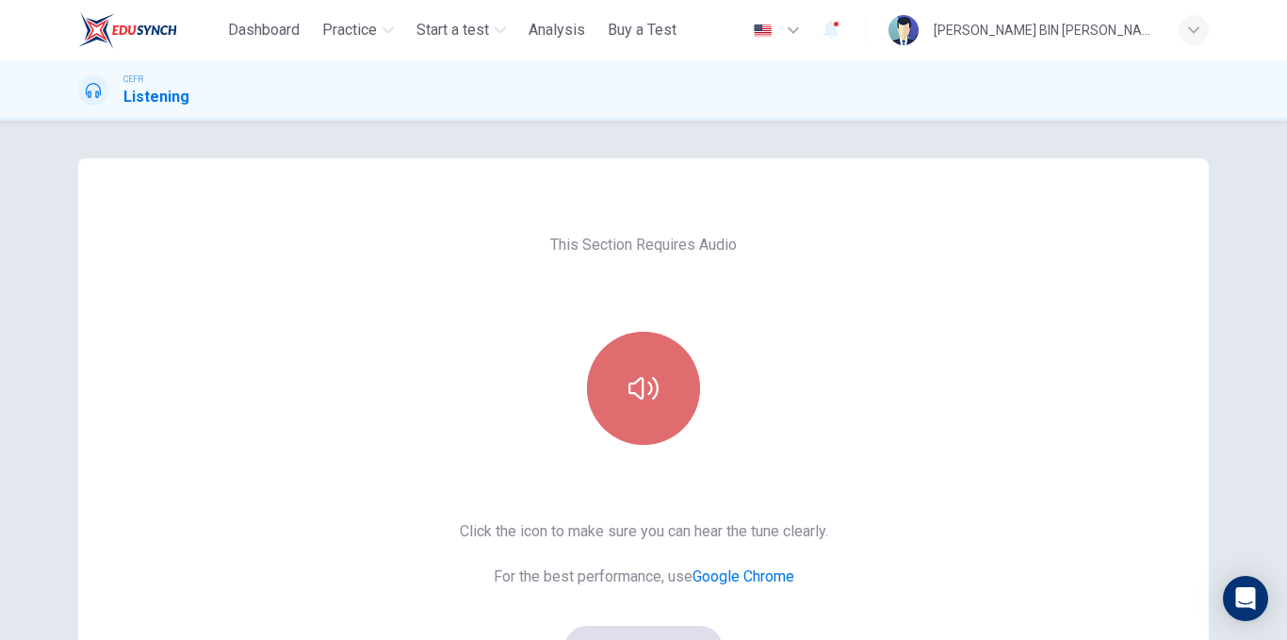
click at [657, 363] on button "button" at bounding box center [643, 388] width 113 height 113
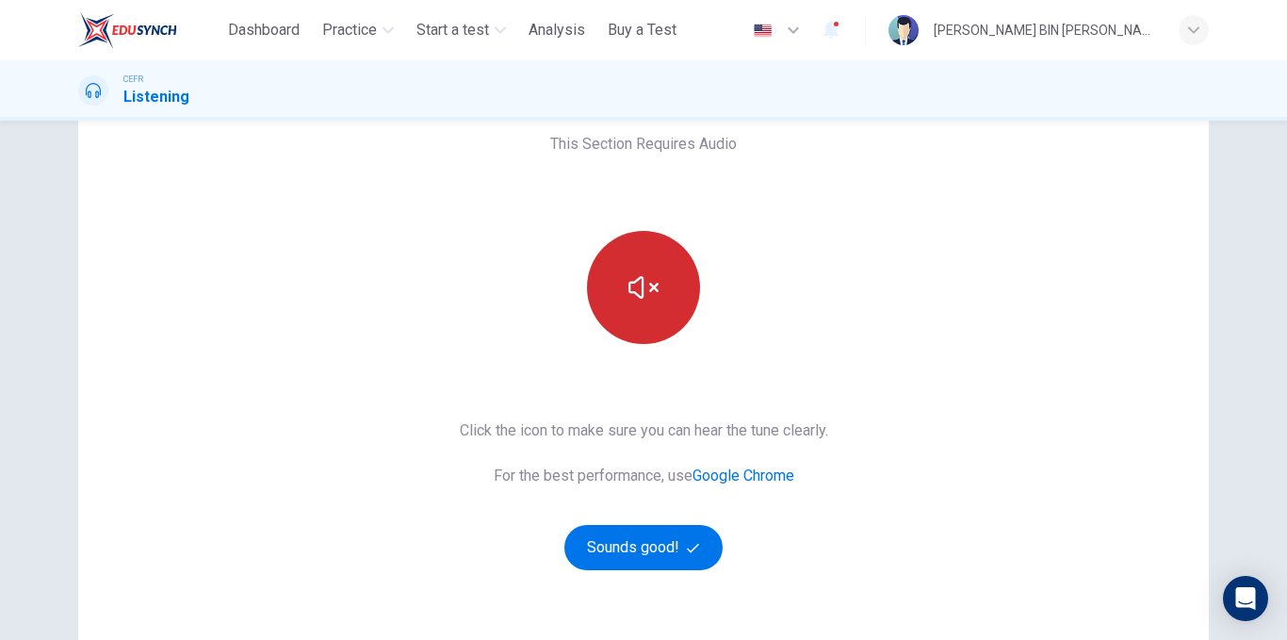
scroll to position [126, 0]
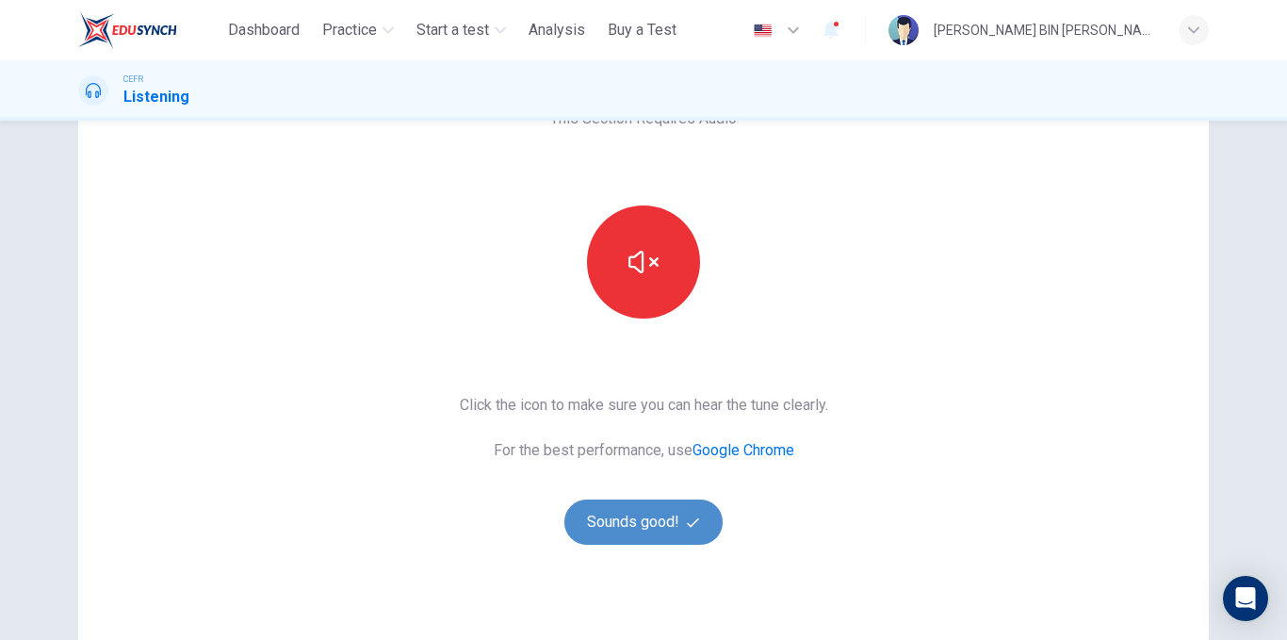
click at [656, 516] on button "Sounds good!" at bounding box center [643, 521] width 158 height 45
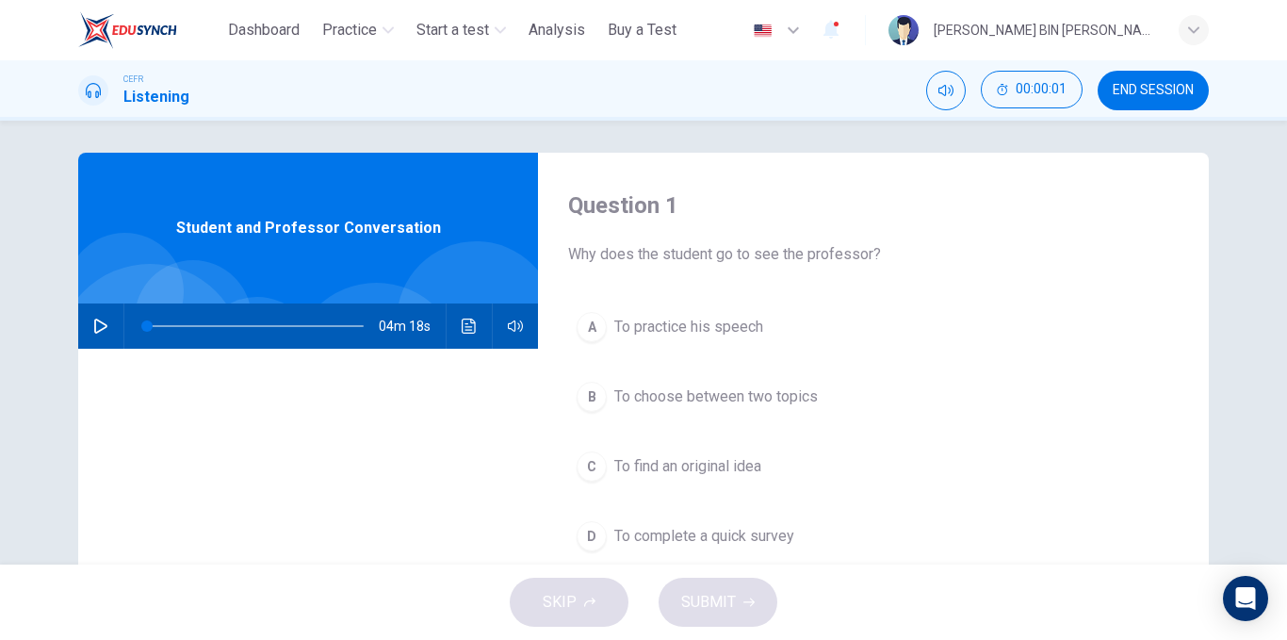
scroll to position [5, 0]
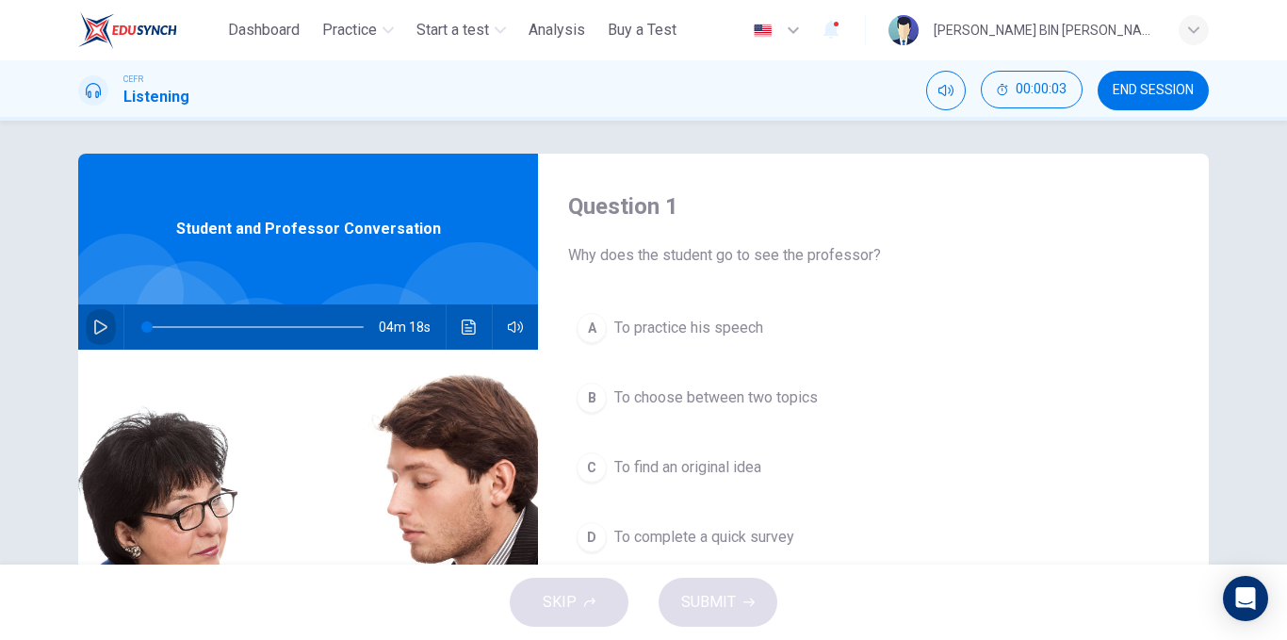
click at [93, 329] on icon "button" at bounding box center [100, 326] width 15 height 15
click at [95, 329] on icon "button" at bounding box center [100, 326] width 10 height 11
click at [97, 328] on icon "button" at bounding box center [100, 326] width 15 height 15
click at [659, 321] on span "To practice his speech" at bounding box center [688, 328] width 149 height 23
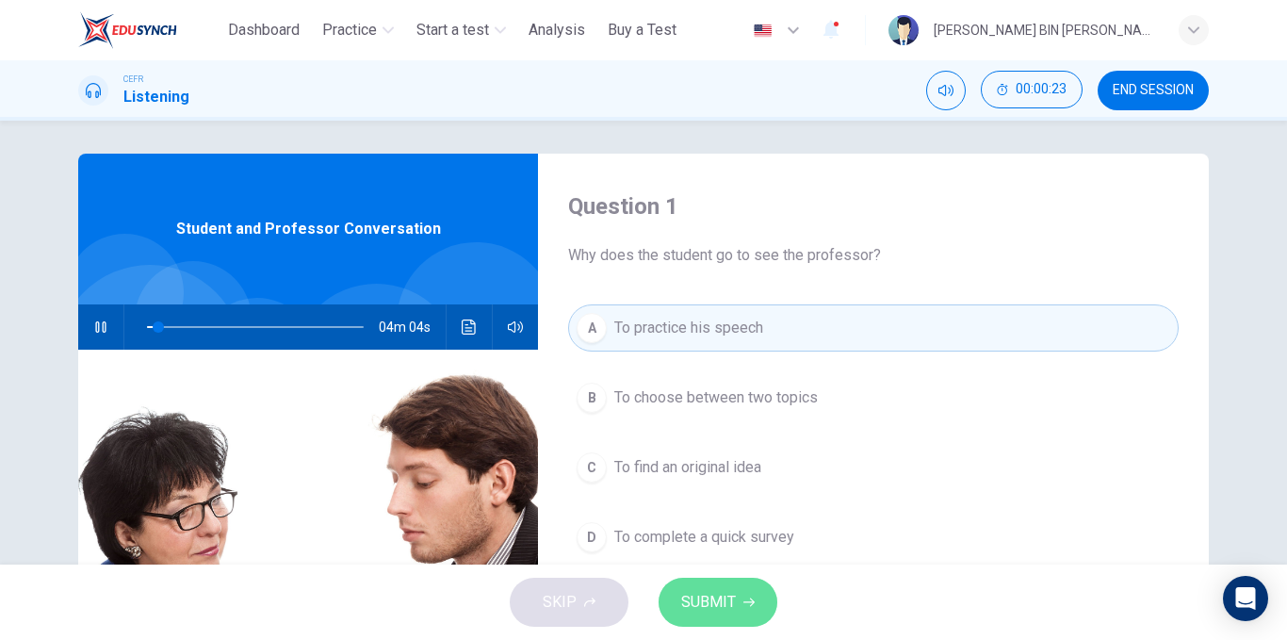
click at [689, 620] on button "SUBMIT" at bounding box center [717, 601] width 119 height 49
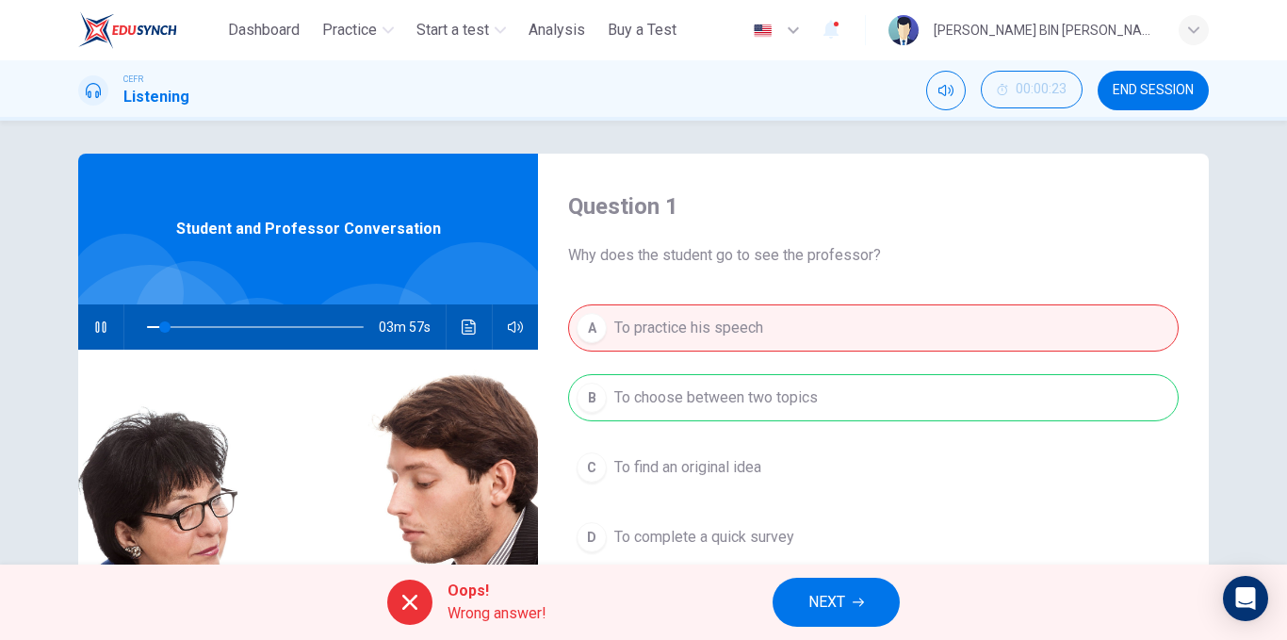
click at [804, 594] on button "NEXT" at bounding box center [835, 601] width 127 height 49
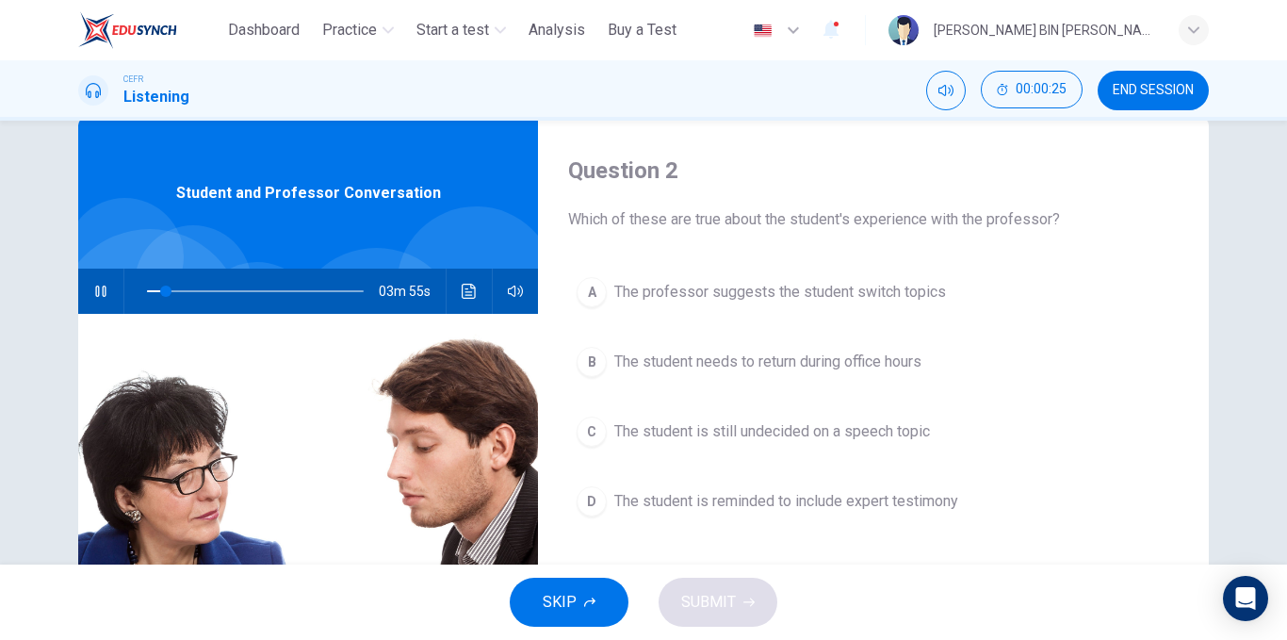
scroll to position [43, 0]
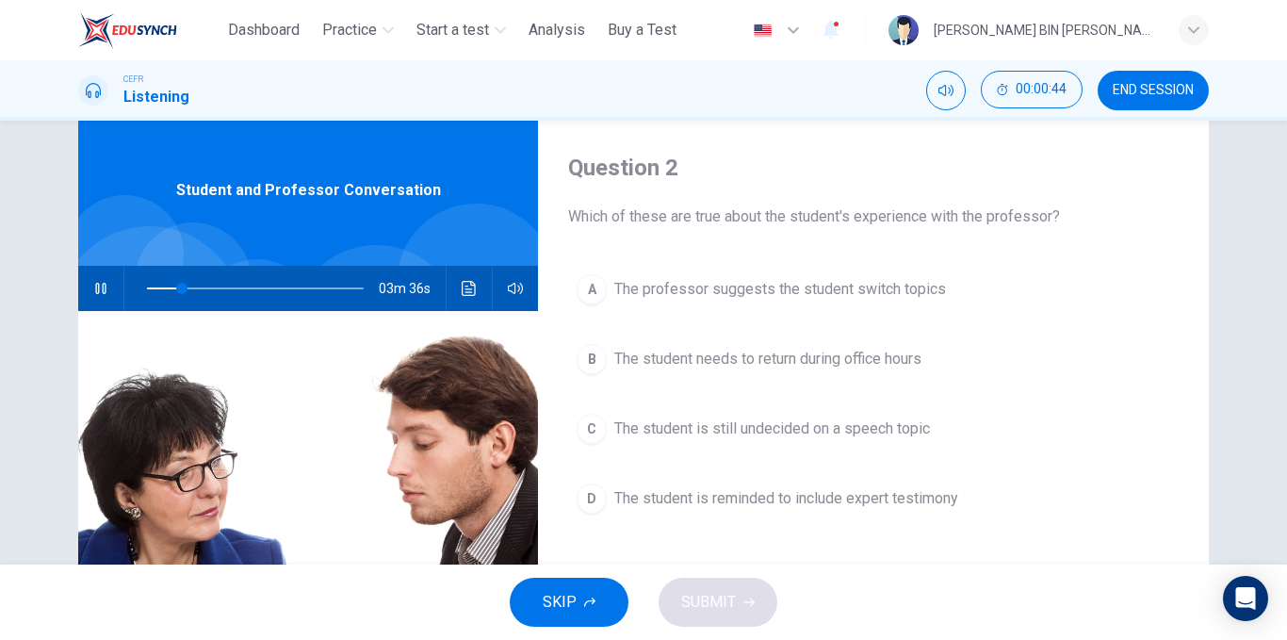
type input "**"
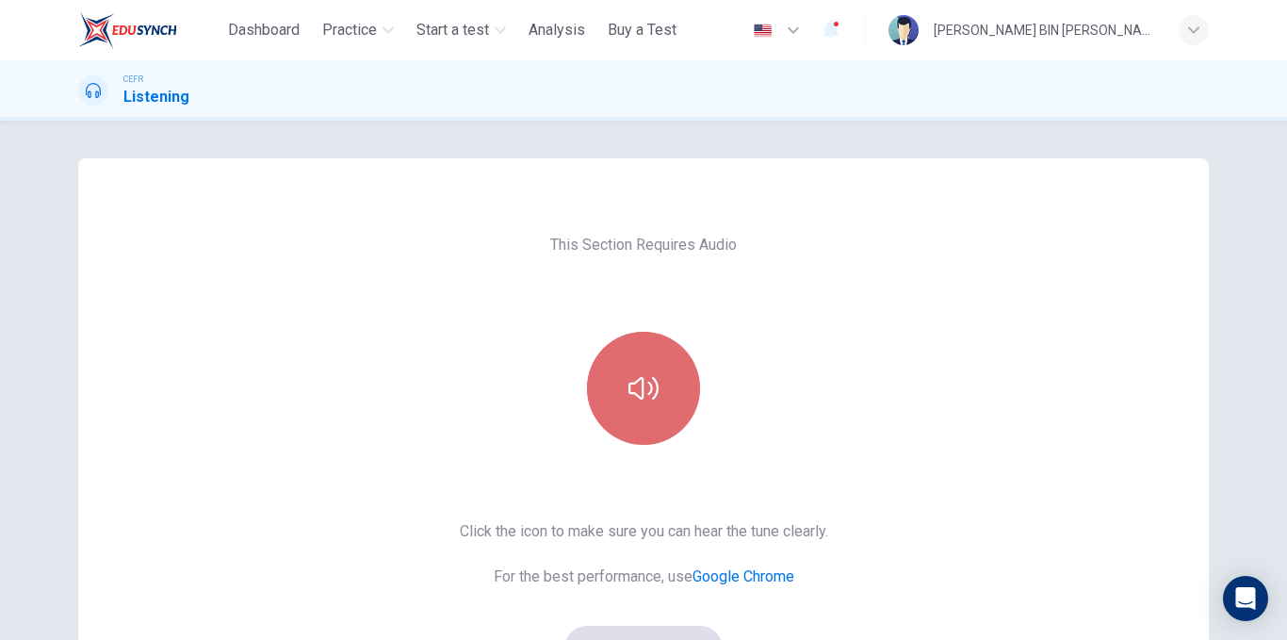
click at [661, 364] on button "button" at bounding box center [643, 388] width 113 height 113
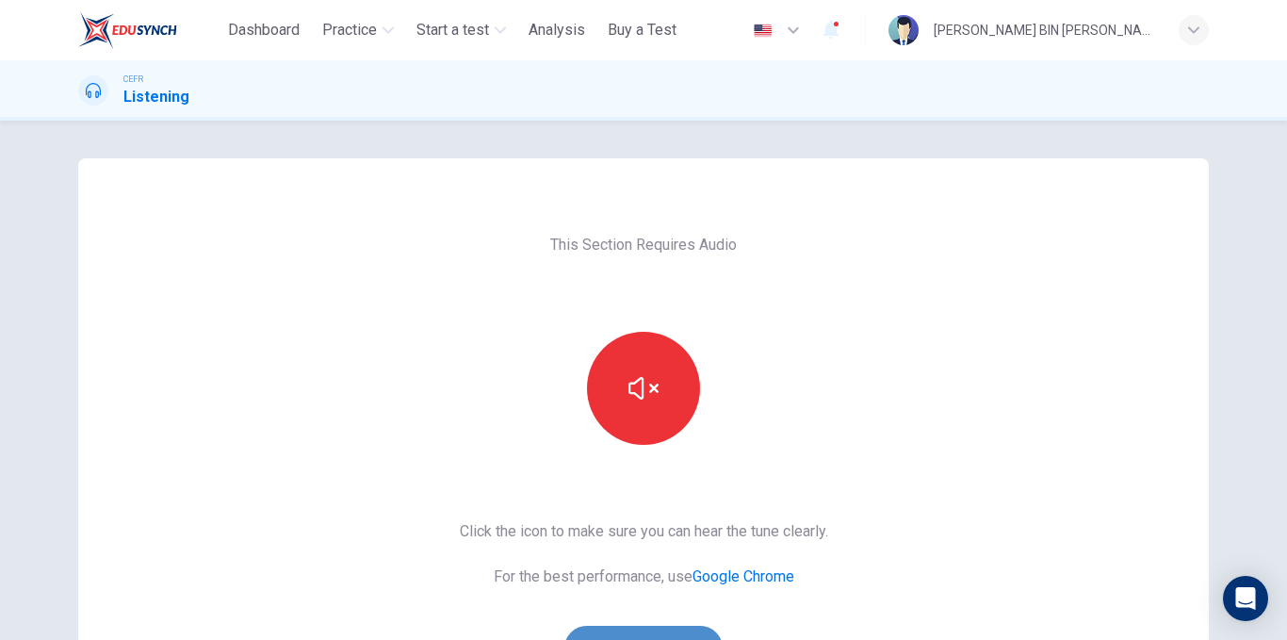
click at [601, 625] on button "Sounds good!" at bounding box center [643, 647] width 158 height 45
